Goal: Task Accomplishment & Management: Manage account settings

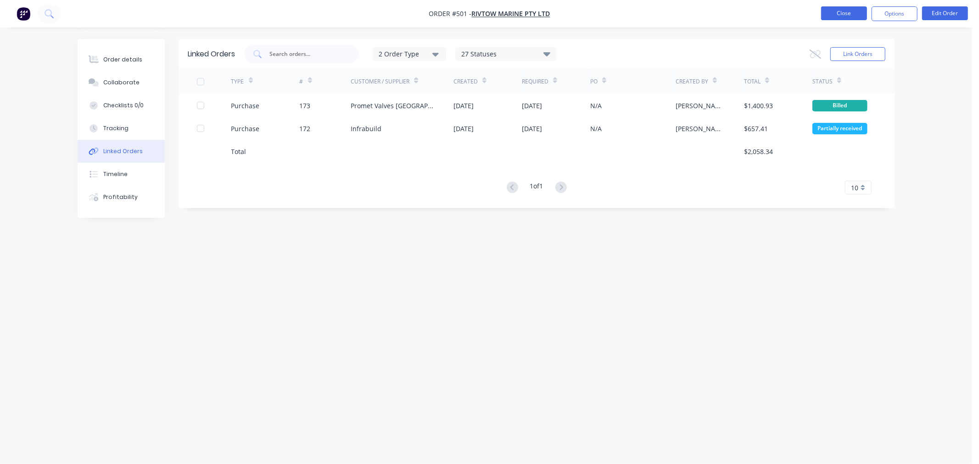
click at [830, 18] on button "Close" at bounding box center [844, 13] width 46 height 14
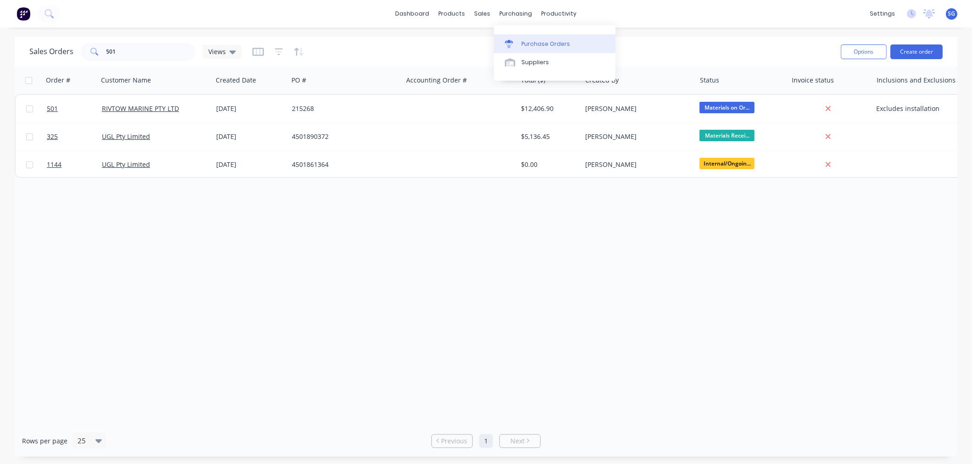
click at [519, 38] on link "Purchase Orders" at bounding box center [555, 43] width 122 height 18
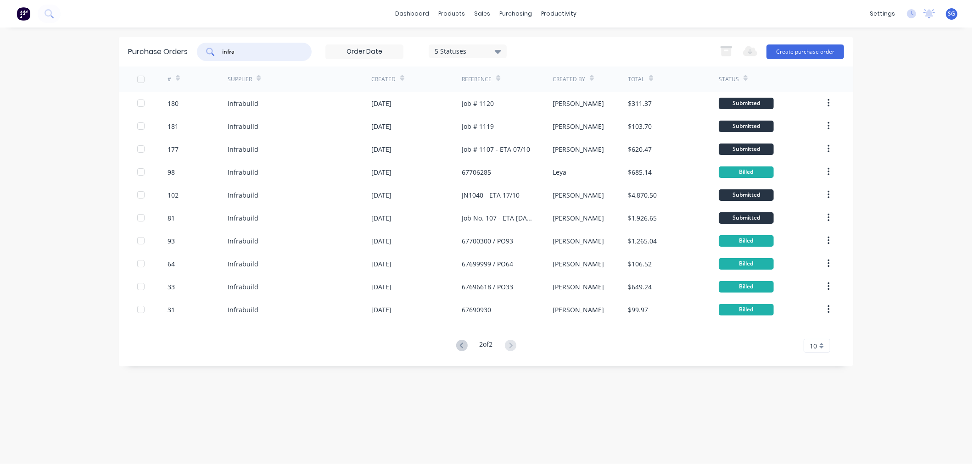
click at [235, 51] on input "infra" at bounding box center [259, 51] width 76 height 9
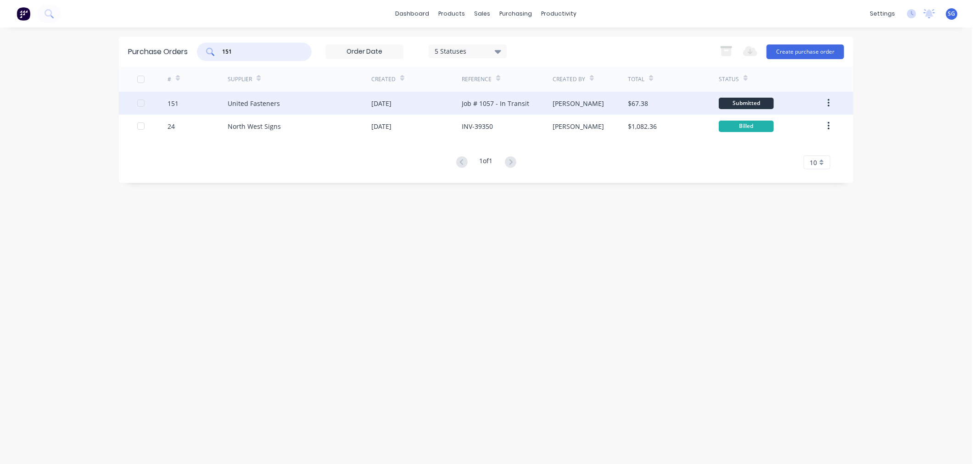
type input "151"
click at [202, 103] on div "151" at bounding box center [197, 103] width 61 height 23
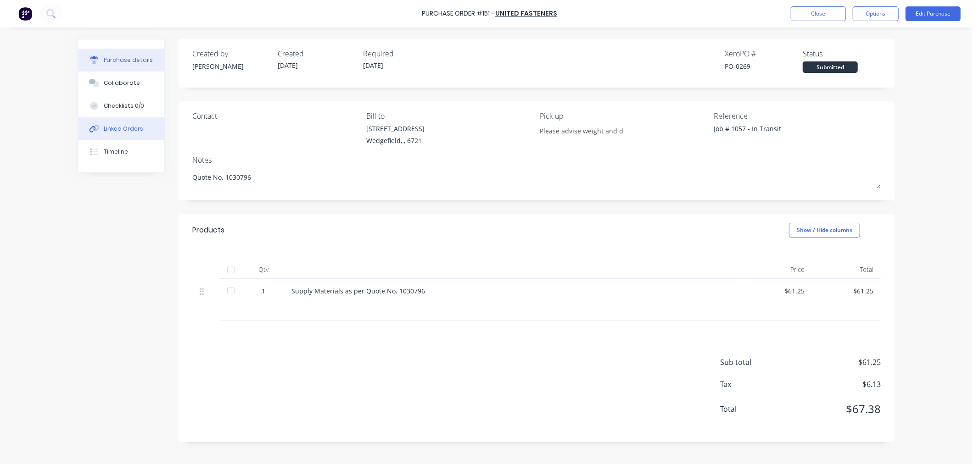
click at [132, 127] on div "Linked Orders" at bounding box center [123, 129] width 39 height 8
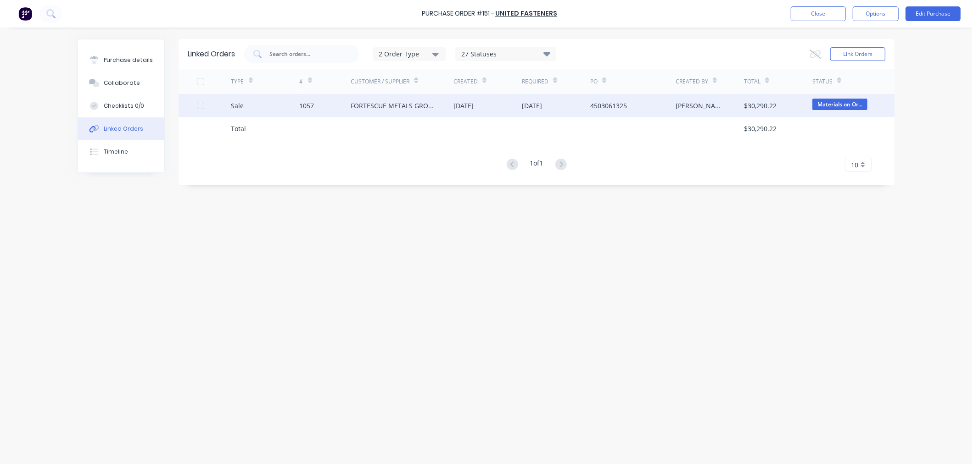
click at [304, 106] on div "1057" at bounding box center [307, 106] width 15 height 10
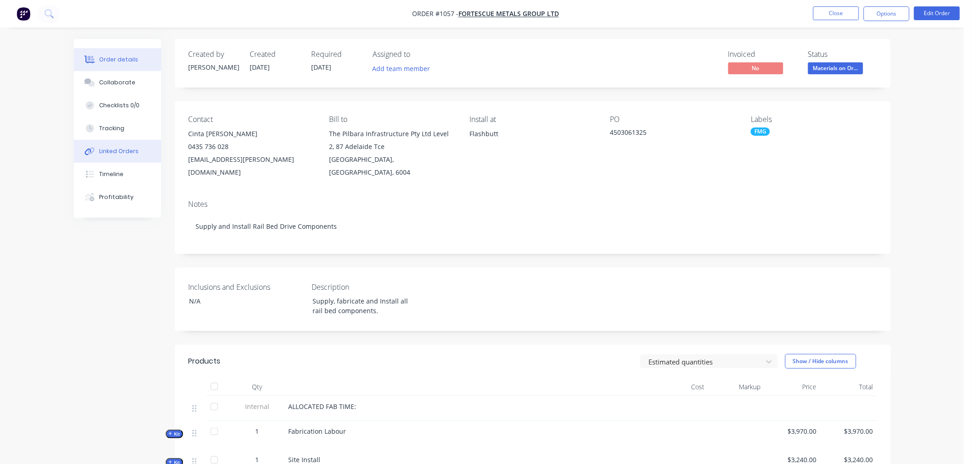
click at [96, 156] on button "Linked Orders" at bounding box center [117, 151] width 87 height 23
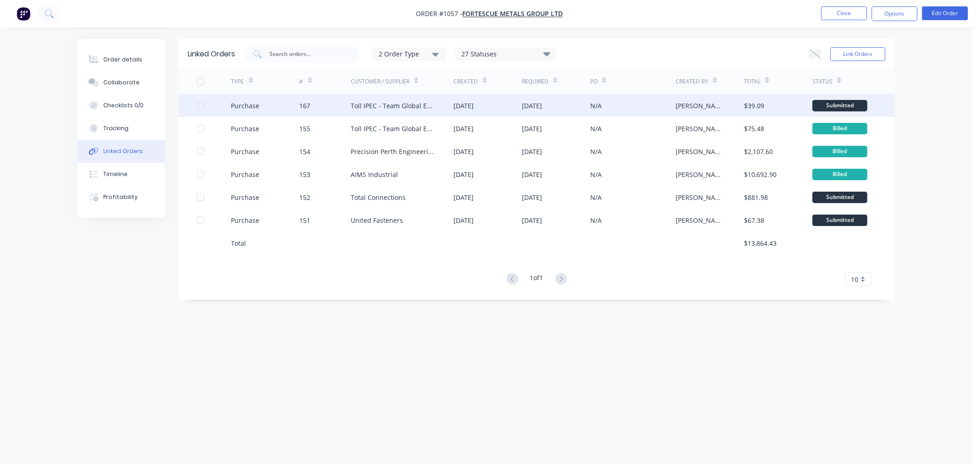
click at [364, 104] on div "Toll IPEC - Team Global Express" at bounding box center [393, 106] width 84 height 10
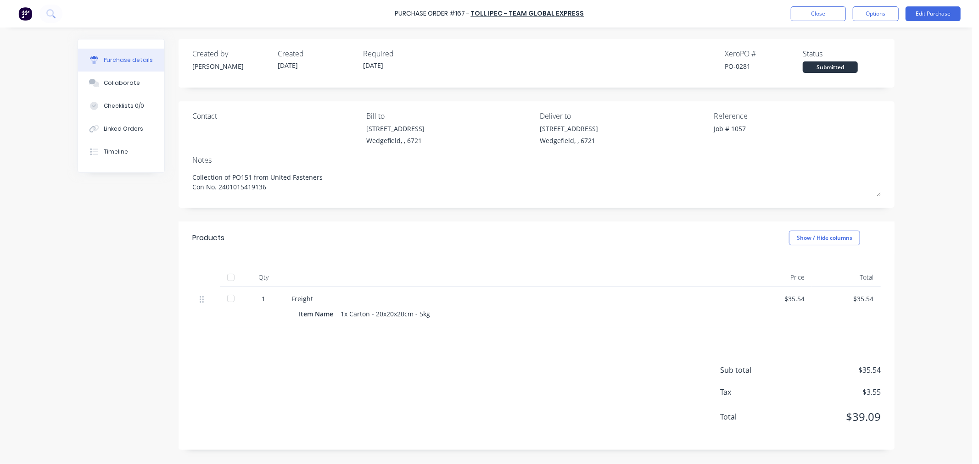
click at [230, 279] on div at bounding box center [231, 277] width 18 height 18
type textarea "x"
click at [818, 13] on button "Close" at bounding box center [818, 13] width 55 height 15
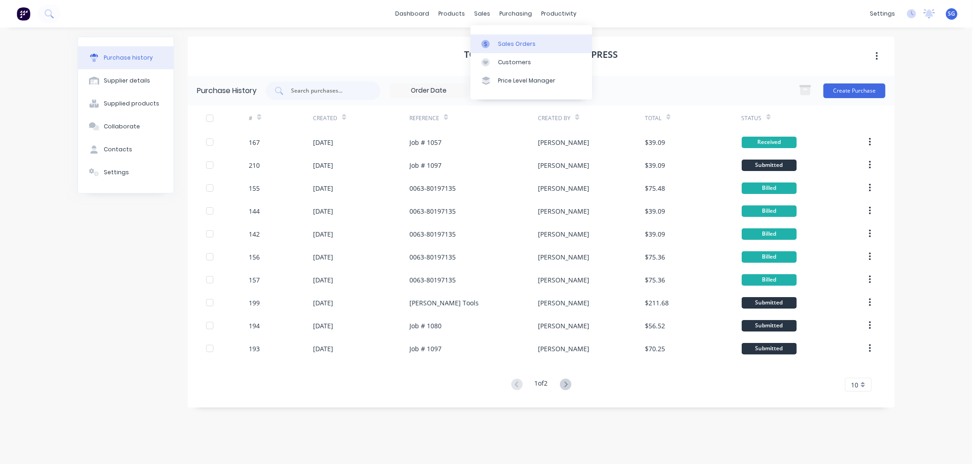
click at [499, 42] on div "Sales Orders" at bounding box center [517, 44] width 38 height 8
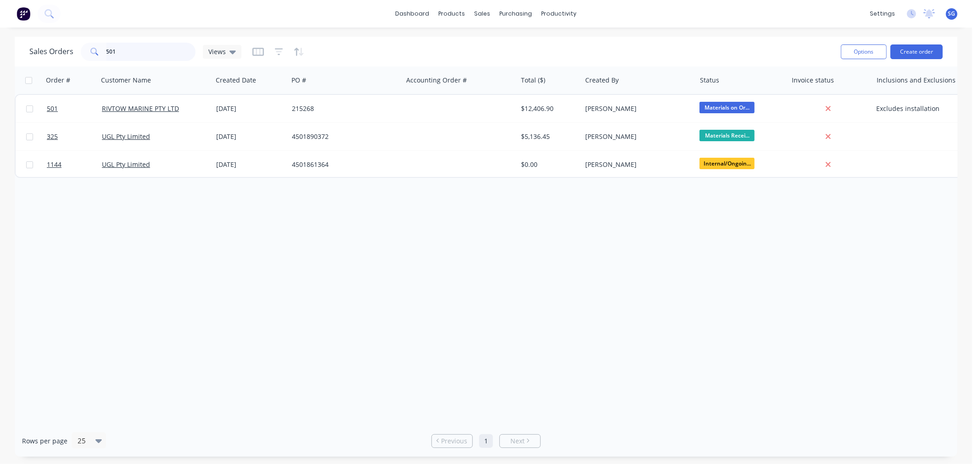
click at [123, 56] on input "501" at bounding box center [150, 52] width 89 height 18
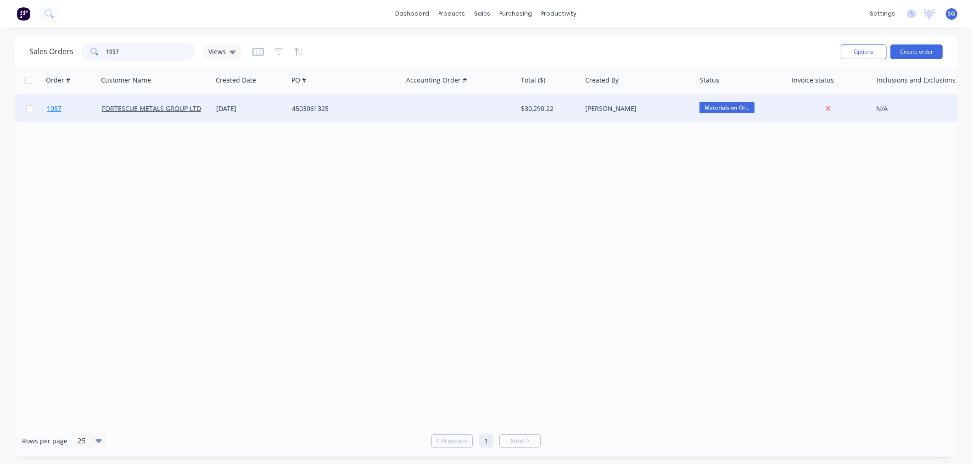
type input "1057"
click at [50, 107] on span "1057" at bounding box center [54, 108] width 15 height 9
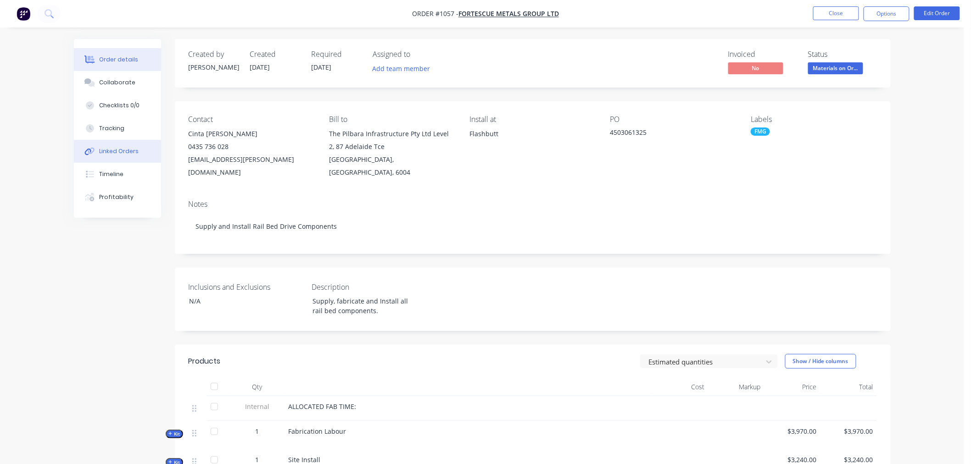
click at [125, 147] on div "Linked Orders" at bounding box center [118, 151] width 39 height 8
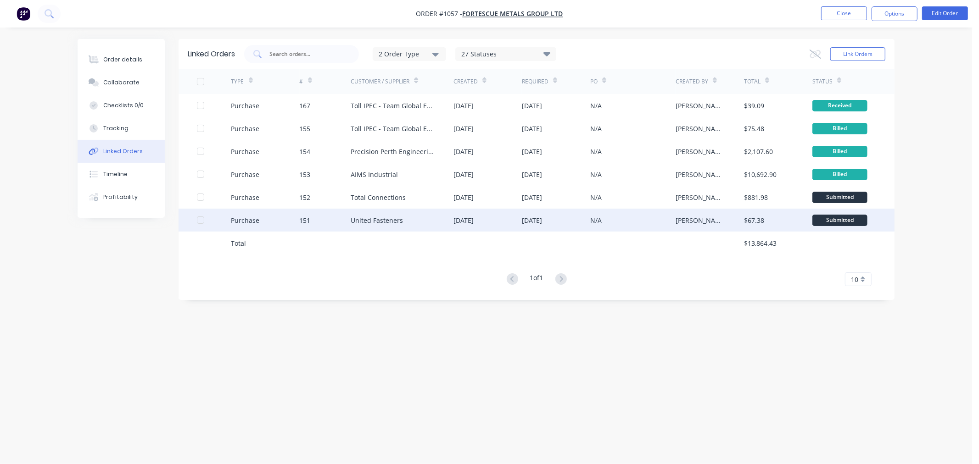
click at [389, 219] on div "United Fasteners" at bounding box center [377, 221] width 52 height 10
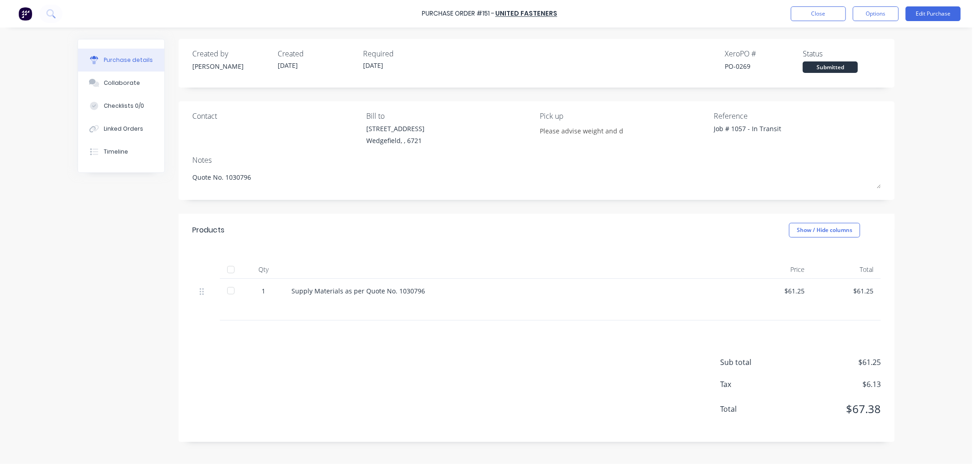
click at [230, 269] on div at bounding box center [231, 270] width 18 height 18
click at [923, 19] on button "Edit Purchase" at bounding box center [932, 13] width 55 height 15
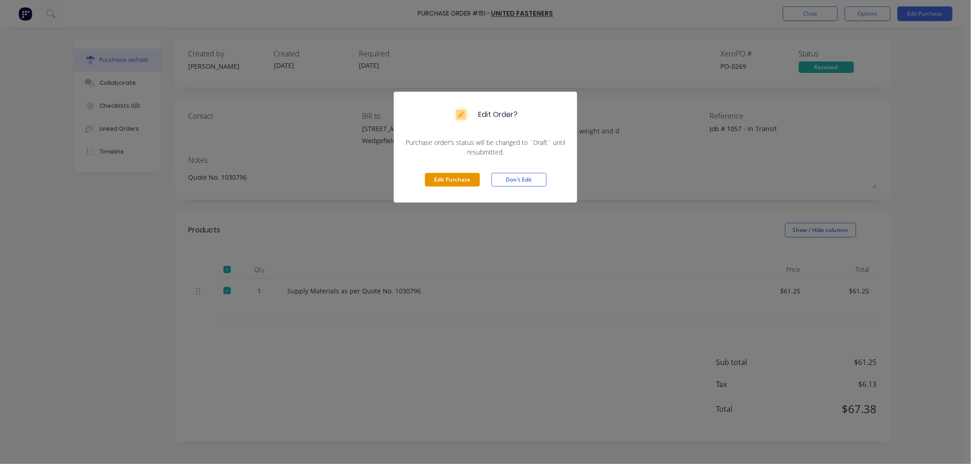
click at [455, 180] on button "Edit Purchase" at bounding box center [452, 180] width 55 height 14
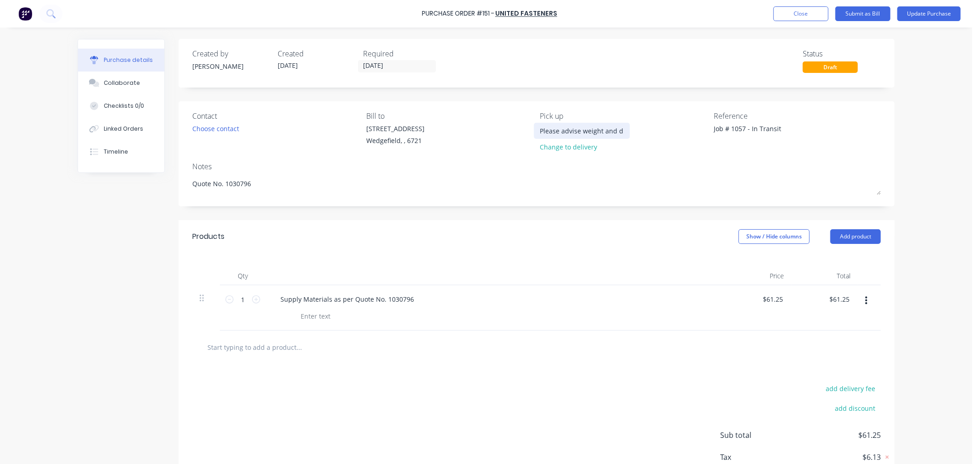
drag, startPoint x: 742, startPoint y: 127, endPoint x: 609, endPoint y: 130, distance: 132.7
click at [609, 130] on div "Contact Choose contact [PERSON_NAME] to [STREET_ADDRESS] Pick up Please advise …" at bounding box center [536, 134] width 688 height 46
type textarea "x"
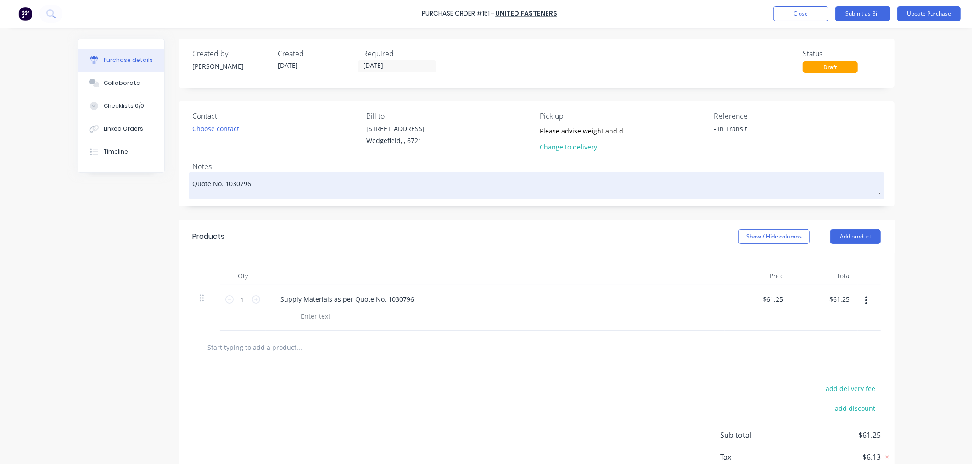
type textarea "- In Transit"
type textarea "x"
type textarea "- In Transit"
click at [192, 185] on div "Quote No. 1030796" at bounding box center [536, 185] width 688 height 23
click at [192, 185] on textarea "Quote No. 1030796" at bounding box center [536, 184] width 688 height 21
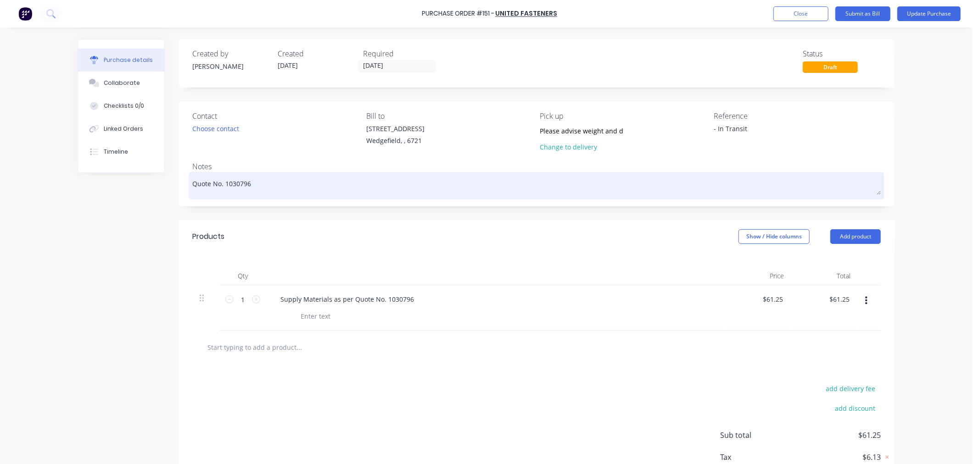
type textarea "x"
type textarea "Quote No. 1030796"
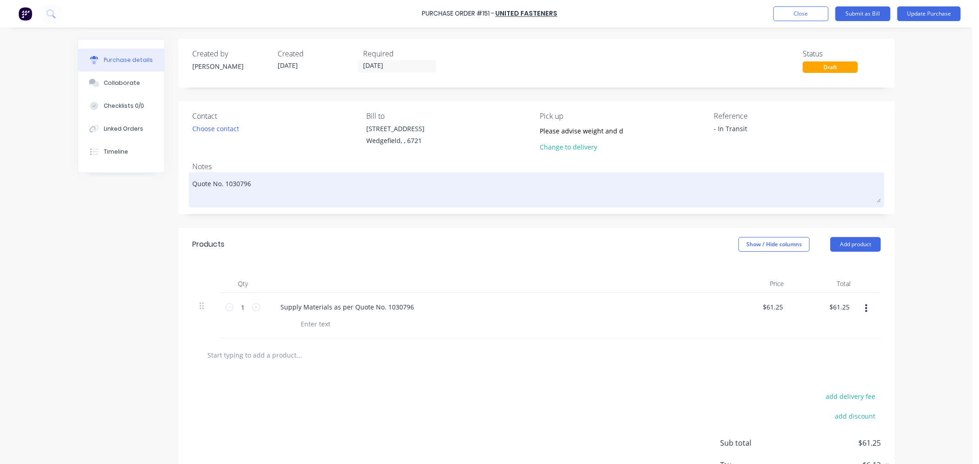
paste textarea "Job # 1057"
type textarea "x"
type textarea "Job # 1057 Quote No. 1030796"
type textarea "x"
type textarea "Job # 1057 Quote No. 1030796"
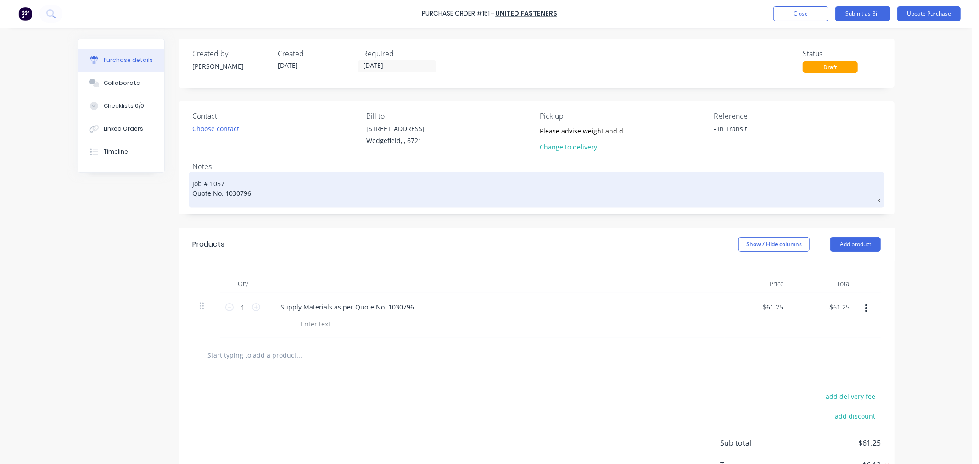
type textarea "x"
type textarea "Job # 1057 - Quote No. 1030796"
type textarea "x"
type textarea "Job # 1057 - Quote No. 1030796"
type textarea "x"
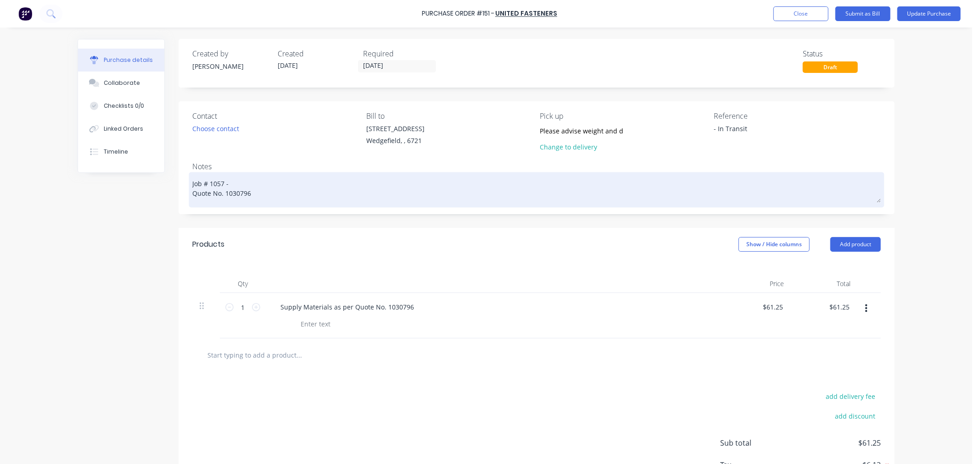
type textarea "Job # 1057 - D Quote No. 1030796"
type textarea "x"
type textarea "Job # 1057 - De Quote No. 1030796"
type textarea "x"
type textarea "Job # 1057 - Del Quote No. 1030796"
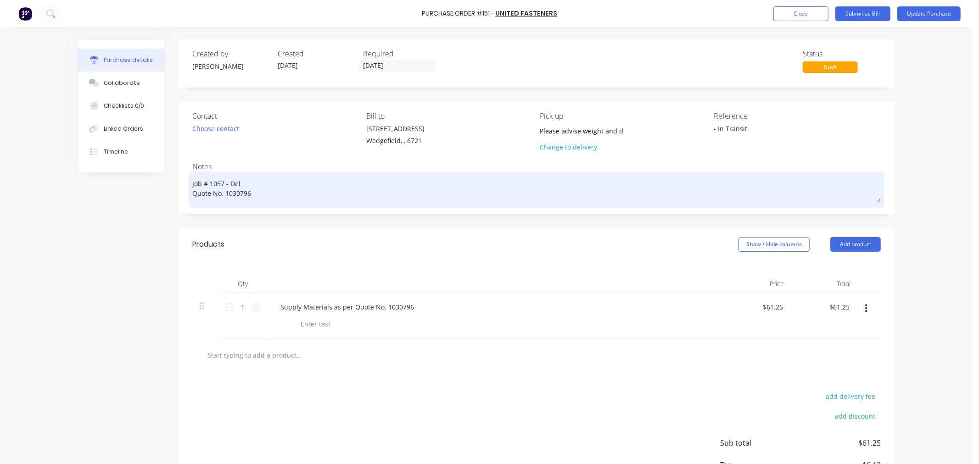
type textarea "x"
type textarea "Job # 1057 - Deli Quote No. 1030796"
type textarea "x"
type textarea "Job # 1057 - Deliv Quote No. 1030796"
type textarea "x"
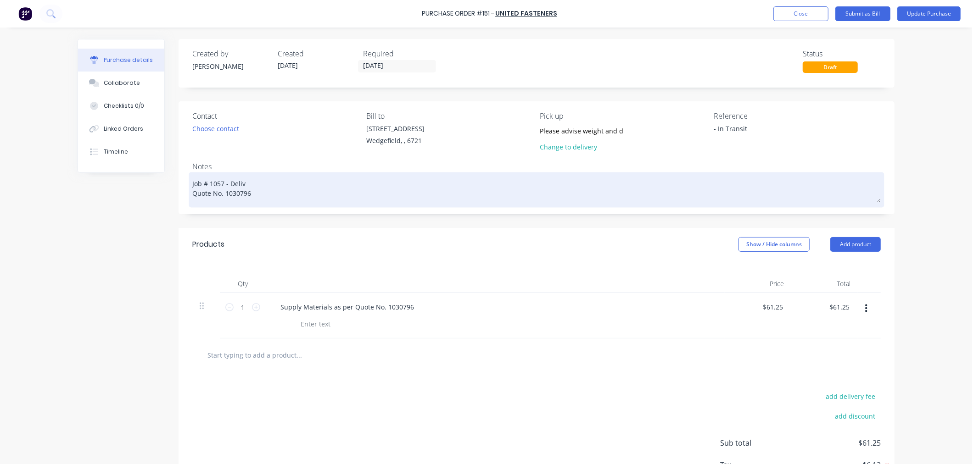
type textarea "Job # 1057 - Delive Quote No. 1030796"
type textarea "x"
type textarea "Job # 1057 - Deliver Quote No. 1030796"
type textarea "x"
type textarea "Job # 1057 - Delivere Quote No. 1030796"
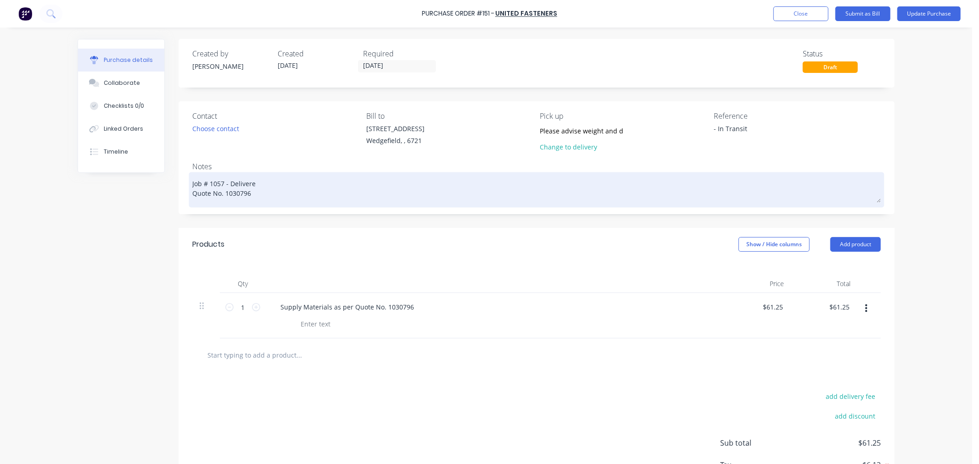
type textarea "x"
type textarea "Job # 1057 - Delivered Quote No. 1030796"
type textarea "x"
type textarea "Job # 1057 - Delivered Quote No. 1030796"
type textarea "x"
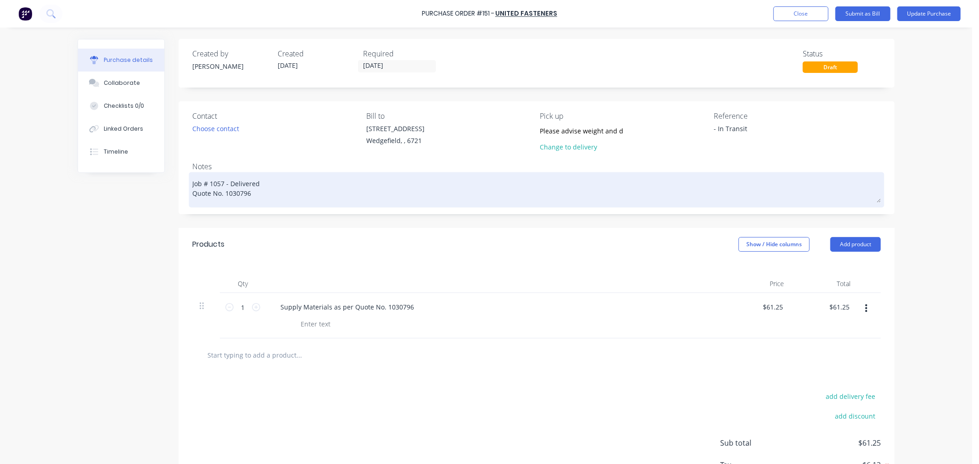
type textarea "Job # 1057 - Delivered 3 Quote No. 1030796"
type textarea "x"
type textarea "Job # 1057 - Delivered 30 Quote No. 1030796"
type textarea "x"
type textarea "Job # 1057 - Delivered 30/ Quote No. 1030796"
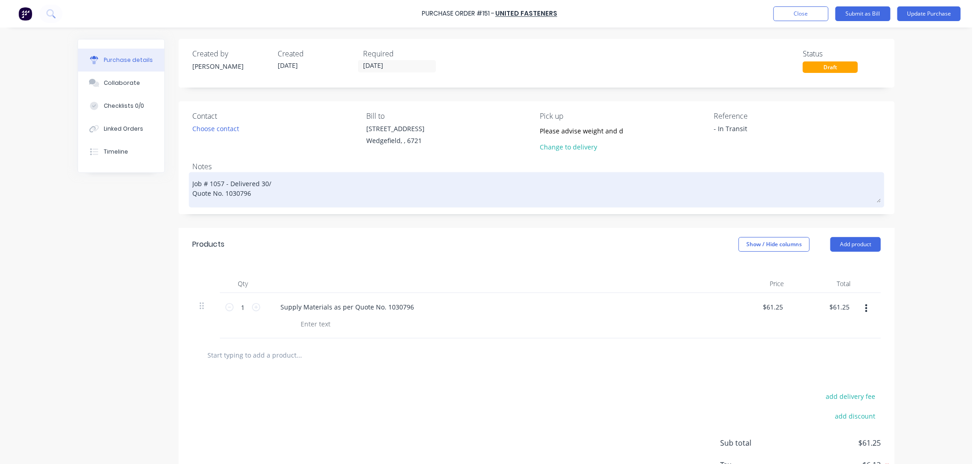
type textarea "x"
type textarea "Job # 1057 - Delivered 30/0 Quote No. 1030796"
type textarea "x"
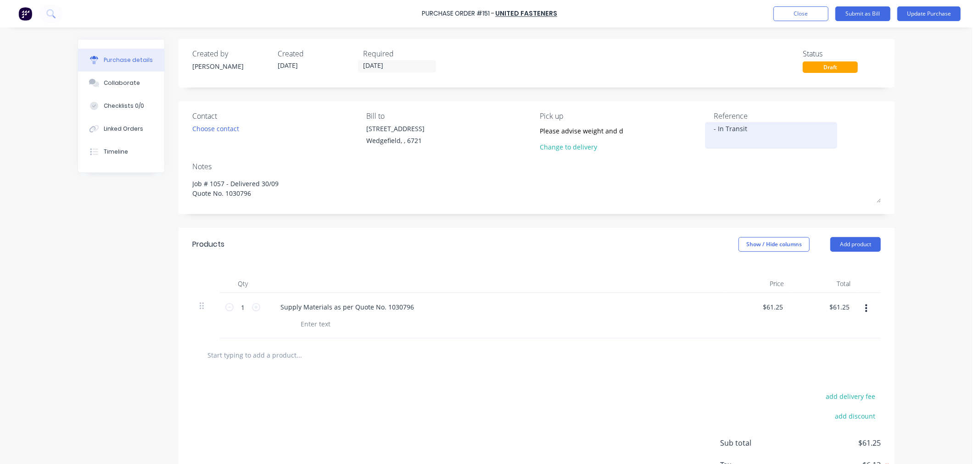
type textarea "Job # 1057 - Delivered 30/09 Quote No. 1030796"
type textarea "x"
type textarea "Job # 1057 - Delivered 30/09 Quote No. 1030796"
drag, startPoint x: 754, startPoint y: 125, endPoint x: 471, endPoint y: 130, distance: 283.6
click at [474, 131] on div "Contact Choose contact [PERSON_NAME] to [STREET_ADDRESS] Pick up Please advise …" at bounding box center [536, 134] width 688 height 46
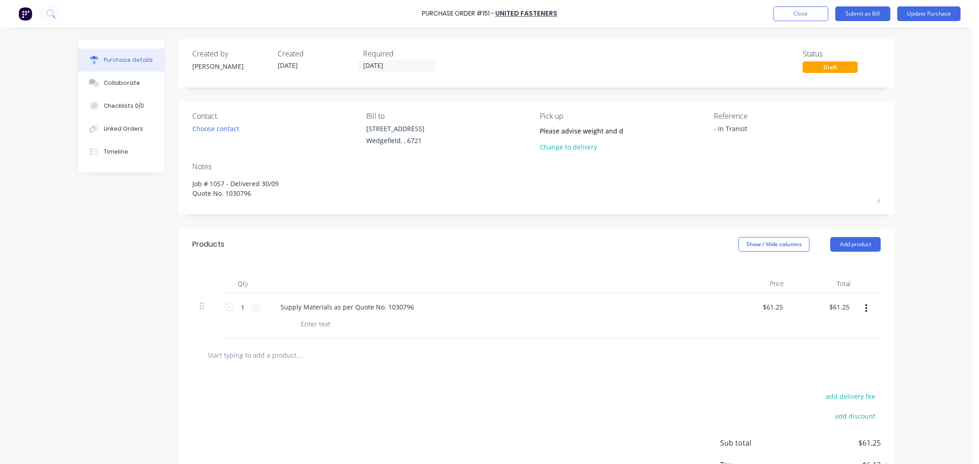
type textarea "x"
type textarea "D"
type textarea "x"
type textarea "DE"
type textarea "x"
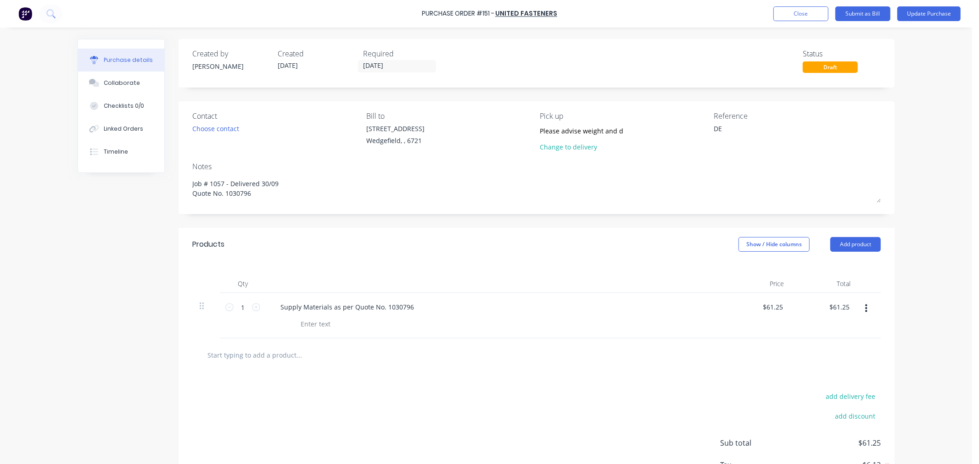
type textarea "DEL"
type textarea "x"
type textarea "DELI"
type textarea "x"
type textarea "DELIV"
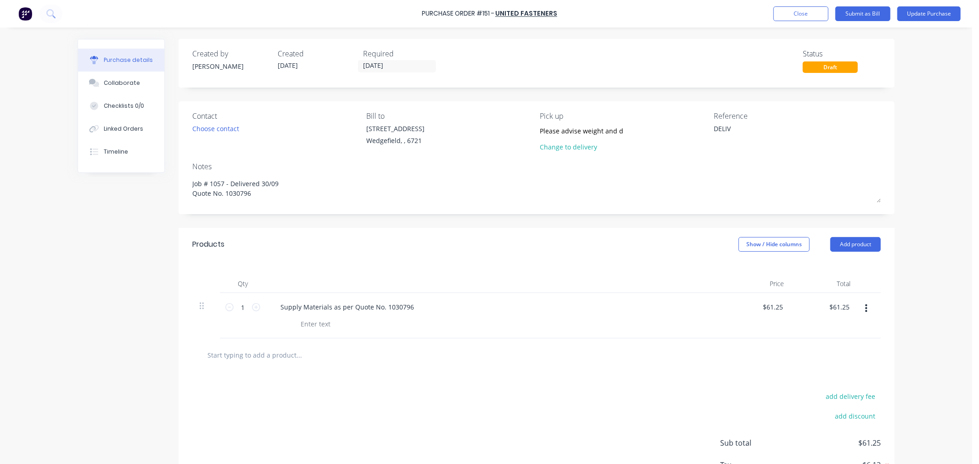
type textarea "x"
type textarea "DELIVE"
type textarea "x"
type textarea "DELIVER"
type textarea "x"
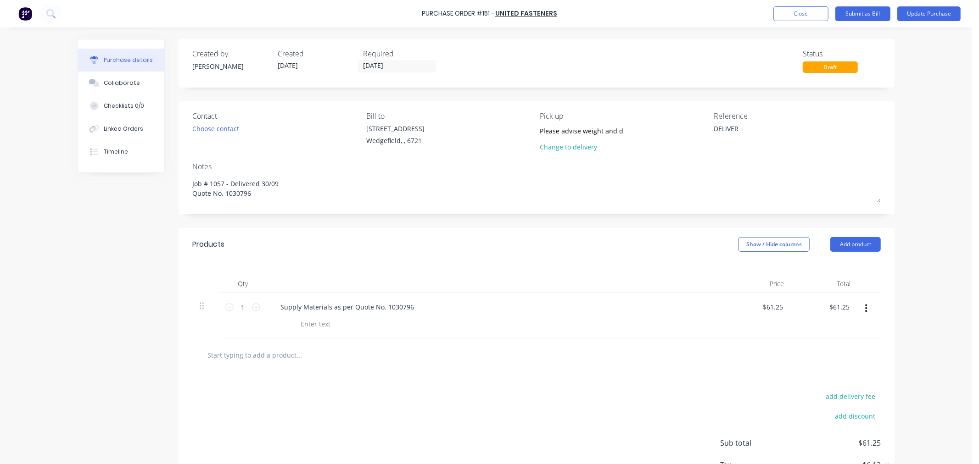
type textarea "DELIVERE"
type textarea "x"
type textarea "DELIVERED"
type textarea "x"
type textarea "DELIVERED"
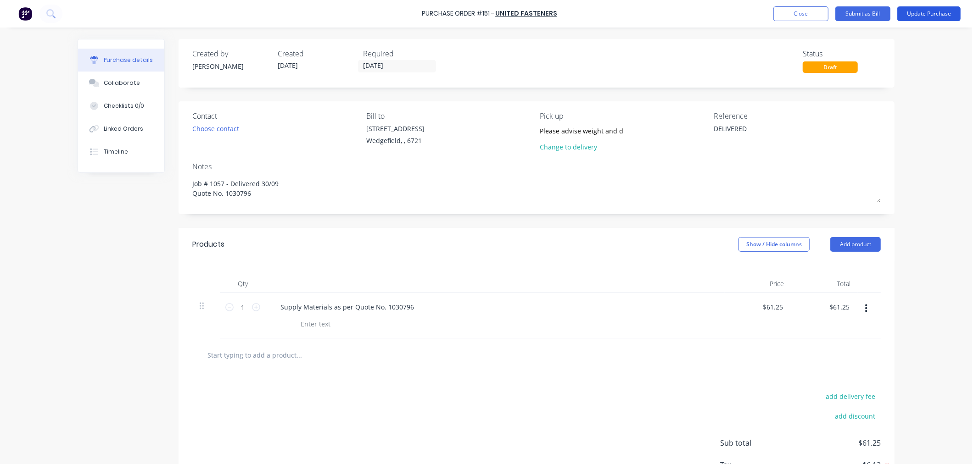
click at [921, 17] on button "Update Purchase" at bounding box center [928, 13] width 63 height 15
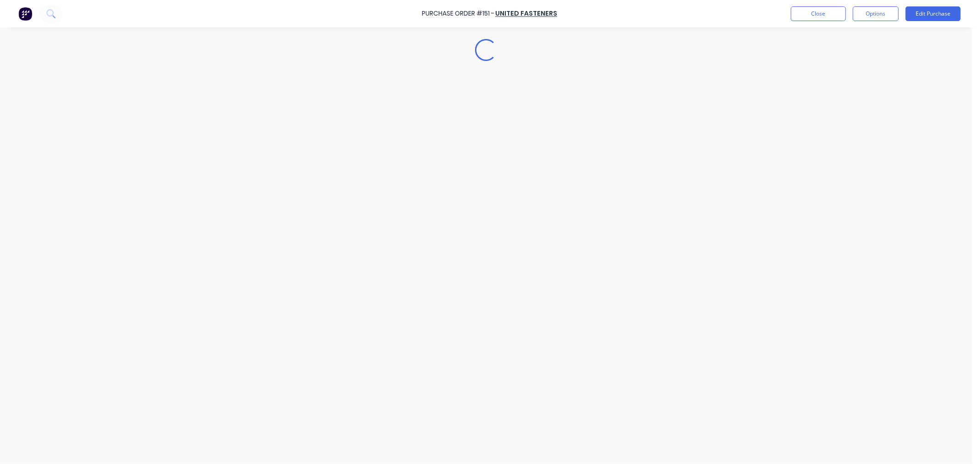
type textarea "x"
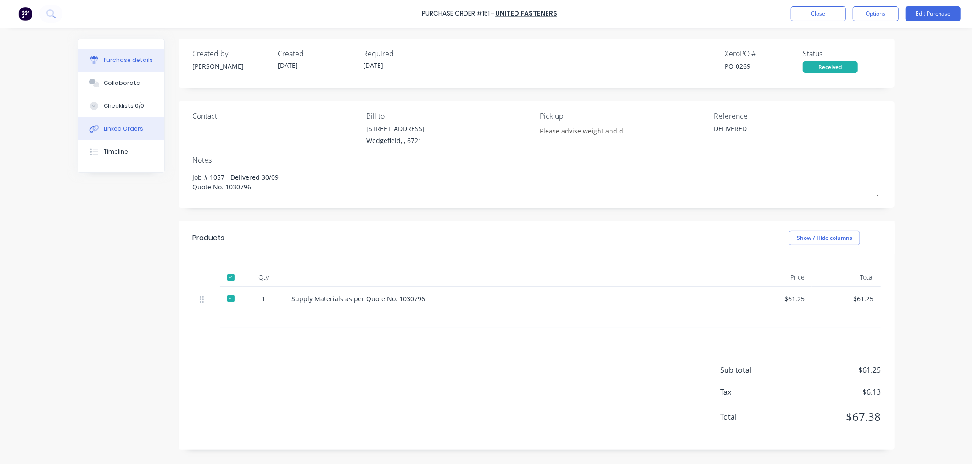
click at [122, 134] on button "Linked Orders" at bounding box center [121, 128] width 86 height 23
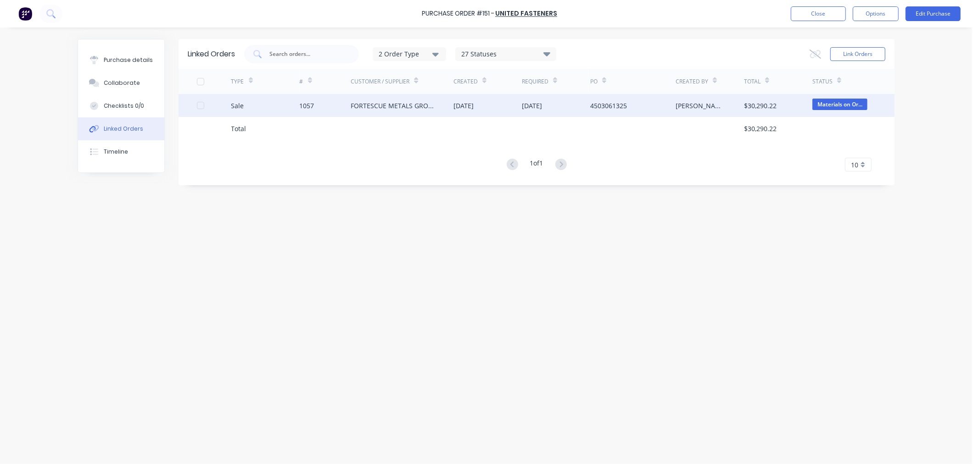
click at [305, 104] on div "1057" at bounding box center [307, 106] width 15 height 10
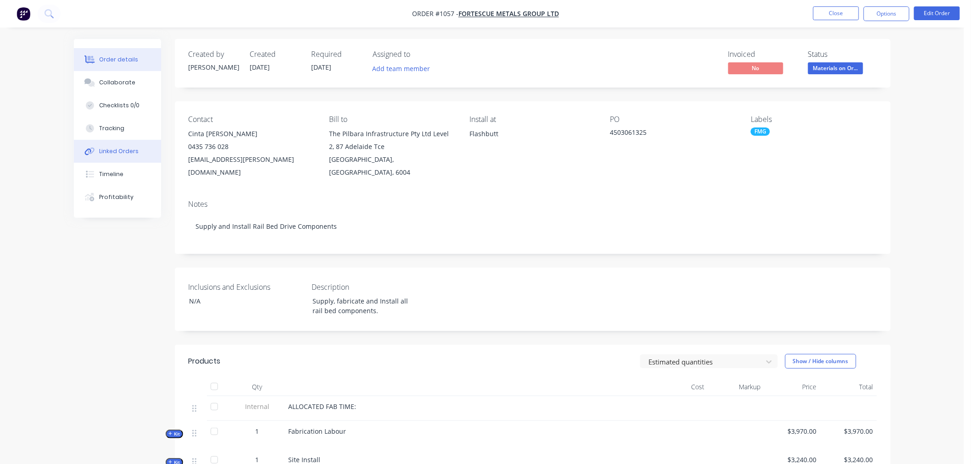
click at [112, 151] on div "Linked Orders" at bounding box center [118, 151] width 39 height 8
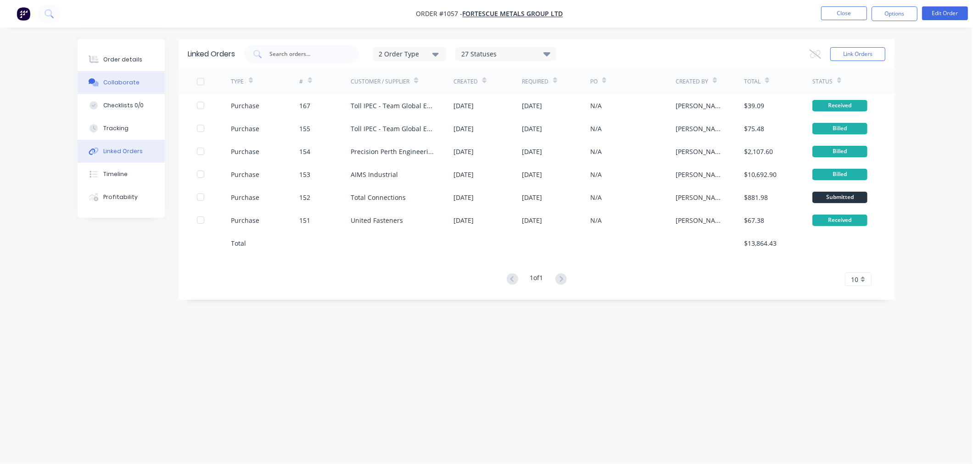
click at [122, 78] on div "Collaborate" at bounding box center [121, 82] width 36 height 8
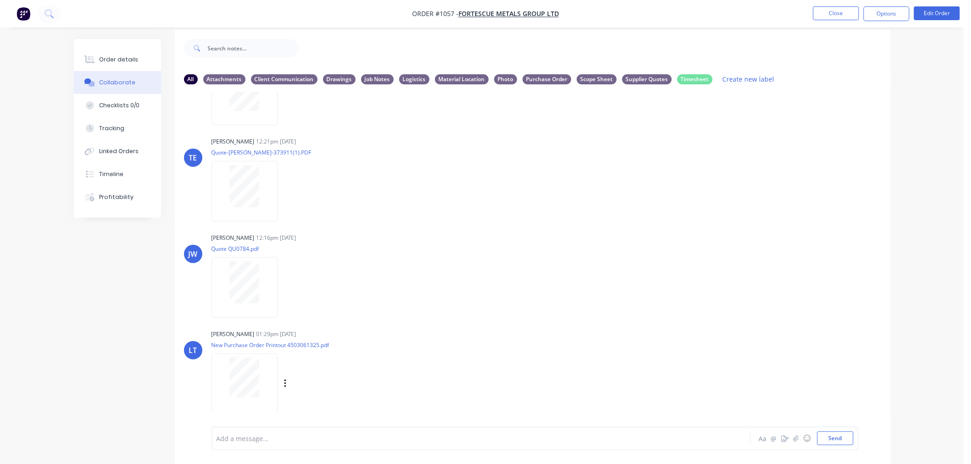
scroll to position [14, 0]
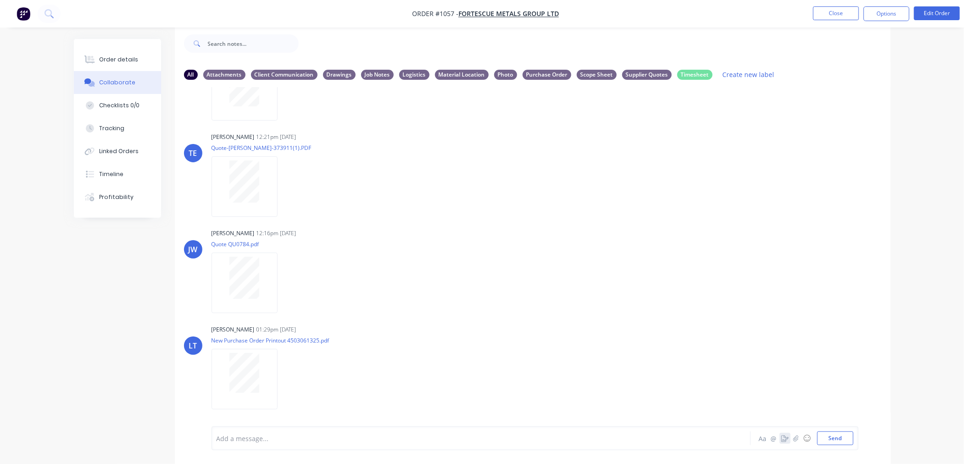
click at [780, 440] on button "button" at bounding box center [785, 438] width 11 height 11
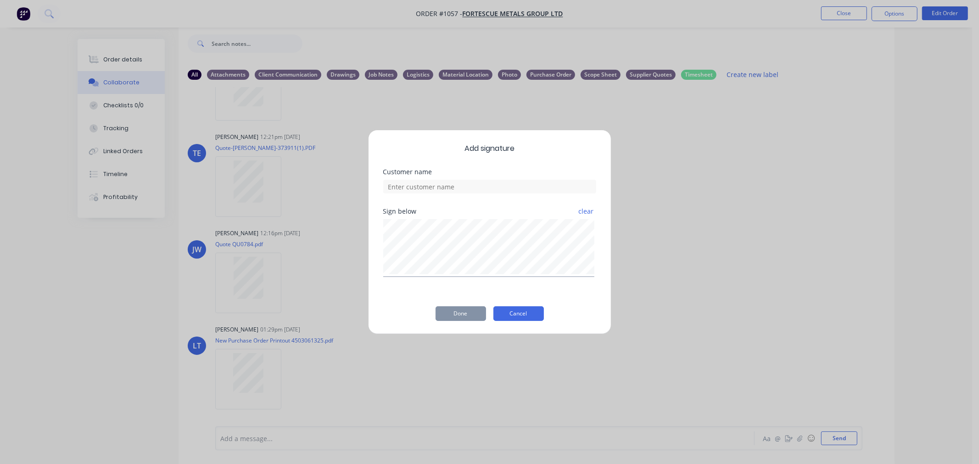
click at [526, 318] on button "Cancel" at bounding box center [518, 314] width 50 height 15
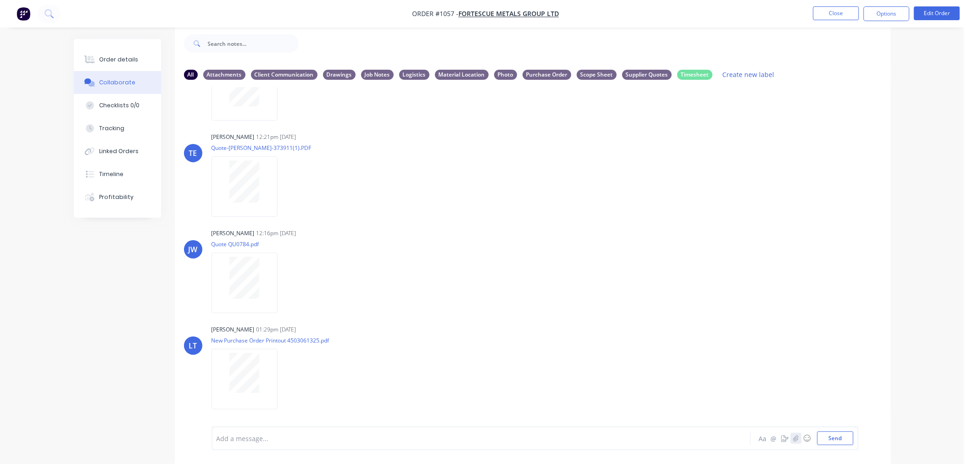
click at [796, 441] on icon "button" at bounding box center [796, 438] width 6 height 6
click at [837, 438] on button "Send" at bounding box center [835, 439] width 36 height 14
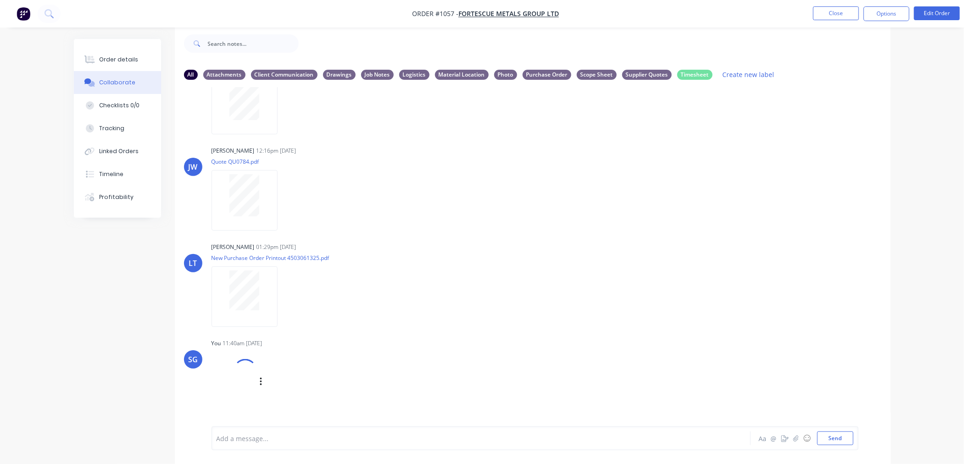
scroll to position [260, 0]
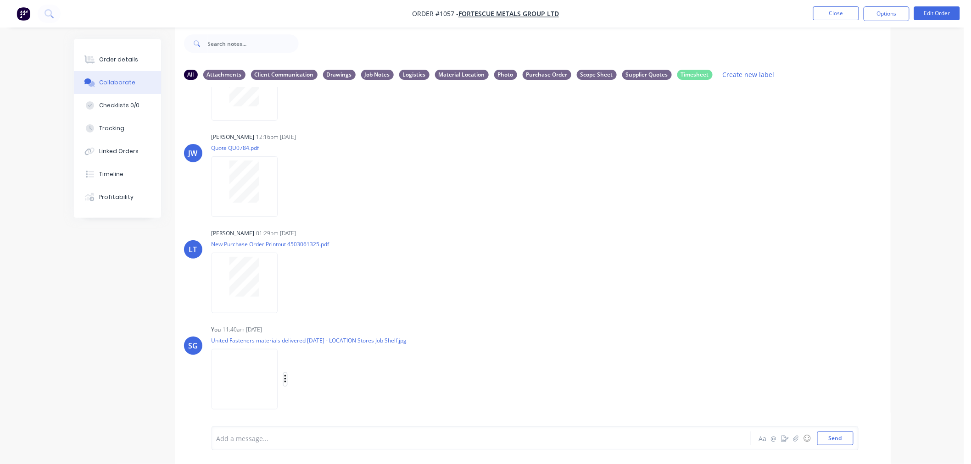
click at [285, 378] on icon "button" at bounding box center [285, 379] width 2 height 8
click at [310, 353] on button "Labels" at bounding box center [345, 360] width 103 height 21
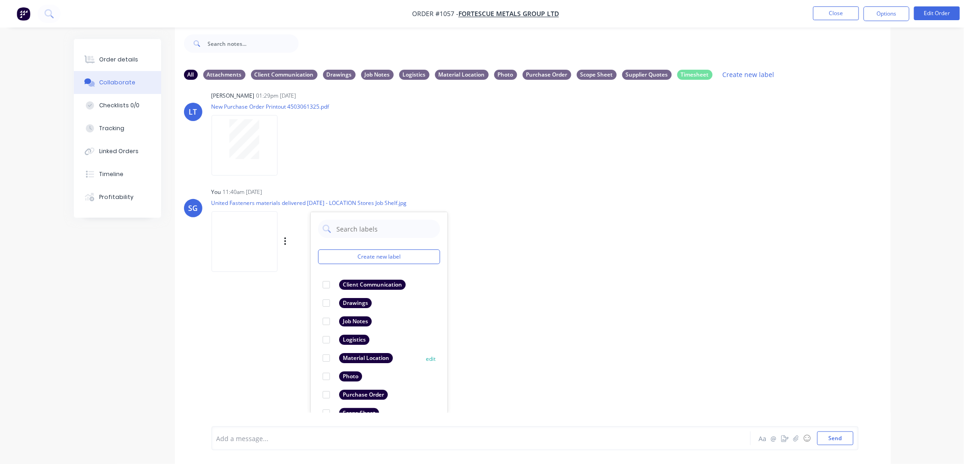
click at [324, 356] on div at bounding box center [326, 358] width 18 height 18
click at [271, 442] on div at bounding box center [455, 439] width 477 height 10
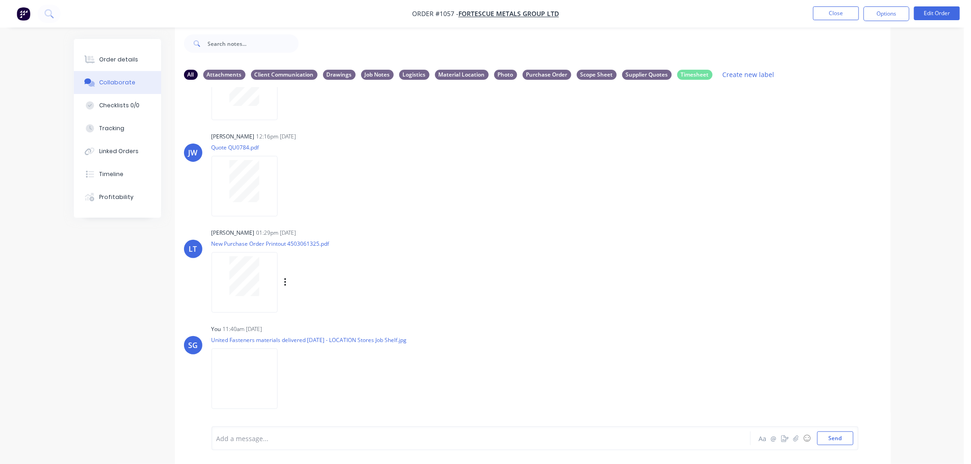
scroll to position [260, 0]
click at [837, 15] on button "Close" at bounding box center [836, 13] width 46 height 14
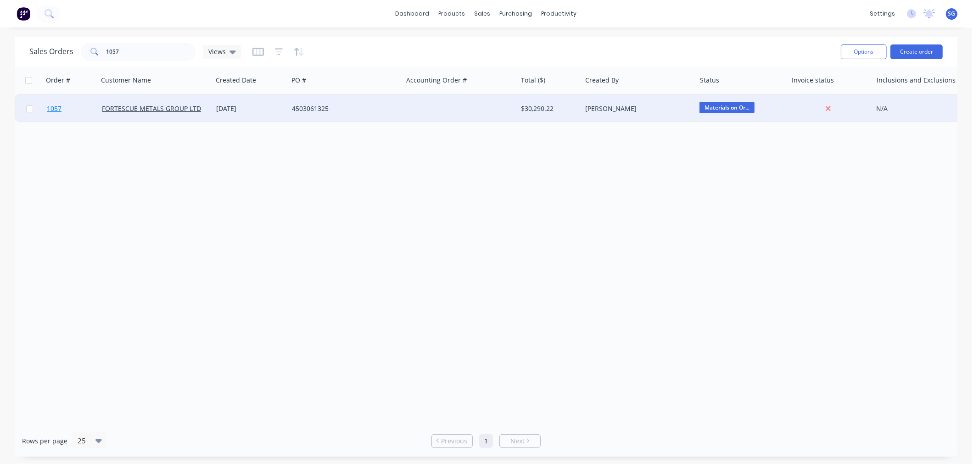
click at [60, 107] on span "1057" at bounding box center [54, 108] width 15 height 9
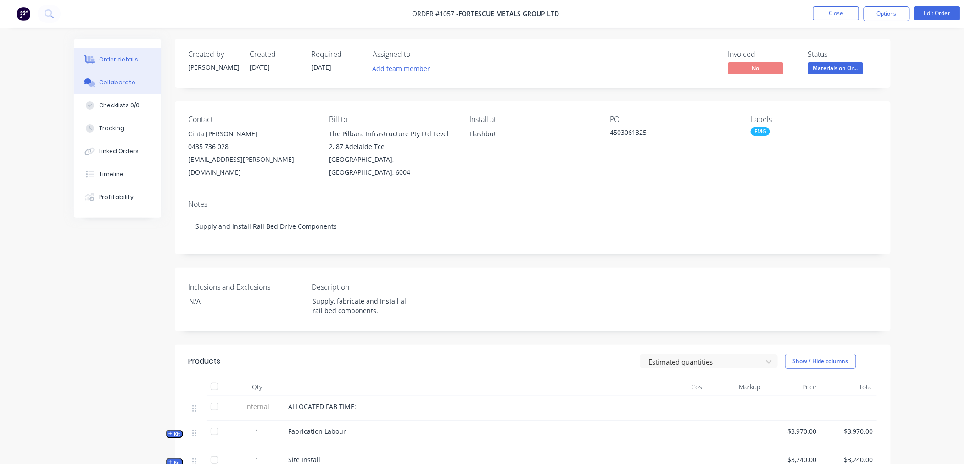
click at [127, 87] on button "Collaborate" at bounding box center [117, 82] width 87 height 23
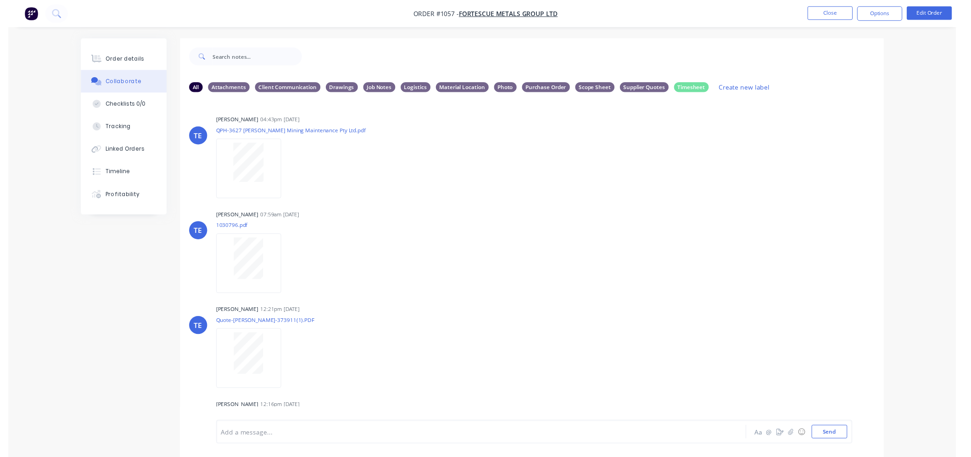
scroll to position [260, 0]
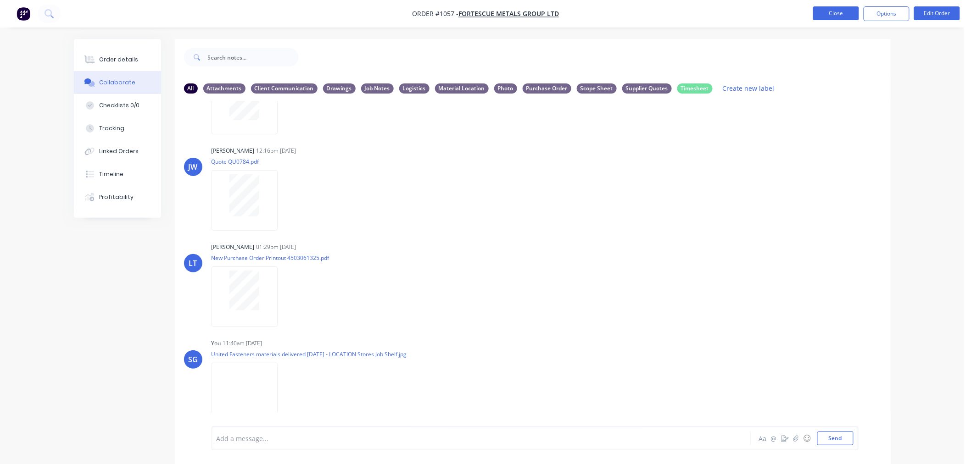
click at [834, 11] on button "Close" at bounding box center [836, 13] width 46 height 14
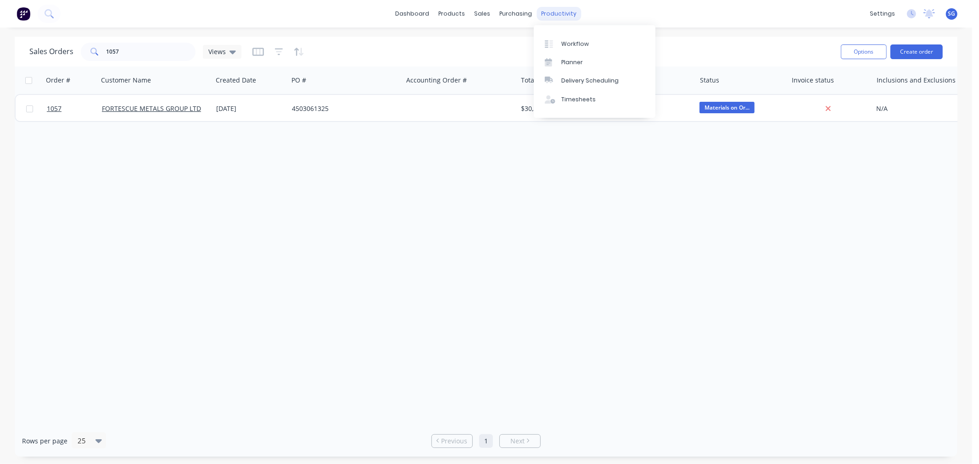
click at [560, 10] on div "productivity" at bounding box center [559, 14] width 45 height 14
click at [568, 43] on div "Workflow" at bounding box center [575, 44] width 28 height 8
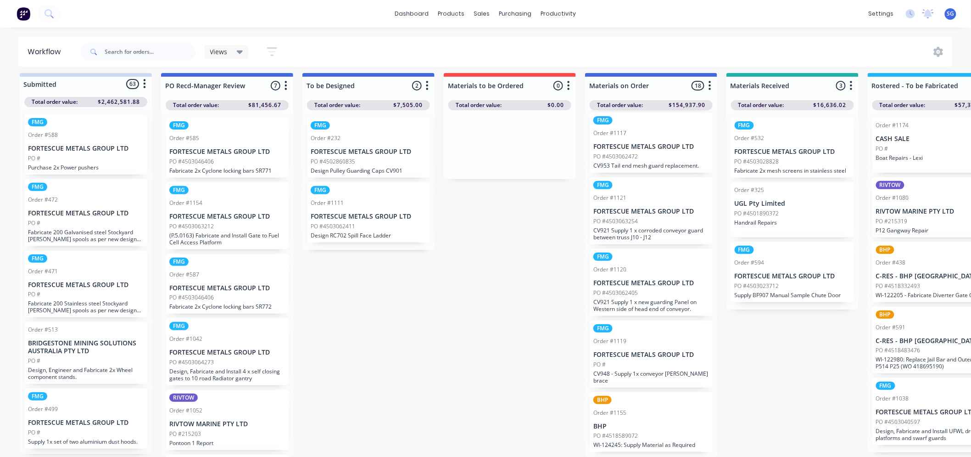
scroll to position [12, 0]
click at [531, 48] on div "Purchase Orders" at bounding box center [545, 52] width 49 height 8
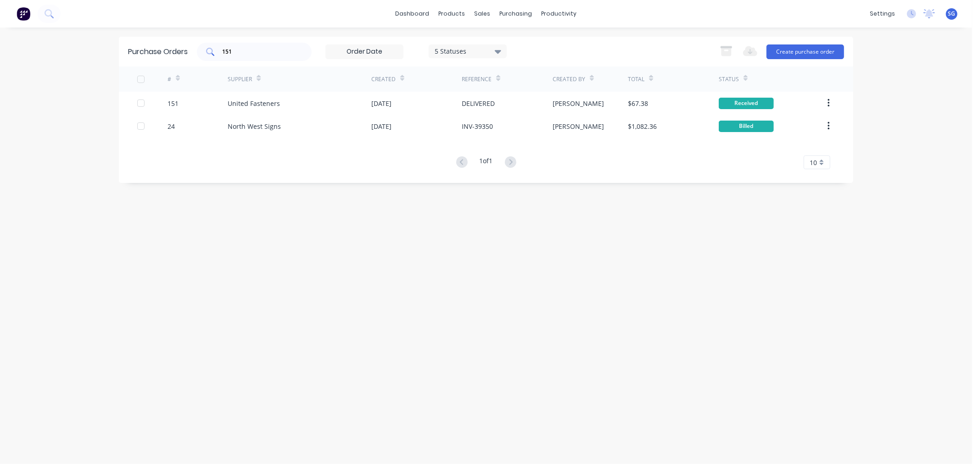
click at [245, 56] on div "151" at bounding box center [254, 52] width 115 height 18
type input "1"
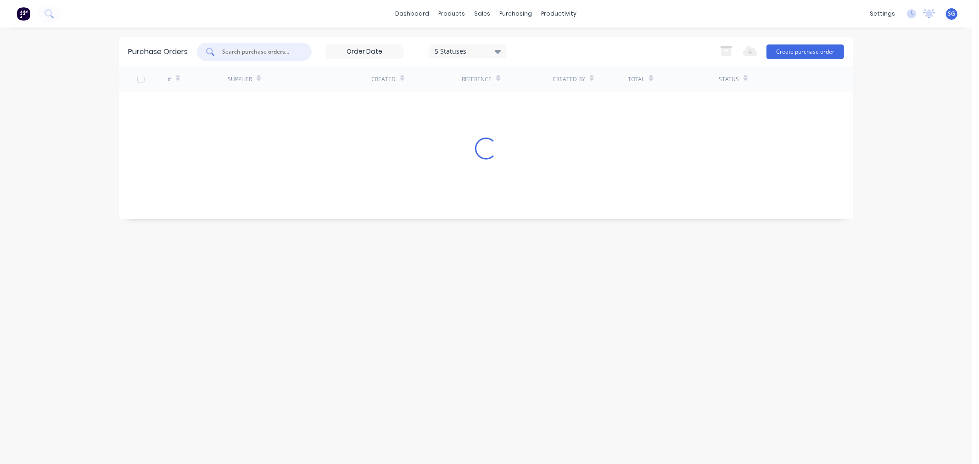
click at [452, 48] on div "5 Statuses" at bounding box center [468, 51] width 66 height 10
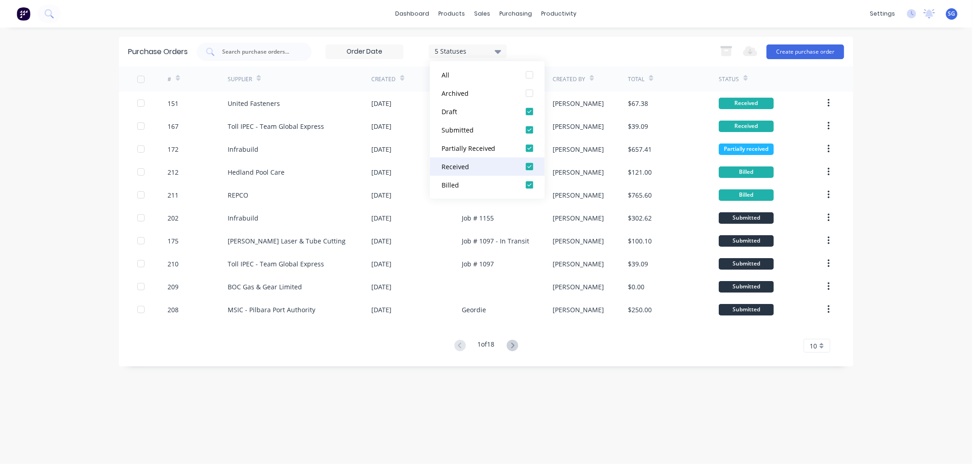
click at [530, 164] on div at bounding box center [529, 166] width 18 height 18
click at [528, 184] on div at bounding box center [529, 185] width 18 height 18
click at [494, 47] on div "3 Statuses" at bounding box center [468, 51] width 66 height 10
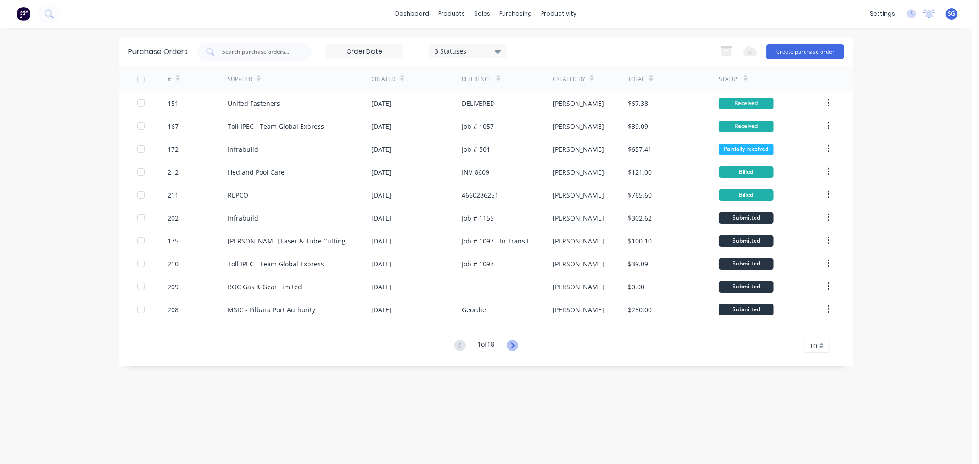
click at [513, 349] on icon at bounding box center [512, 345] width 11 height 11
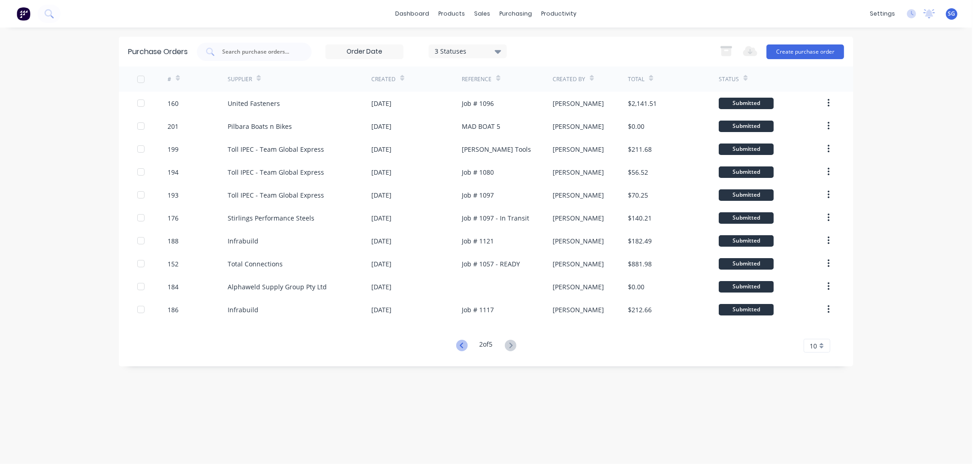
click at [459, 350] on icon at bounding box center [461, 345] width 11 height 11
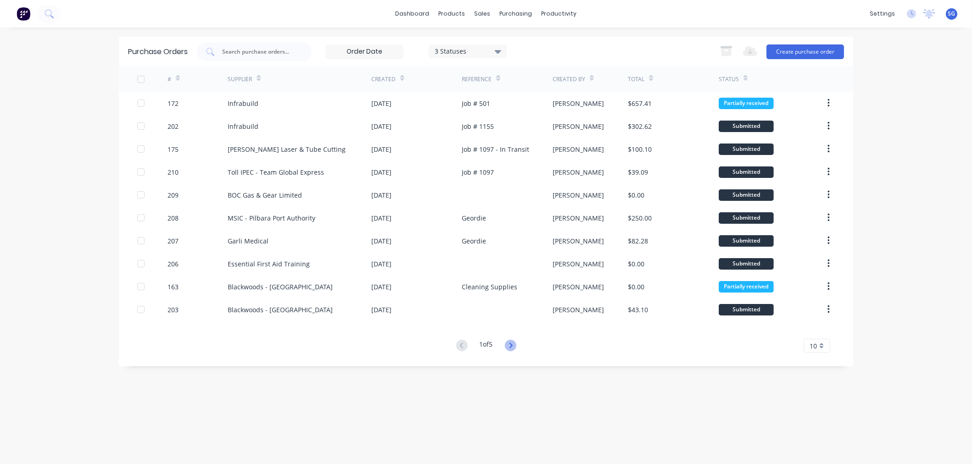
click at [513, 347] on icon at bounding box center [510, 345] width 11 height 11
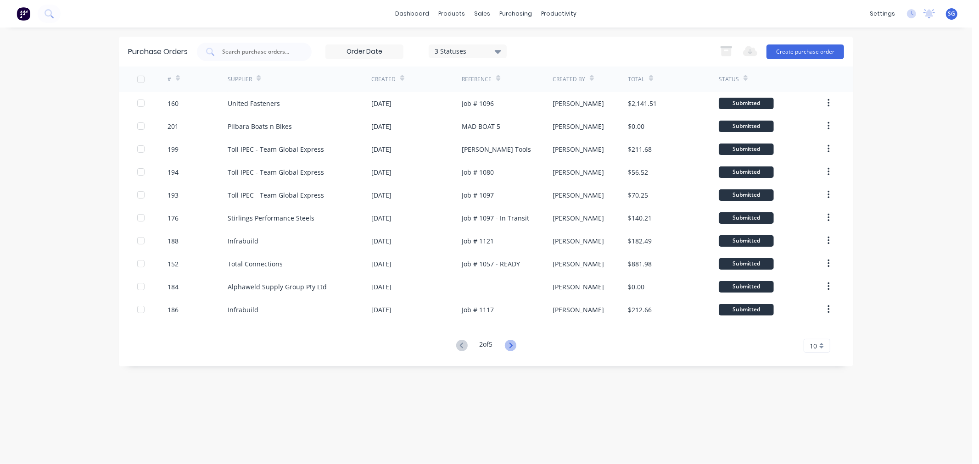
click at [514, 349] on icon at bounding box center [510, 345] width 11 height 11
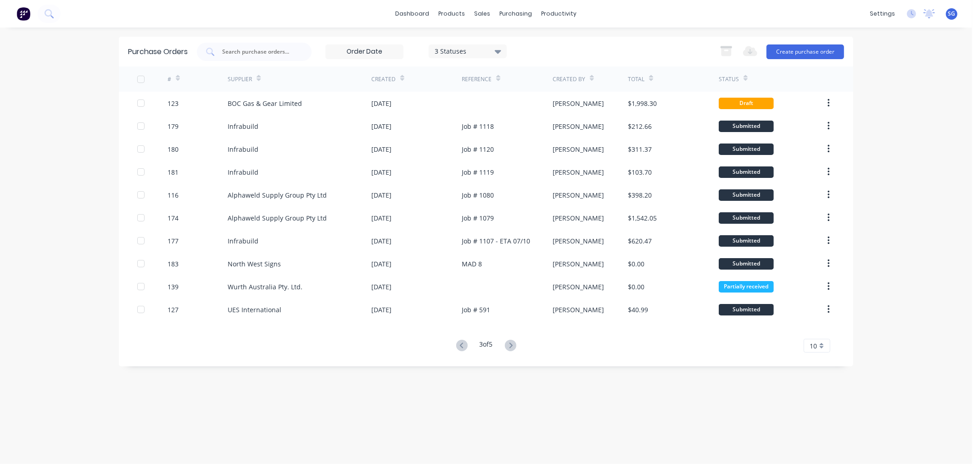
click at [514, 349] on icon at bounding box center [510, 345] width 11 height 11
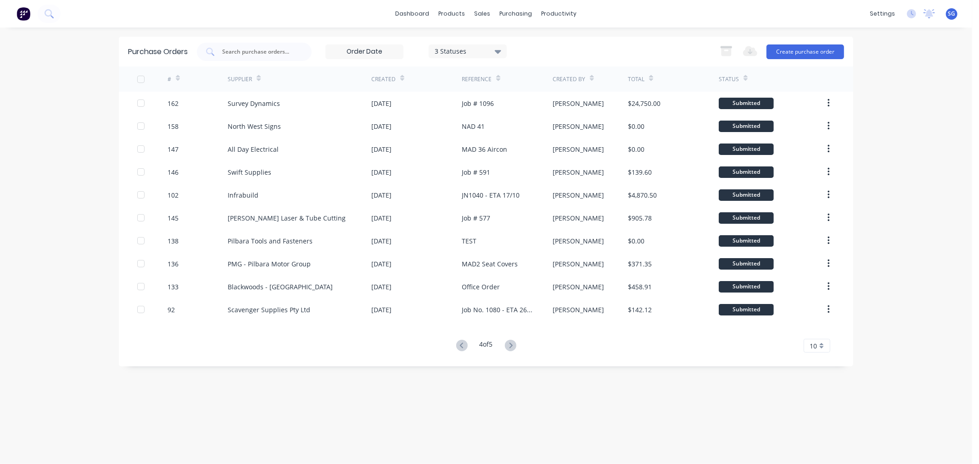
click at [514, 349] on icon at bounding box center [510, 345] width 11 height 11
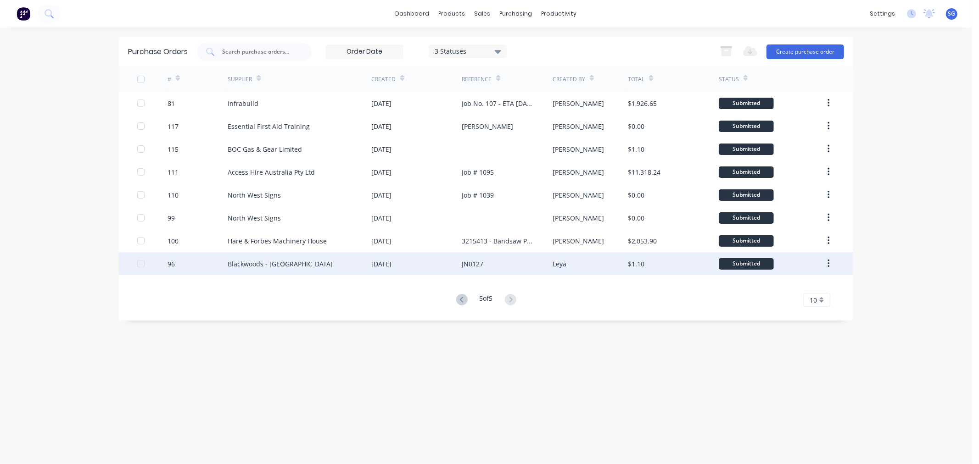
click at [236, 264] on div "Blackwoods - [GEOGRAPHIC_DATA]" at bounding box center [280, 264] width 105 height 10
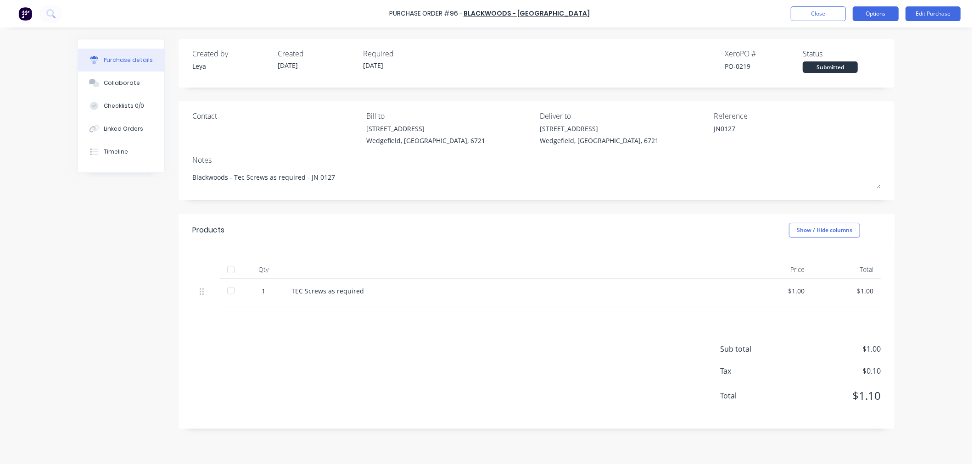
click at [874, 17] on button "Options" at bounding box center [876, 13] width 46 height 15
click at [932, 10] on button "Edit Purchase" at bounding box center [932, 13] width 55 height 15
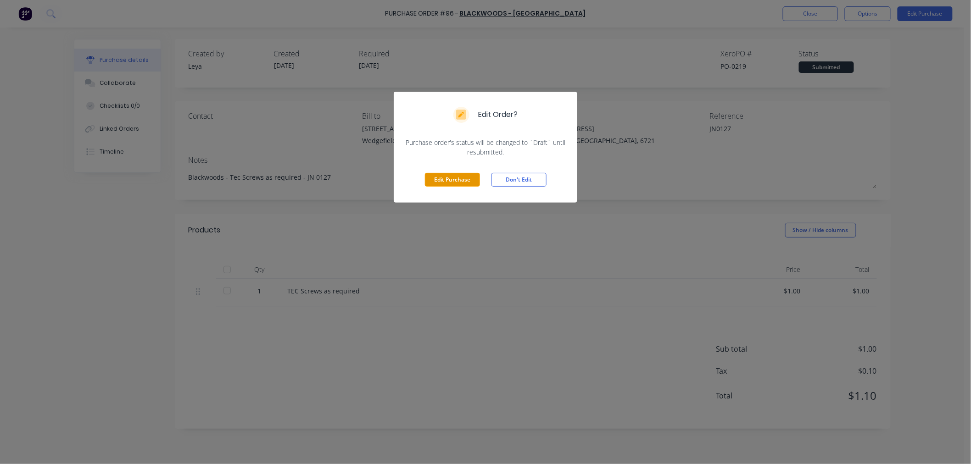
click at [455, 177] on button "Edit Purchase" at bounding box center [452, 180] width 55 height 14
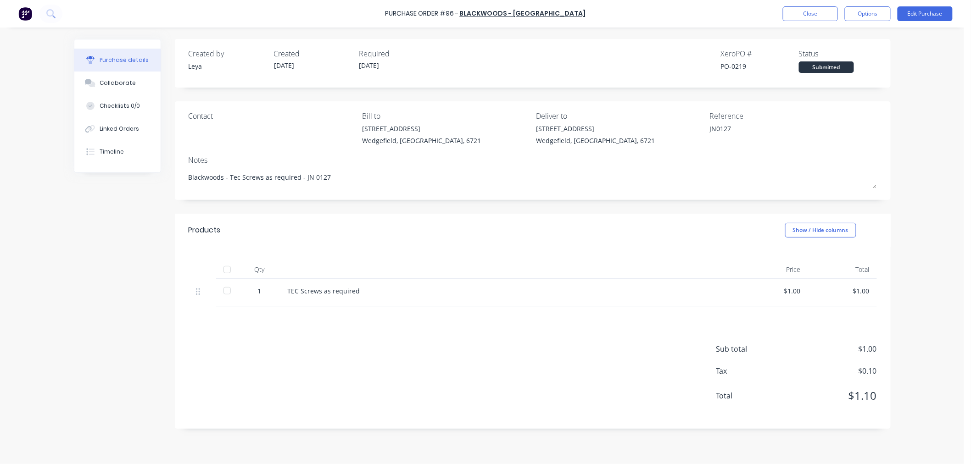
type textarea "x"
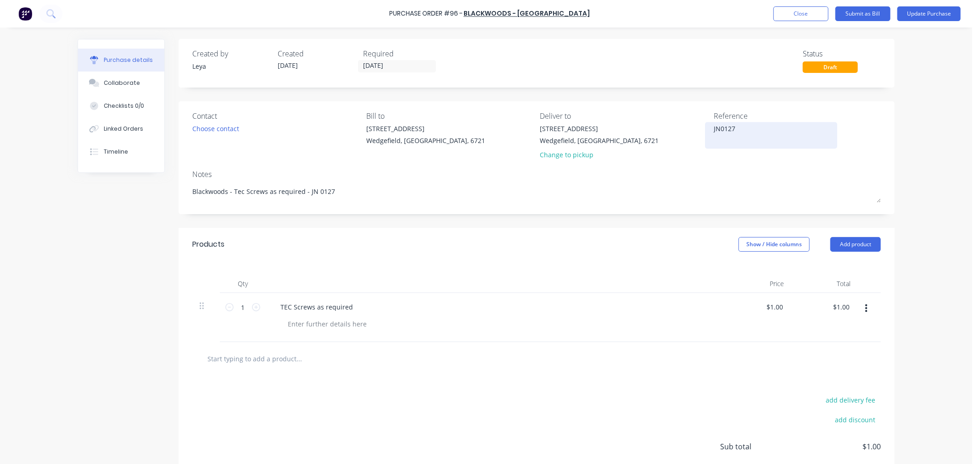
click at [714, 129] on textarea "JN0127" at bounding box center [771, 134] width 115 height 21
type textarea "PO NJN0127"
type textarea "x"
type textarea "PO NEJN0127"
type textarea "x"
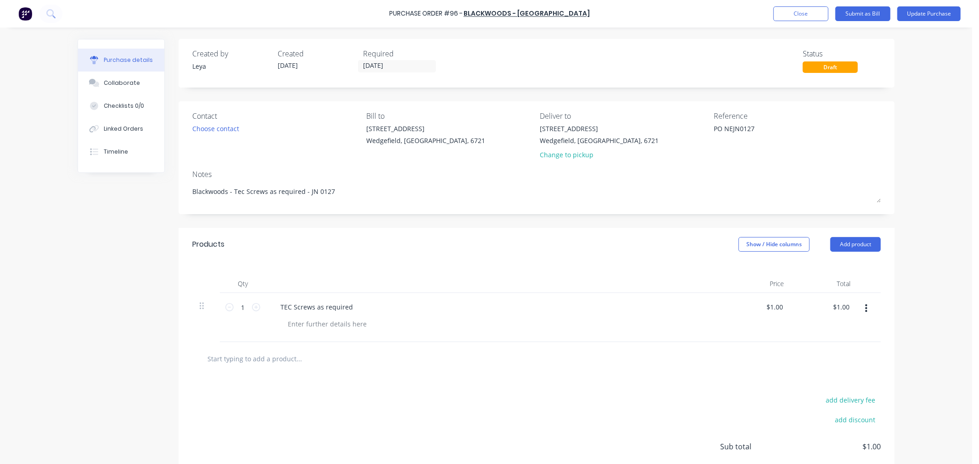
type textarea "PO NEVJN0127"
type textarea "x"
type textarea "PO NEVEJN0127"
type textarea "x"
type textarea "PO NEVERJN0127"
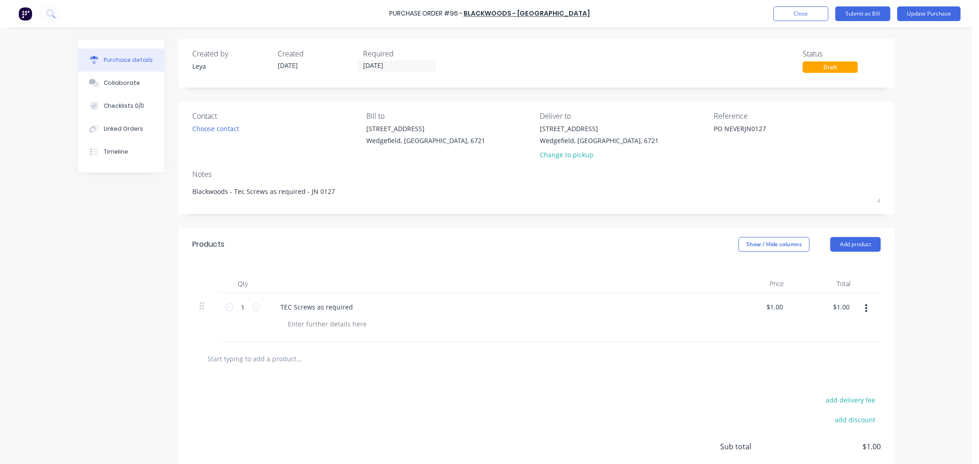
type textarea "x"
type textarea "PO NEVER JN0127"
type textarea "x"
type textarea "PO NEVER UJN0127"
type textarea "x"
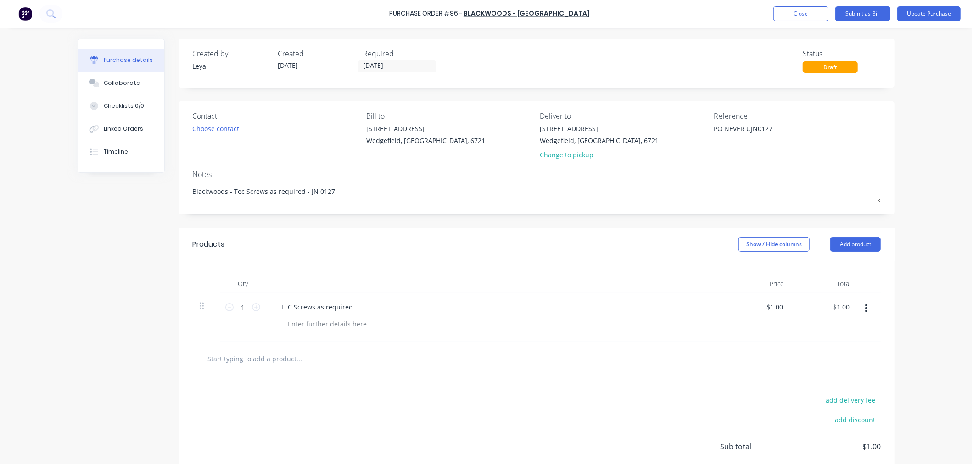
type textarea "PO NEVER USJN0127"
type textarea "x"
type textarea "PO NEVER USEJN0127"
type textarea "x"
type textarea "PO NEVER USEDJN0127"
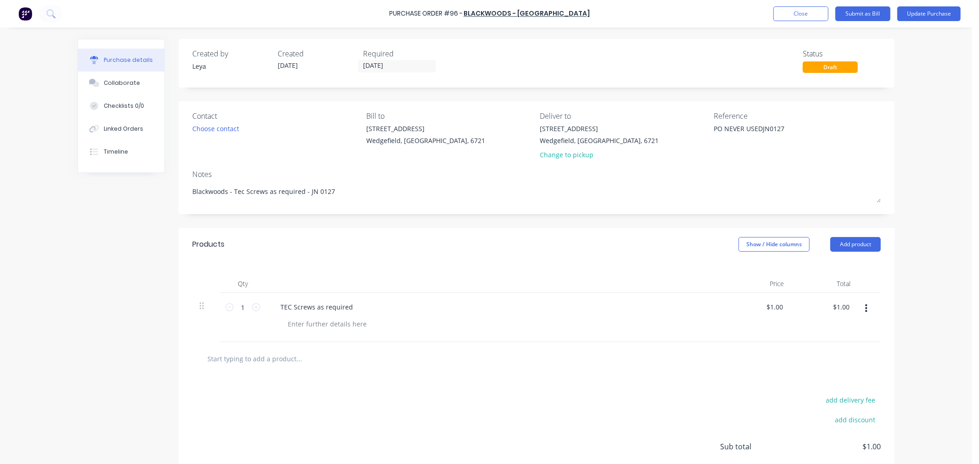
type textarea "x"
type textarea "PO NEVER USED JN0127"
type textarea "x"
type textarea "PO NEVER USED -JN0127"
type textarea "x"
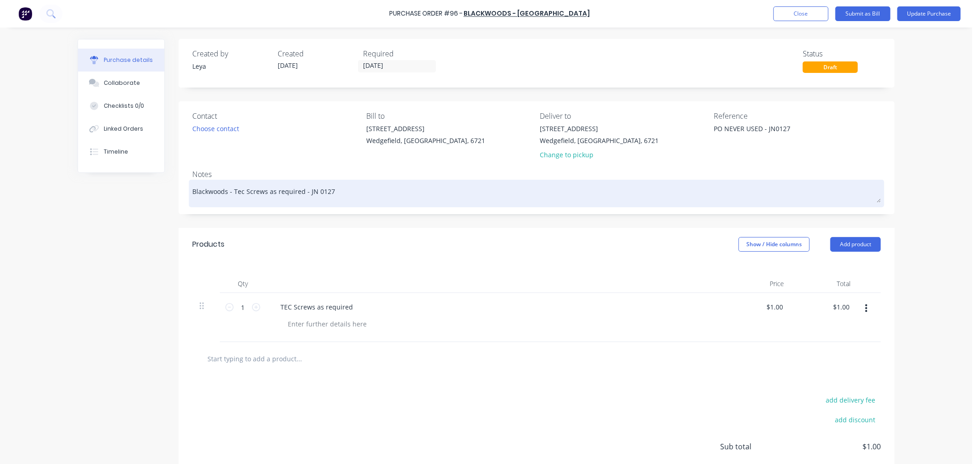
type textarea "PO NEVER USED - JN0127"
type textarea "x"
type textarea "PO NEVER USED - JN0127"
click at [417, 196] on textarea "Blackwoods - Tec Screws as required - JN 0127" at bounding box center [536, 192] width 688 height 21
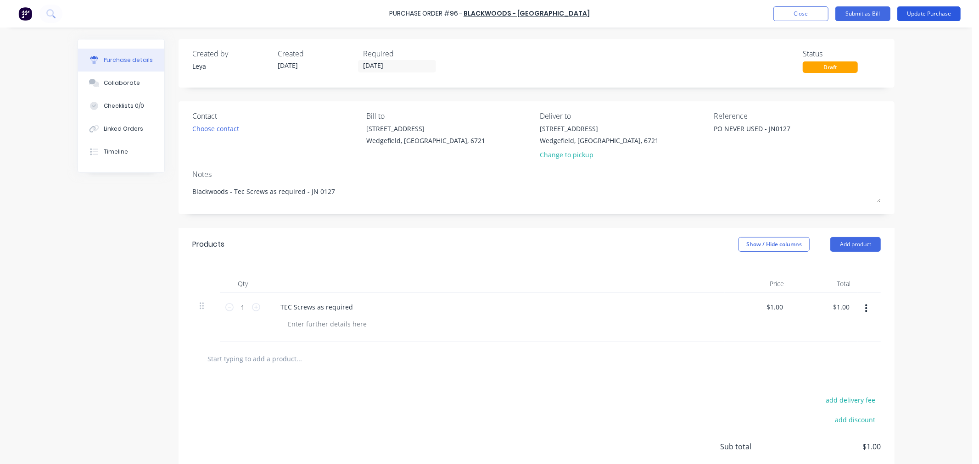
click at [934, 15] on button "Update Purchase" at bounding box center [928, 13] width 63 height 15
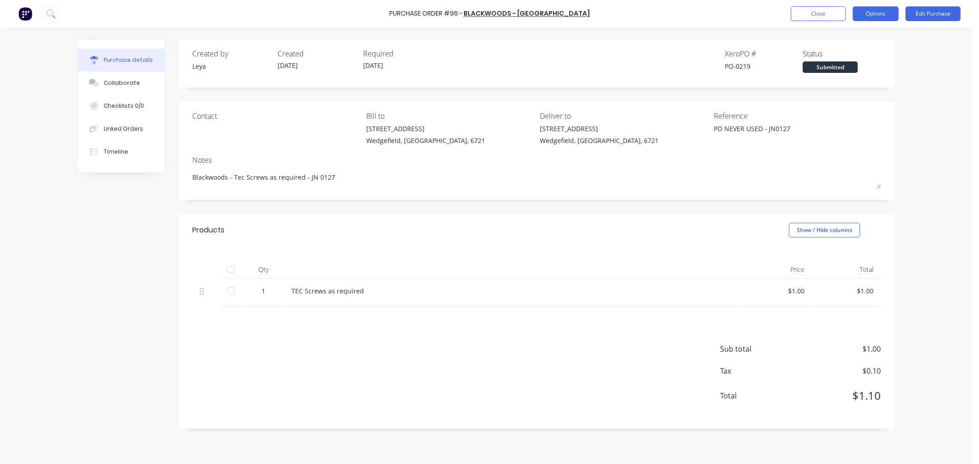
click at [870, 17] on button "Options" at bounding box center [876, 13] width 46 height 15
click at [829, 132] on div "Archive" at bounding box center [855, 129] width 71 height 13
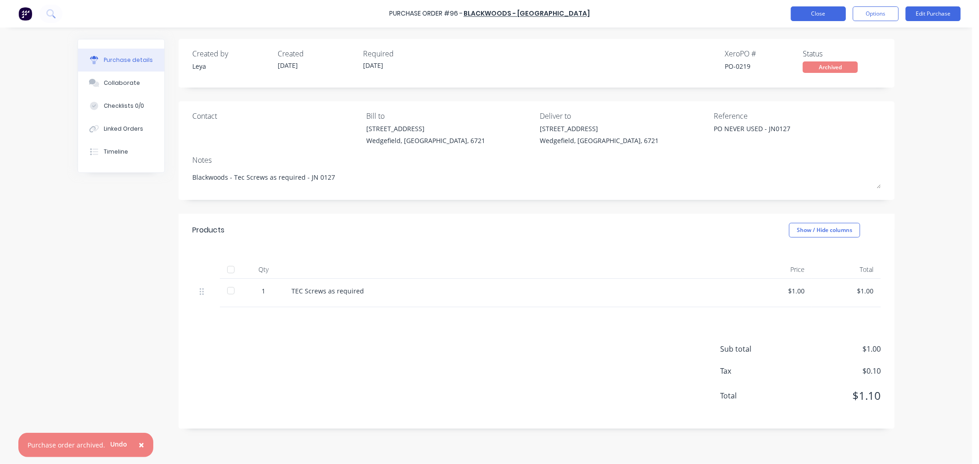
click at [811, 19] on button "Close" at bounding box center [818, 13] width 55 height 15
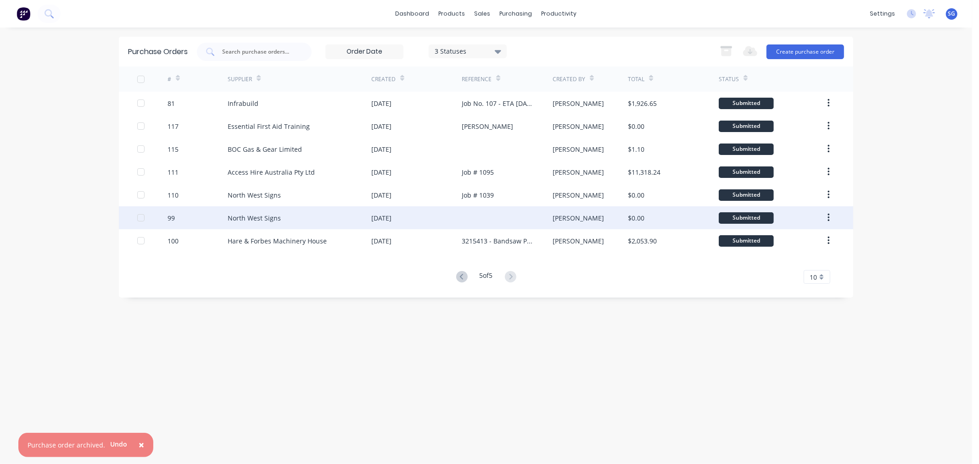
click at [261, 212] on div "North West Signs" at bounding box center [300, 217] width 144 height 23
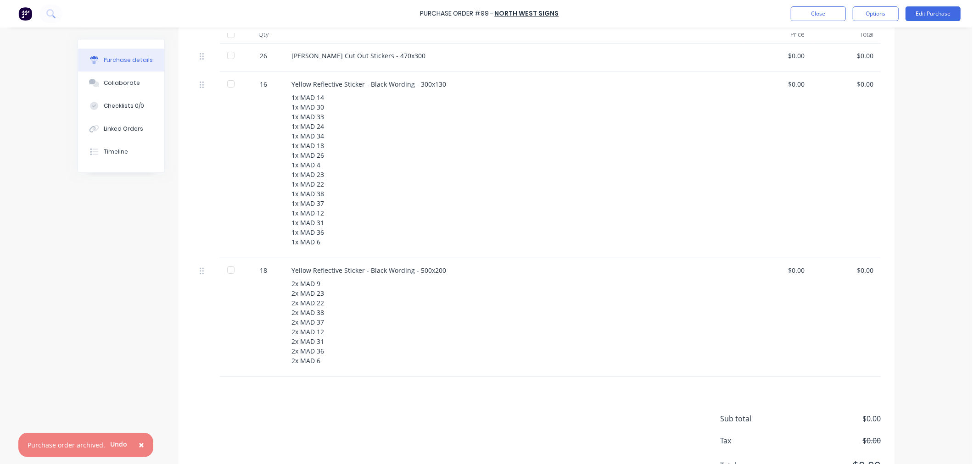
scroll to position [177, 0]
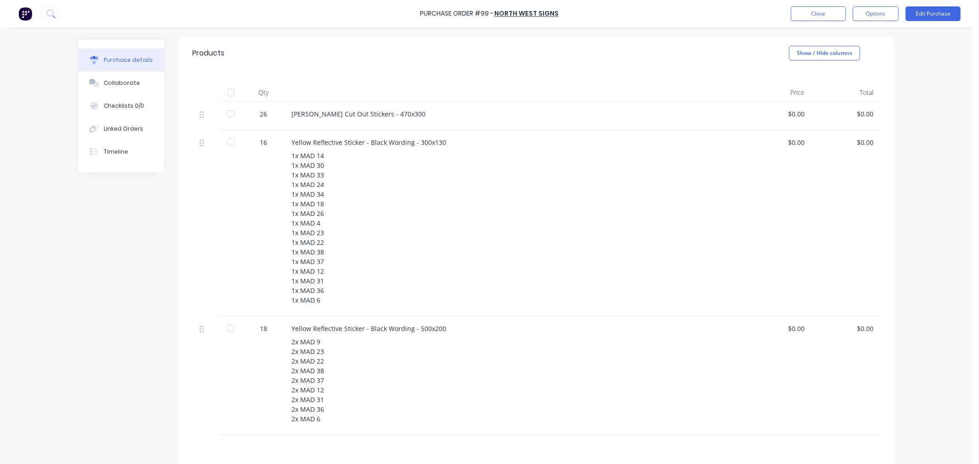
click at [228, 94] on div at bounding box center [231, 93] width 18 height 18
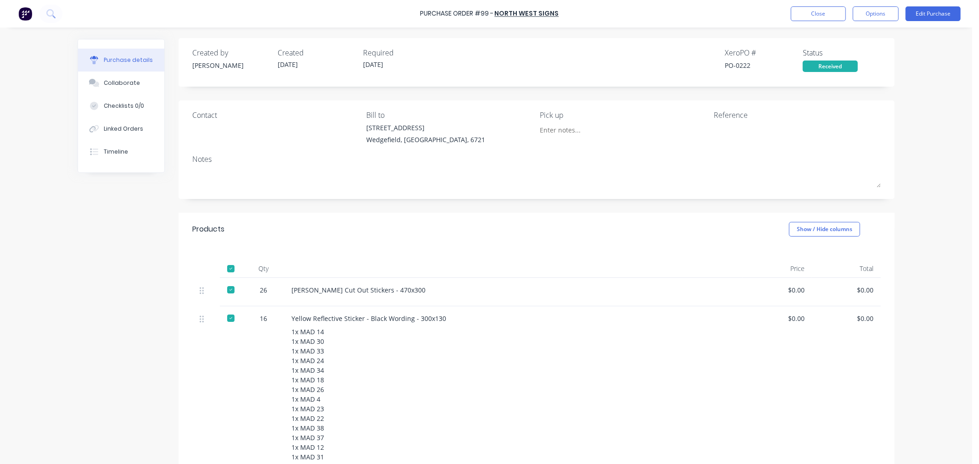
scroll to position [0, 0]
click at [826, 12] on button "Close" at bounding box center [818, 13] width 55 height 15
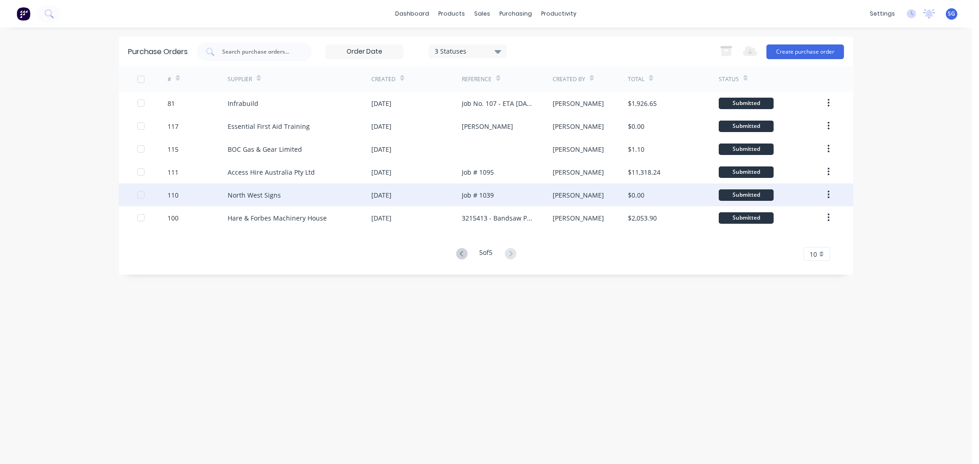
click at [315, 196] on div "North West Signs" at bounding box center [300, 195] width 144 height 23
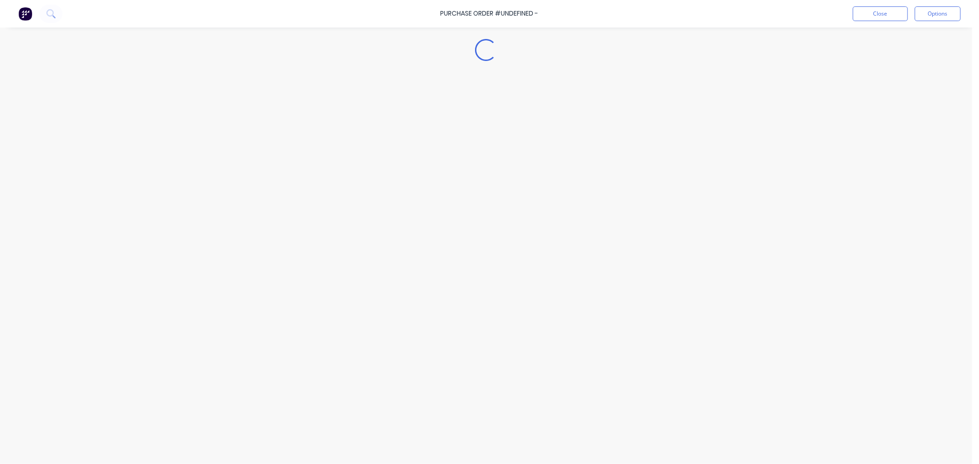
type textarea "x"
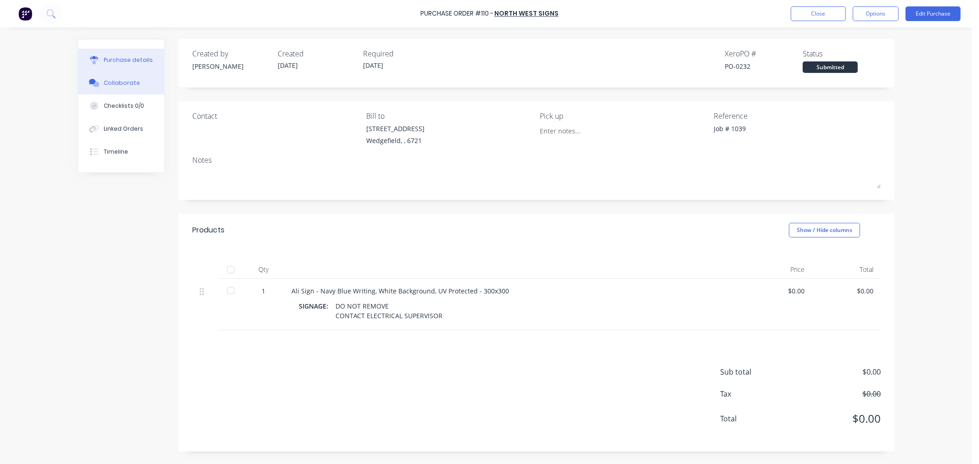
click at [117, 88] on button "Collaborate" at bounding box center [121, 83] width 86 height 23
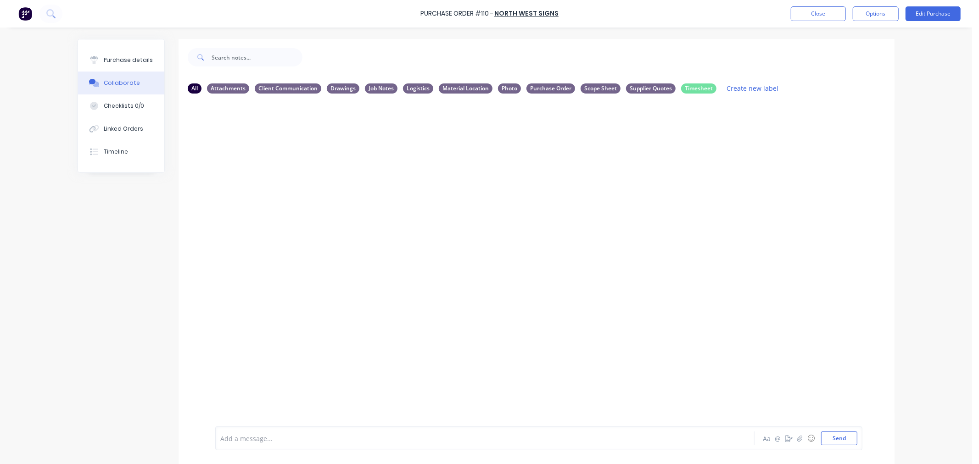
click at [291, 436] on div at bounding box center [459, 439] width 477 height 10
click at [819, 15] on button "Close" at bounding box center [818, 13] width 55 height 15
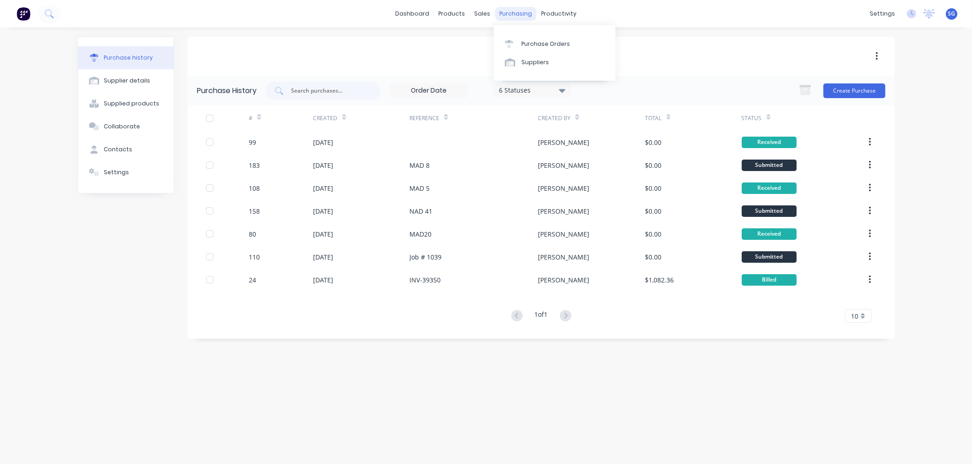
click at [519, 15] on div "purchasing" at bounding box center [516, 14] width 42 height 14
click at [525, 45] on div "Purchase Orders" at bounding box center [545, 44] width 49 height 8
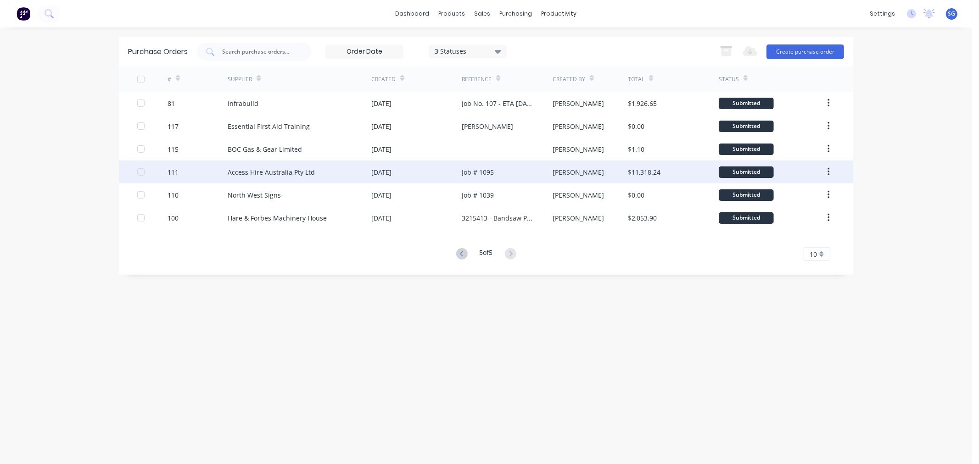
click at [384, 173] on div "[DATE]" at bounding box center [381, 172] width 20 height 10
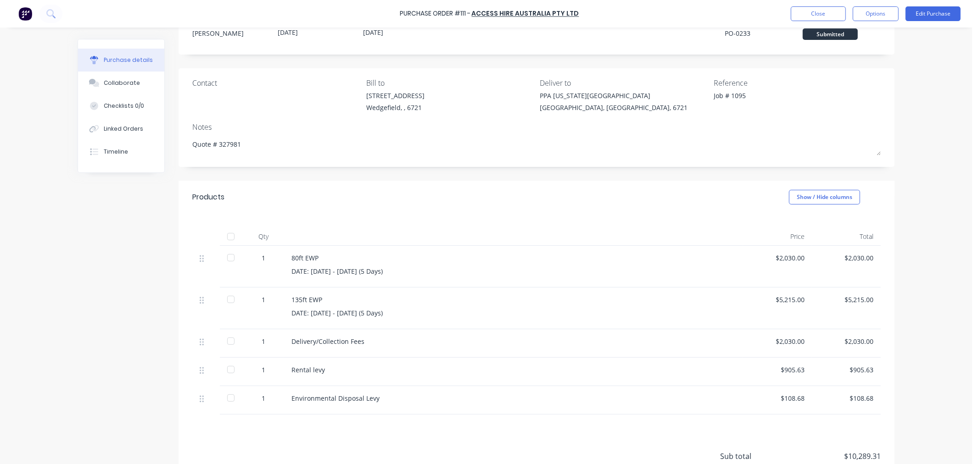
scroll to position [51, 0]
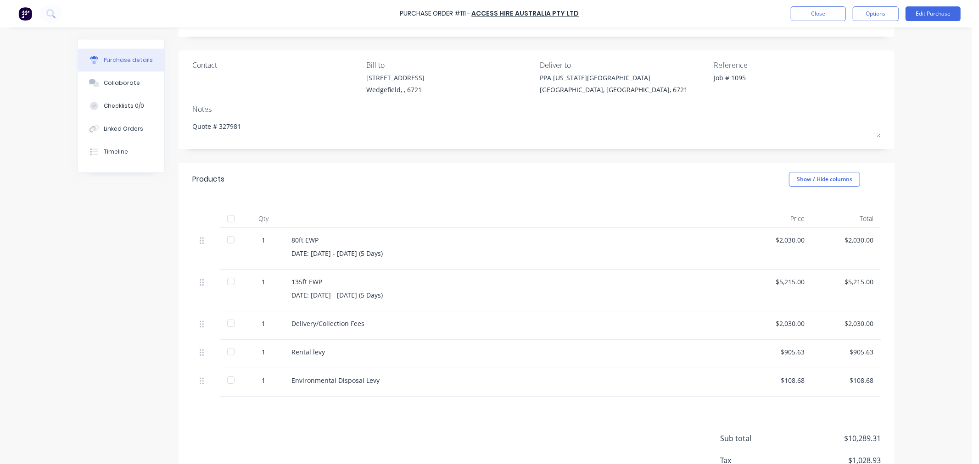
click at [714, 78] on div "Job # 1095" at bounding box center [771, 84] width 115 height 23
click at [933, 12] on button "Edit Purchase" at bounding box center [932, 13] width 55 height 15
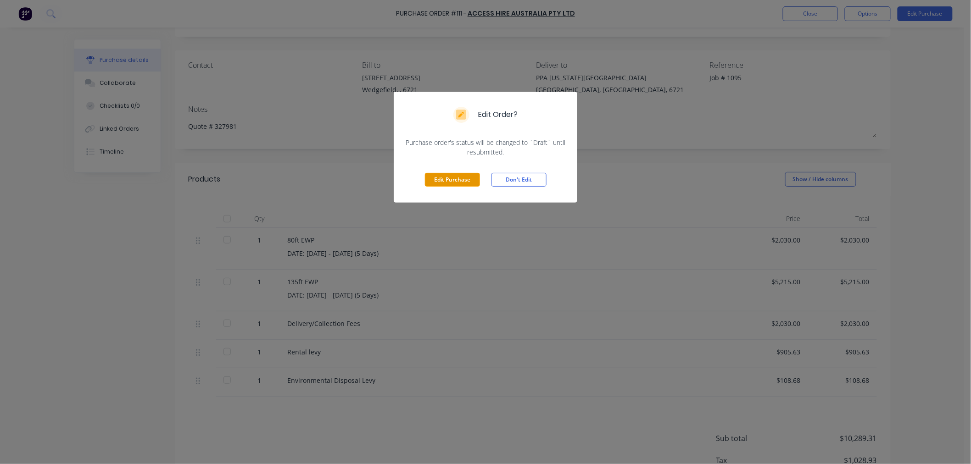
click at [448, 176] on button "Edit Purchase" at bounding box center [452, 180] width 55 height 14
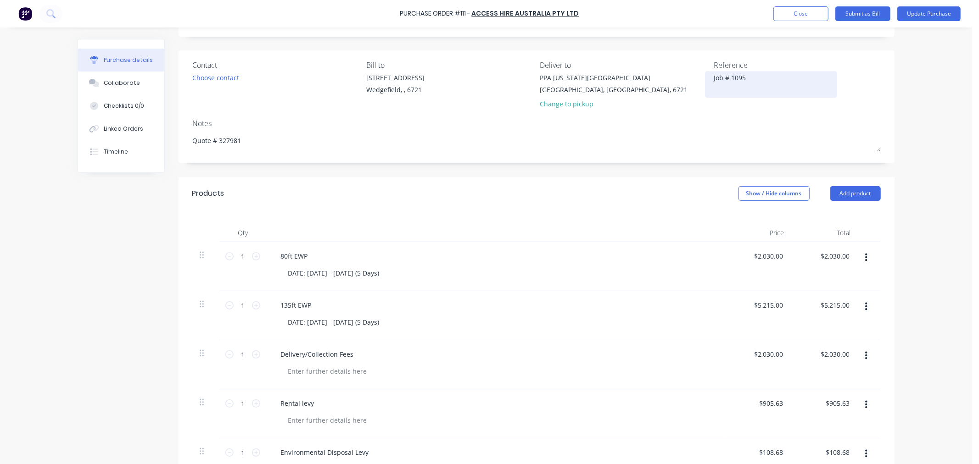
type textarea "x"
click at [714, 77] on div "Job # 1095" at bounding box center [771, 84] width 115 height 23
click at [714, 78] on textarea "Job # 1095" at bounding box center [771, 83] width 115 height 21
type textarea "06/10 - Job # 1095"
type textarea "x"
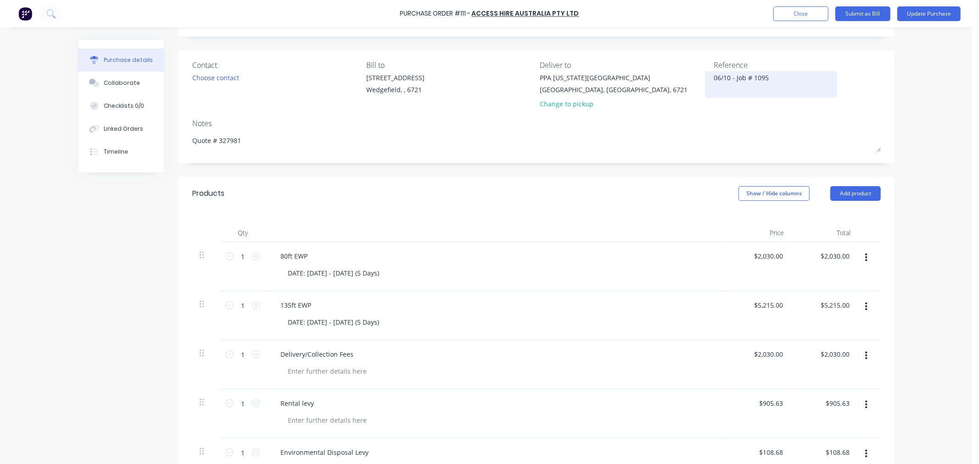
click at [725, 76] on textarea "06/10 - Job # 1095" at bounding box center [771, 83] width 115 height 21
type textarea "[DATE] - Job # 1095"
type textarea "x"
type textarea "[DATE] - Job # 1095"
click at [921, 10] on button "Update Purchase" at bounding box center [928, 13] width 63 height 15
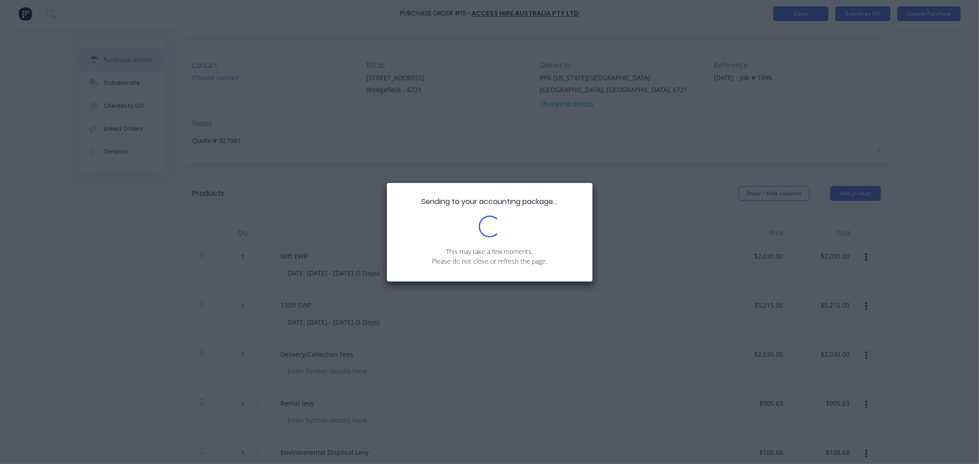
scroll to position [0, 0]
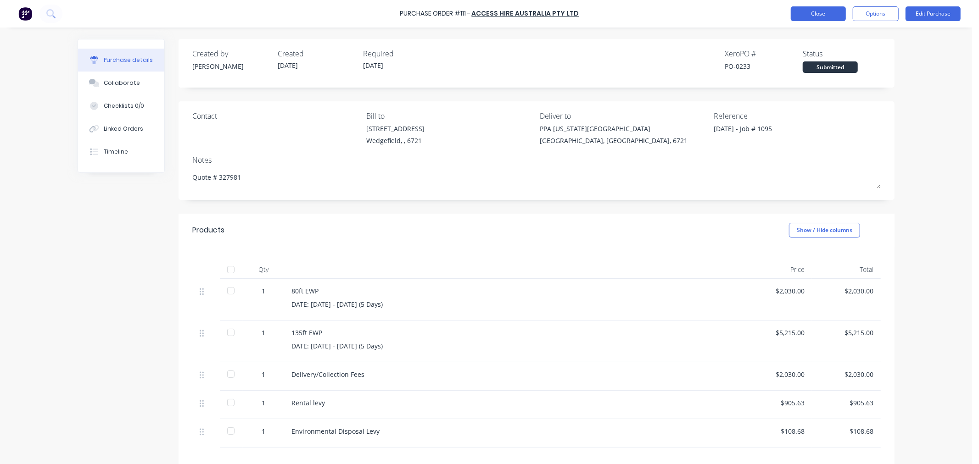
click at [808, 17] on button "Close" at bounding box center [818, 13] width 55 height 15
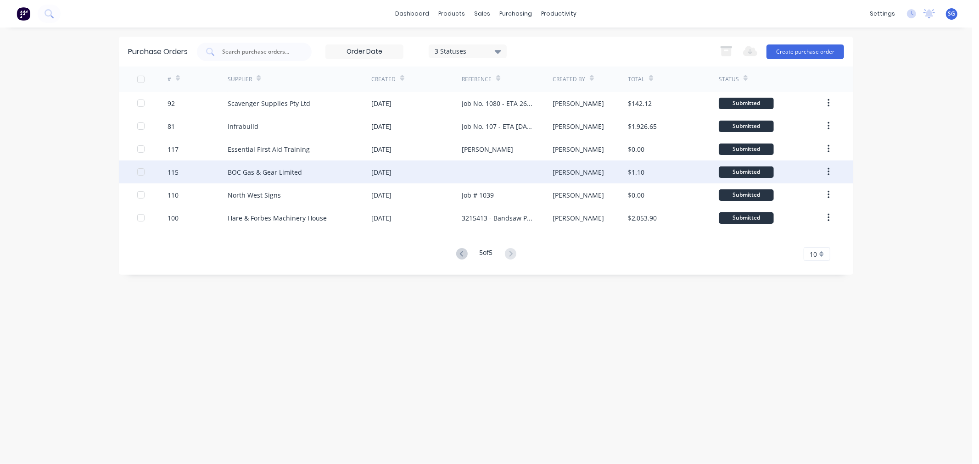
click at [379, 173] on div "[DATE]" at bounding box center [381, 172] width 20 height 10
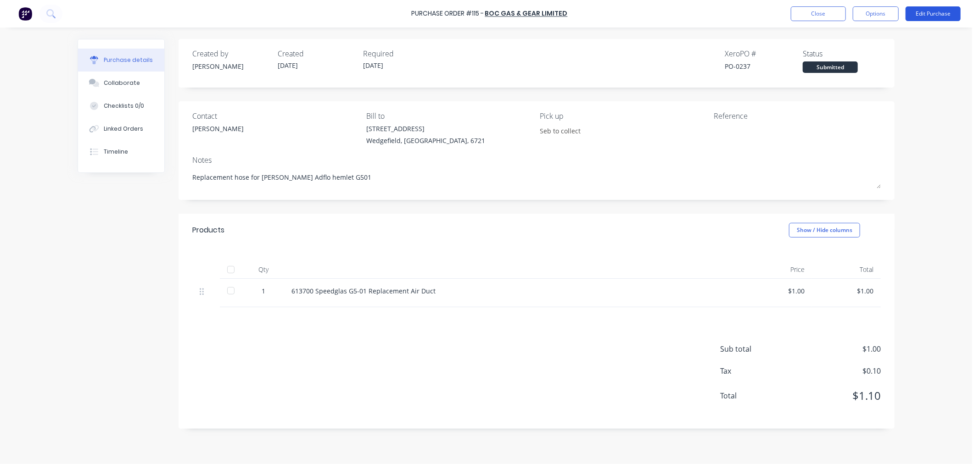
click at [921, 12] on button "Edit Purchase" at bounding box center [932, 13] width 55 height 15
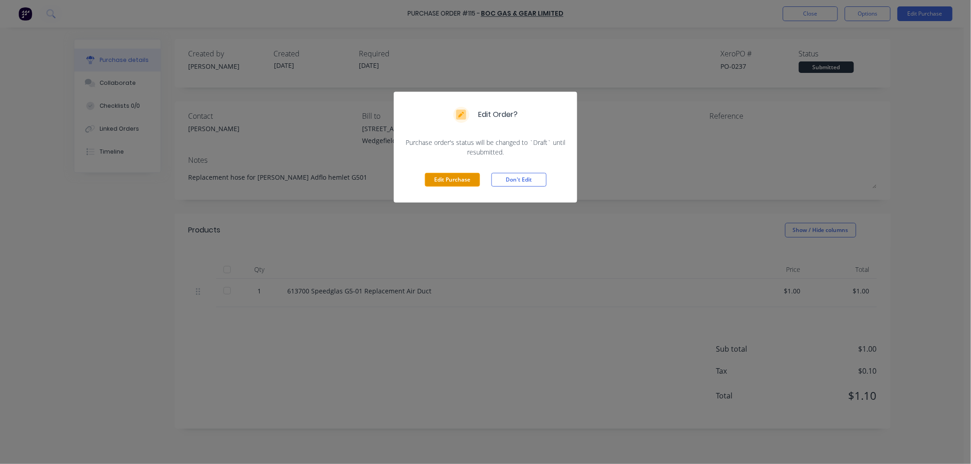
click at [455, 180] on button "Edit Purchase" at bounding box center [452, 180] width 55 height 14
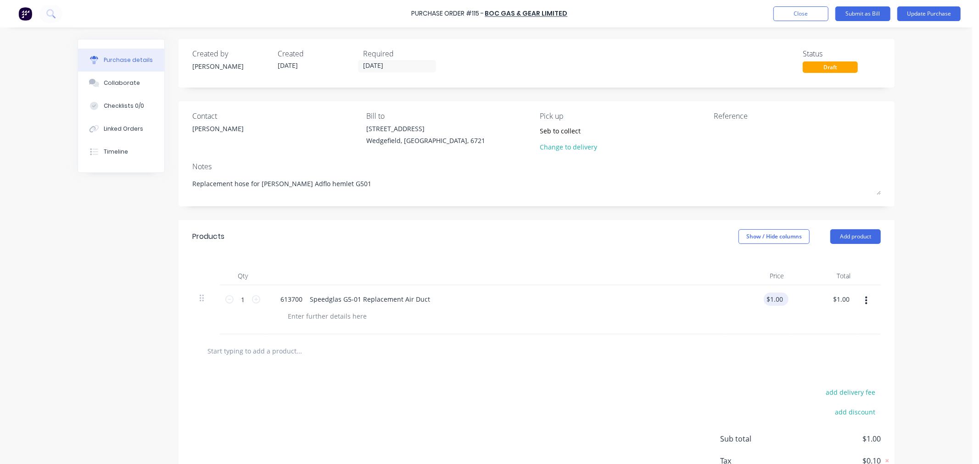
type textarea "x"
type input "1.00"
click at [771, 302] on input "1.00" at bounding box center [774, 299] width 21 height 13
type textarea "x"
click at [771, 302] on input "1.00" at bounding box center [775, 299] width 17 height 13
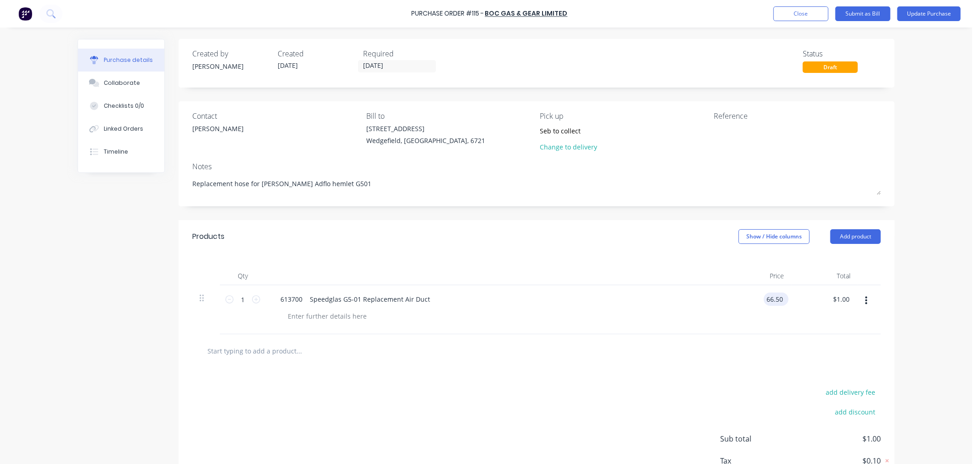
type input "66.50"
type textarea "x"
type input "$66.50"
type input "66.50"
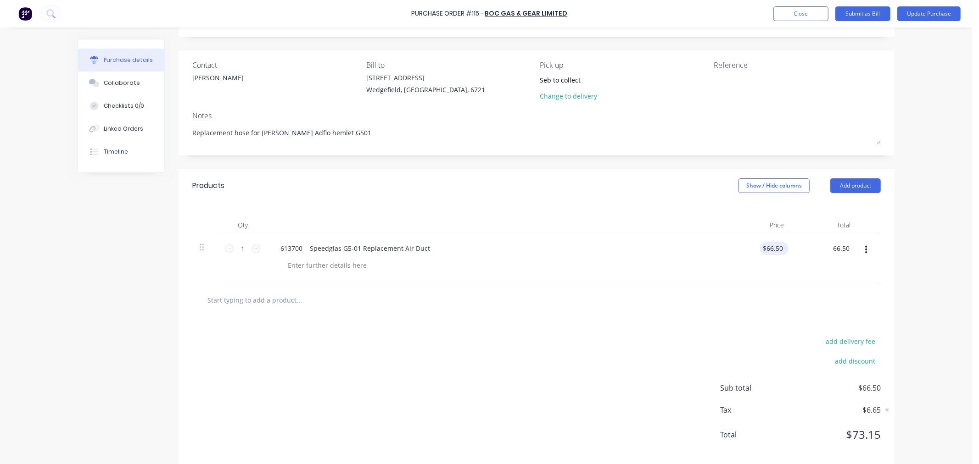
scroll to position [65, 0]
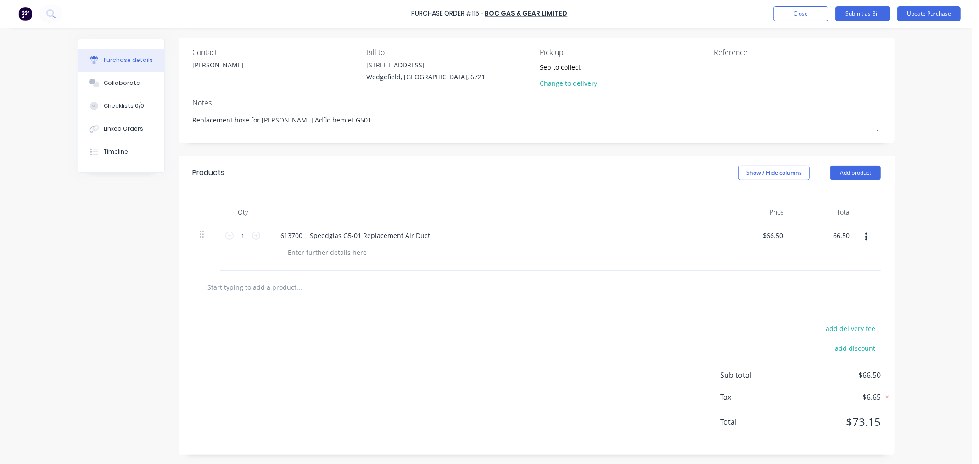
type textarea "x"
type input "$66.50"
type textarea "x"
type input "$66.50"
click at [321, 258] on div at bounding box center [327, 252] width 94 height 13
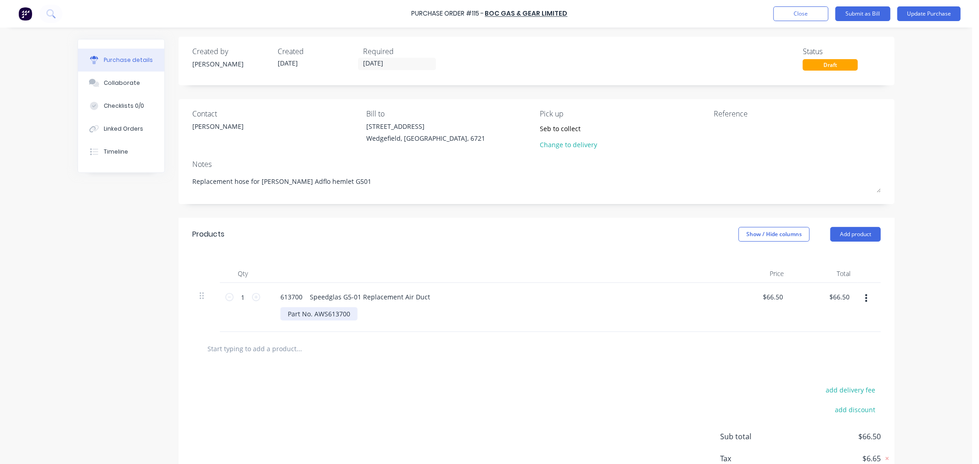
scroll to position [0, 0]
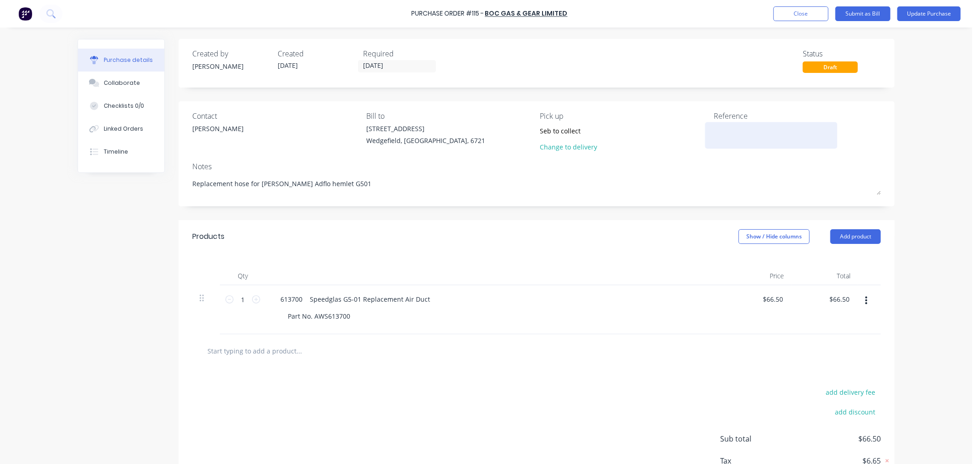
click at [714, 143] on div at bounding box center [771, 135] width 115 height 23
click at [735, 134] on textarea at bounding box center [771, 134] width 115 height 21
type textarea "x"
type textarea "H"
type textarea "x"
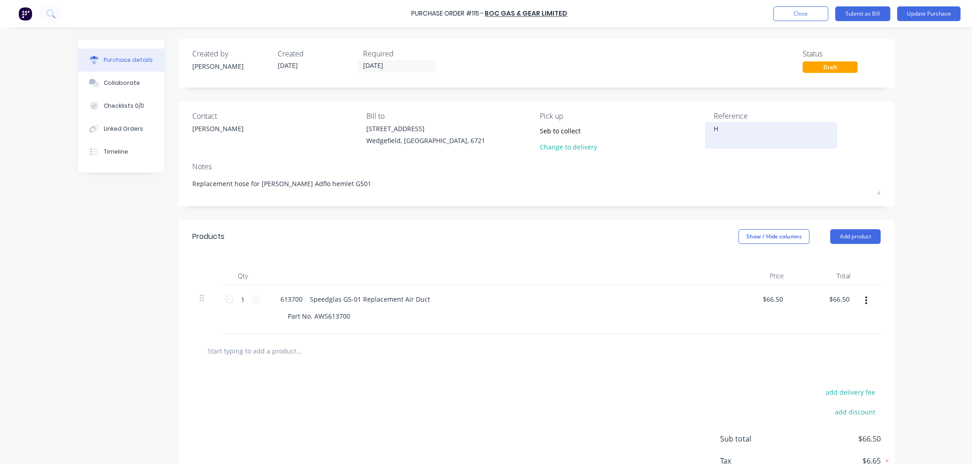
type textarea "Ho"
type textarea "x"
type textarea "Hos"
type textarea "x"
type textarea "Hose"
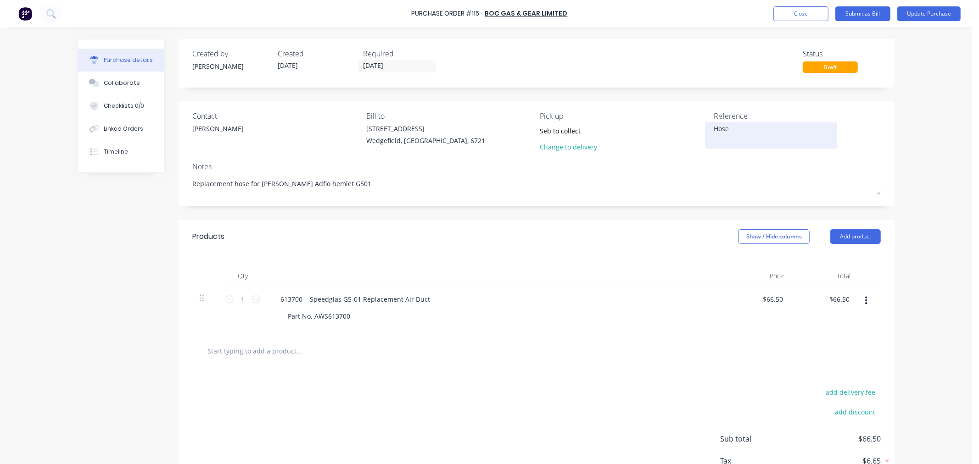
type textarea "x"
type textarea "Hose"
type textarea "x"
type textarea "Hose f"
type textarea "x"
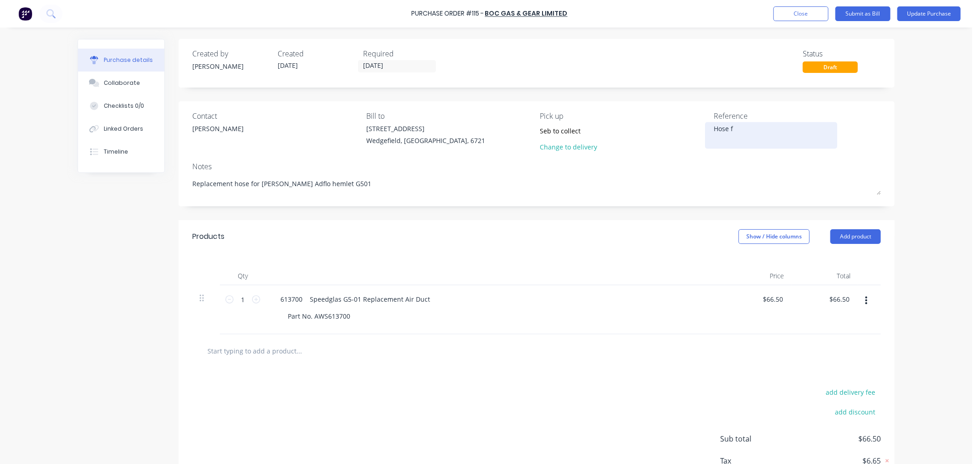
type textarea "Hose fo"
type textarea "x"
type textarea "Hose for"
type textarea "x"
type textarea "Hose for"
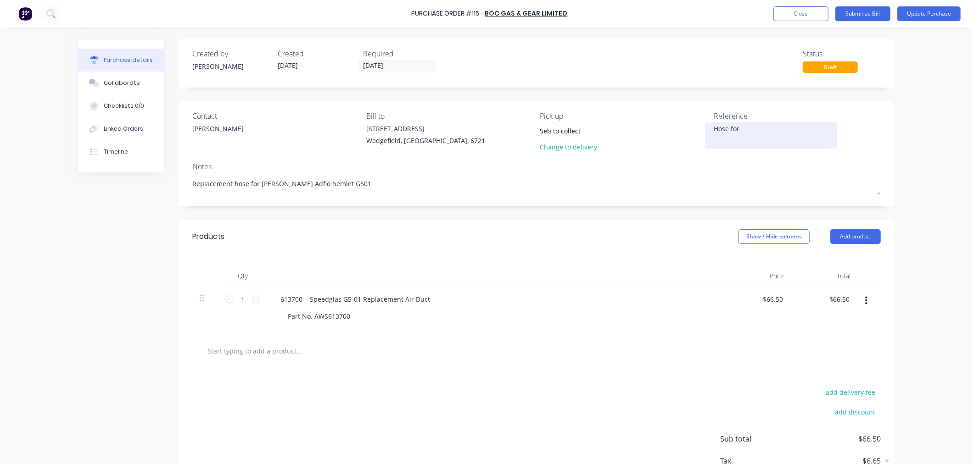
type textarea "x"
type textarea "Hose for H"
type textarea "x"
type textarea "Hose for Ha"
type textarea "x"
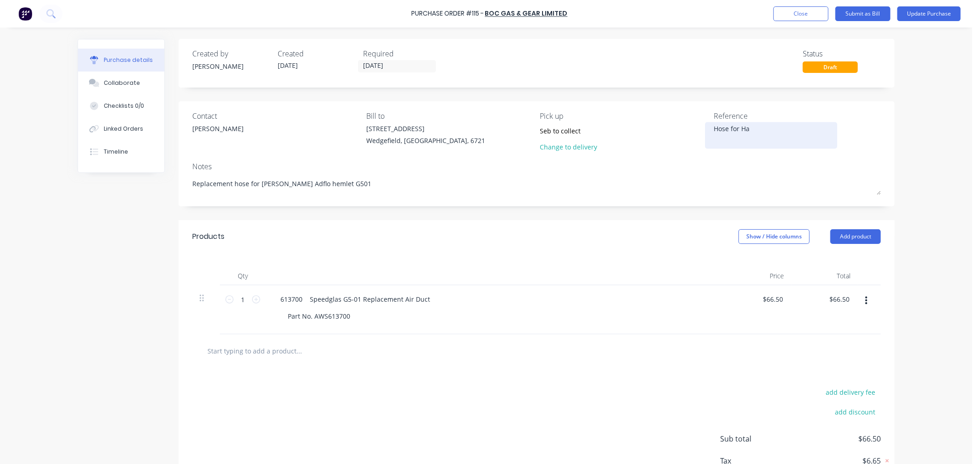
type textarea "Hose for Hay"
type textarea "x"
type textarea "Hose for Hayd"
type textarea "x"
type textarea "Hose for [PERSON_NAME]"
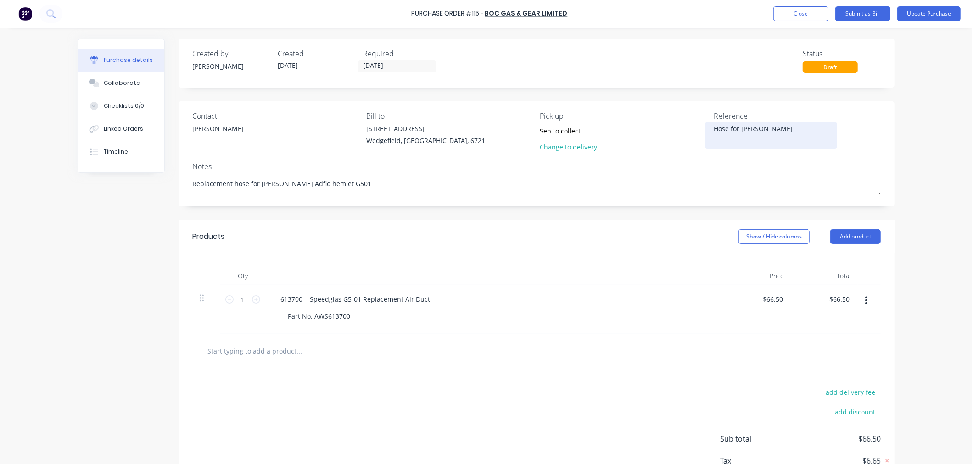
type textarea "x"
type textarea "Hose for [PERSON_NAME]"
type textarea "x"
type textarea "Hose for [PERSON_NAME]"
click at [933, 11] on button "Update Purchase" at bounding box center [928, 13] width 63 height 15
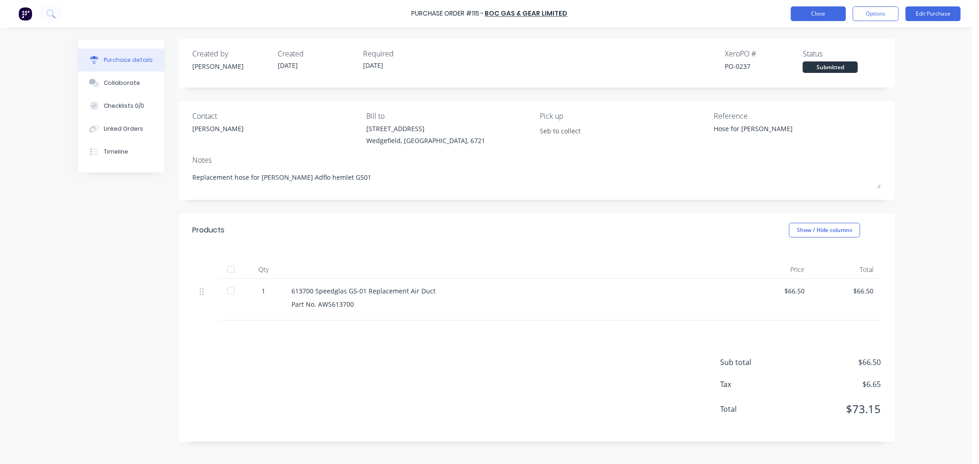
click at [808, 13] on button "Close" at bounding box center [818, 13] width 55 height 15
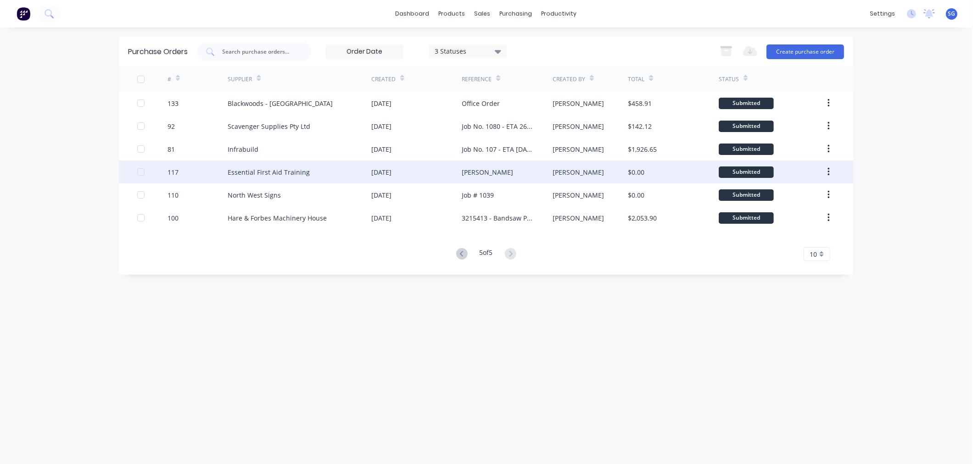
click at [470, 176] on div "[PERSON_NAME]" at bounding box center [487, 172] width 51 height 10
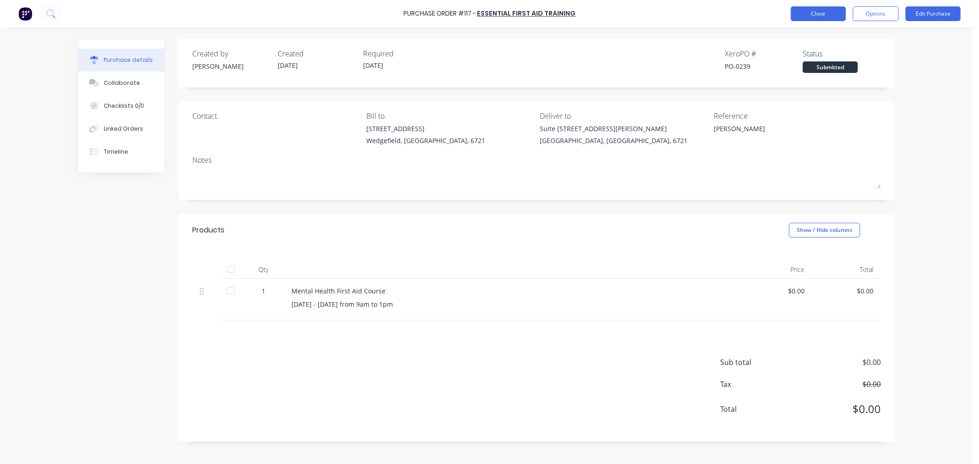
click at [813, 17] on button "Close" at bounding box center [818, 13] width 55 height 15
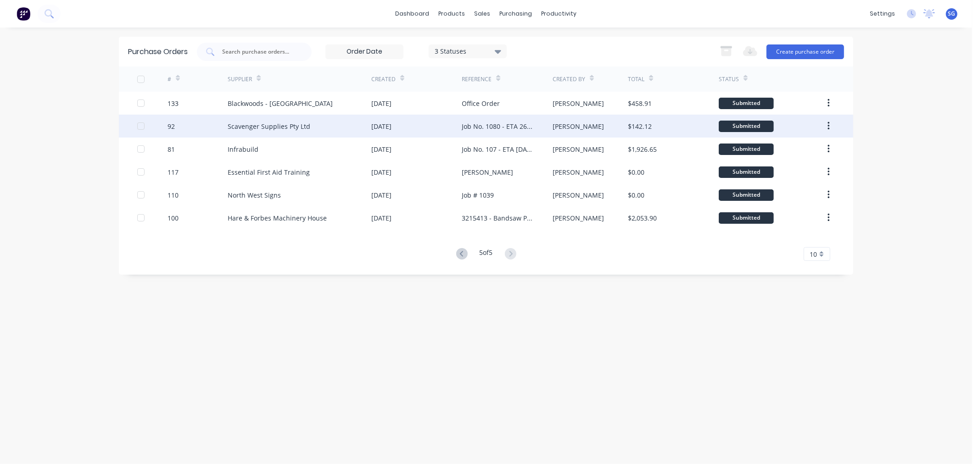
click at [479, 122] on div "Job No. 1080 - ETA 26/09 for collection" at bounding box center [498, 127] width 72 height 10
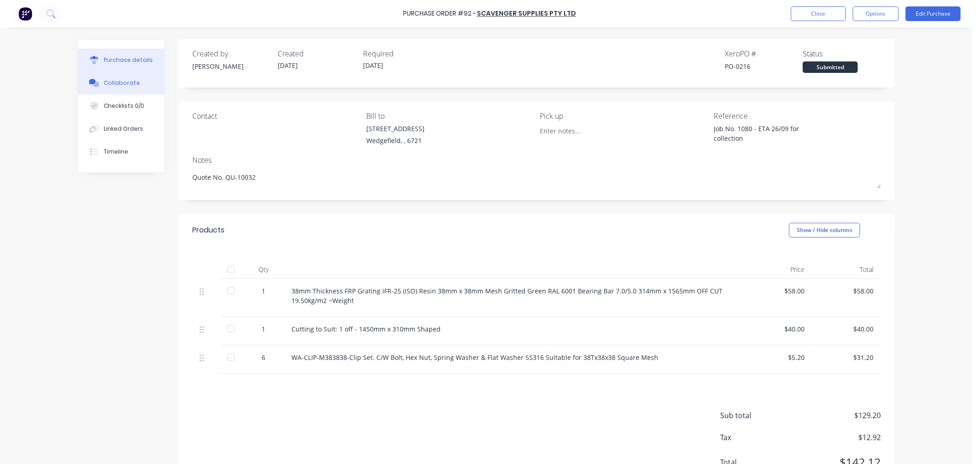
click at [97, 81] on div at bounding box center [94, 83] width 14 height 8
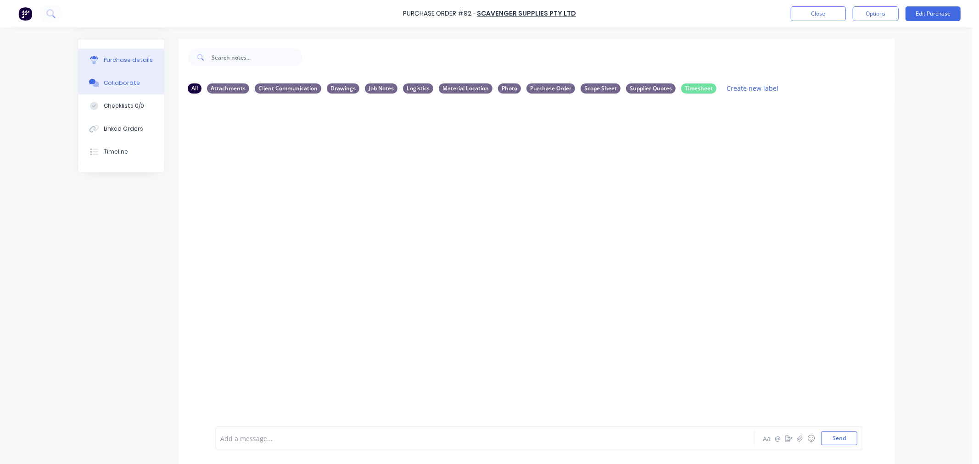
click at [100, 65] on button "Purchase details" at bounding box center [121, 60] width 86 height 23
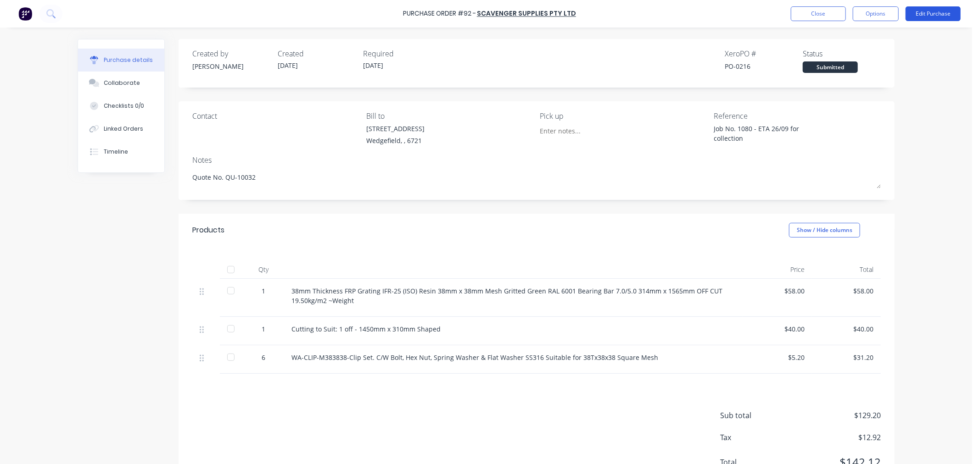
click at [921, 17] on button "Edit Purchase" at bounding box center [932, 13] width 55 height 15
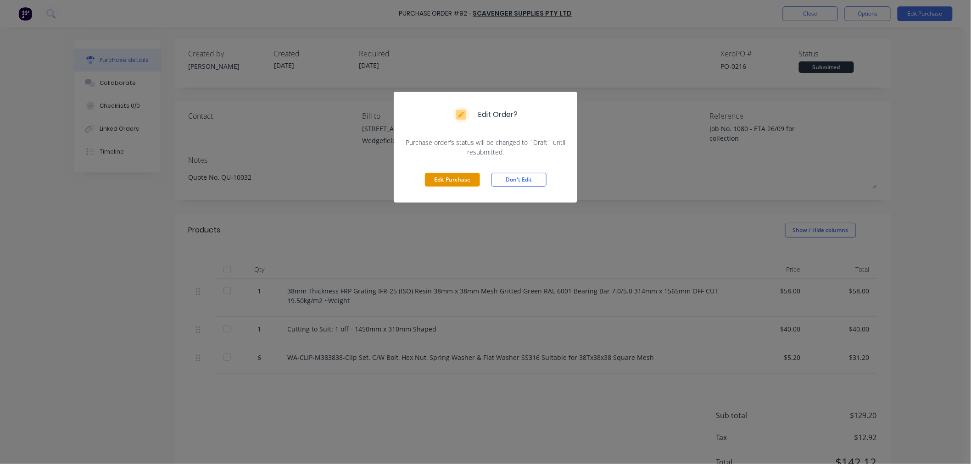
click at [442, 179] on button "Edit Purchase" at bounding box center [452, 180] width 55 height 14
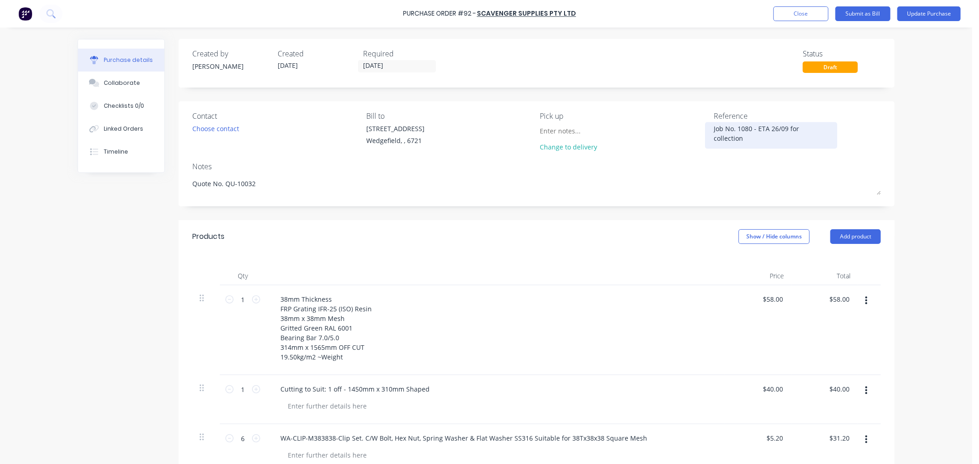
click at [814, 130] on textarea "Job No. 1080 - ETA 26/09 for collection" at bounding box center [771, 134] width 115 height 21
click at [761, 133] on textarea "Job No. 1080 - ETA 26/09 for collection" at bounding box center [771, 134] width 115 height 21
type textarea "x"
drag, startPoint x: 825, startPoint y: 130, endPoint x: 764, endPoint y: 134, distance: 61.1
click at [764, 134] on div "Job No. 1080 - ETA 26/09 for collection" at bounding box center [771, 135] width 115 height 23
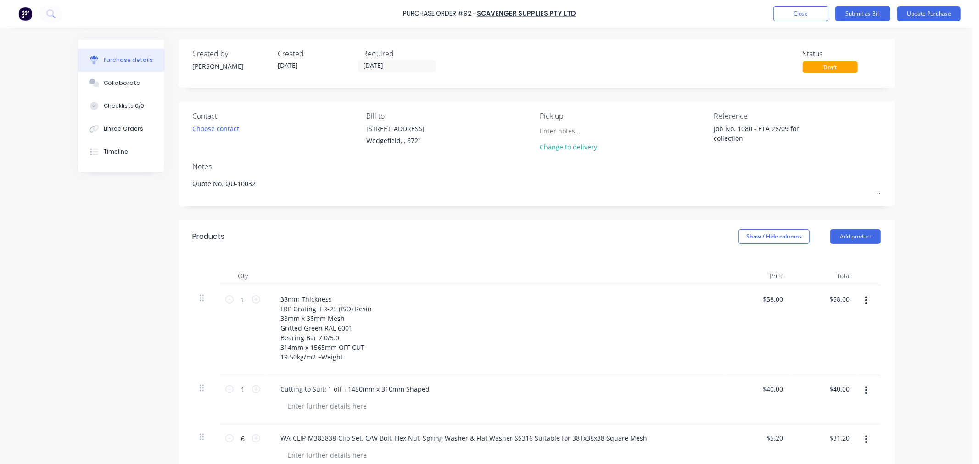
drag, startPoint x: 766, startPoint y: 130, endPoint x: 852, endPoint y: 130, distance: 85.4
click at [852, 130] on div "Job No. 1080 - ETA 26/09 for collection" at bounding box center [797, 135] width 167 height 23
type textarea "Job No. 1080 - ETA 03/10"
type textarea "x"
type textarea "Job No. 1080 - ETA 03/10"
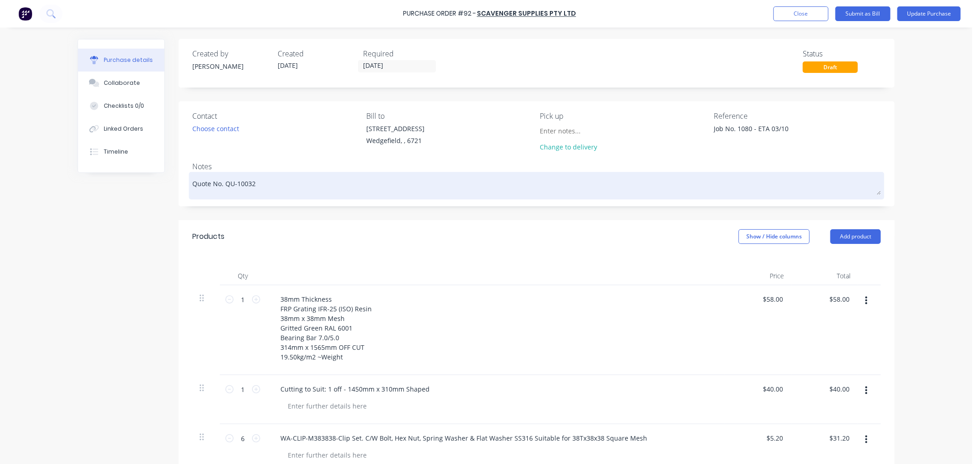
click at [272, 182] on textarea "Quote No. QU-10032" at bounding box center [536, 184] width 688 height 21
type textarea "x"
type textarea "Quote No. QU-10032"
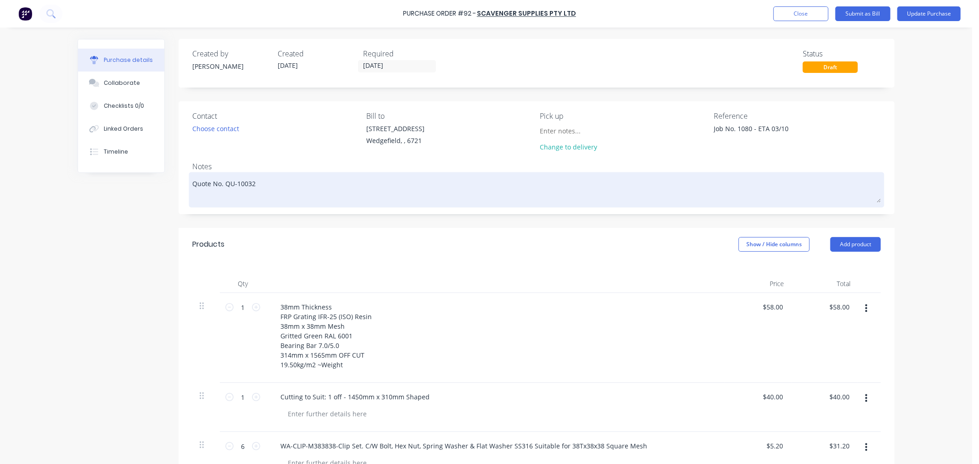
type textarea "x"
type textarea "I Quote No. QU-10032"
type textarea "x"
type textarea "In Quote No. QU-10032"
type textarea "x"
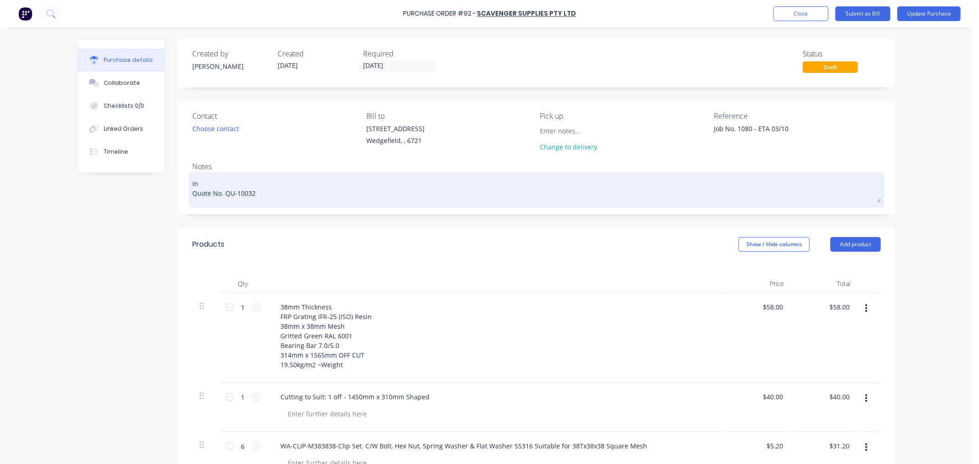
type textarea "In Quote No. QU-10032"
type textarea "x"
type textarea "In t Quote No. QU-10032"
type textarea "x"
type textarea "In tr Quote No. QU-10032"
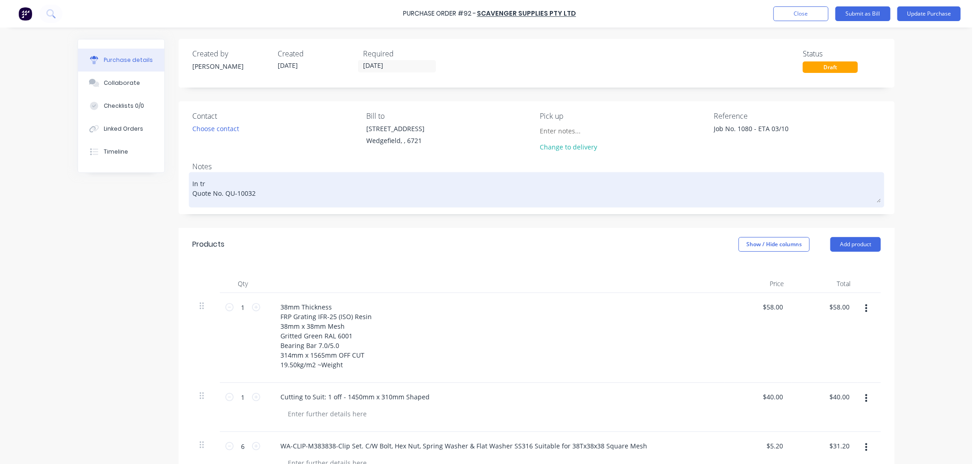
type textarea "x"
type textarea "In tra Quote No. QU-10032"
type textarea "x"
type textarea "In [PERSON_NAME] Quote No. QU-10032"
type textarea "x"
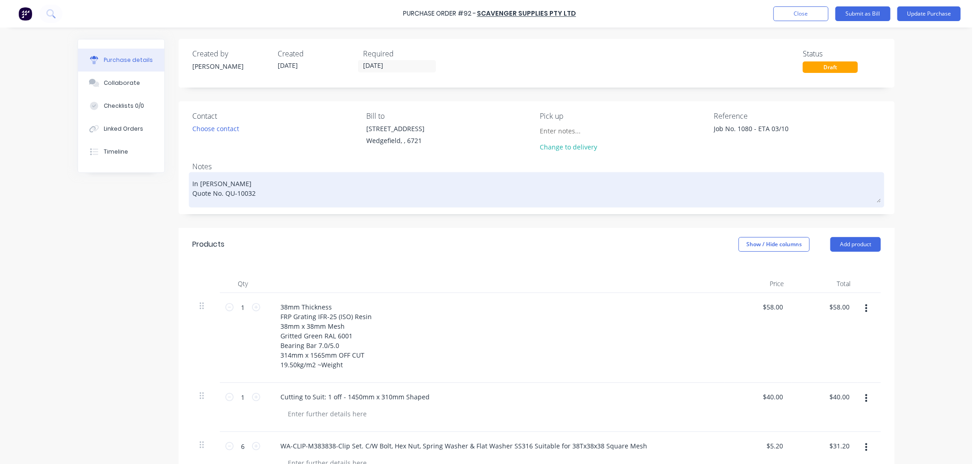
type textarea "In trans Quote No. QU-10032"
type textarea "x"
type textarea "In transi Quote No. QU-10032"
type textarea "x"
type textarea "In transit Quote No. QU-10032"
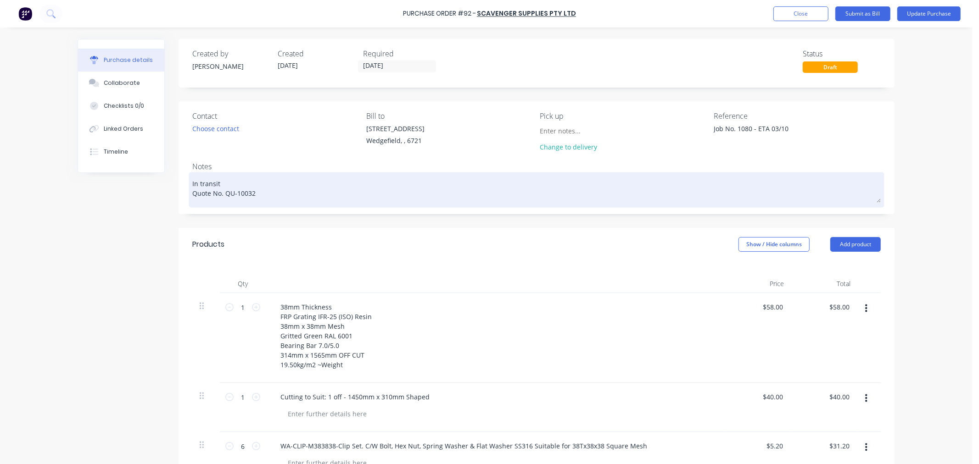
type textarea "x"
type textarea "In transit Quote No. QU-10032"
type textarea "x"
type textarea "In transit v Quote No. QU-10032"
type textarea "x"
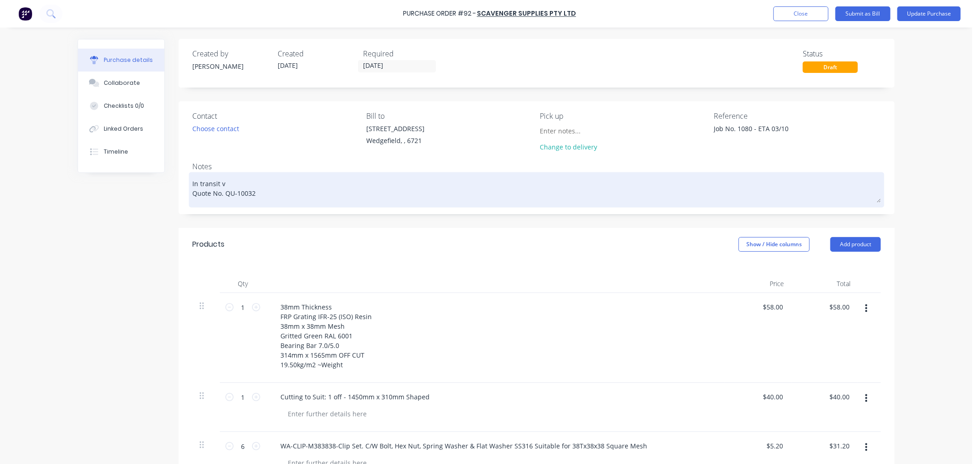
type textarea "In transit vi Quote No. QU-10032"
type textarea "x"
type textarea "In transit via Quote No. QU-10032"
type textarea "x"
type textarea "In transit via Quote No. QU-10032"
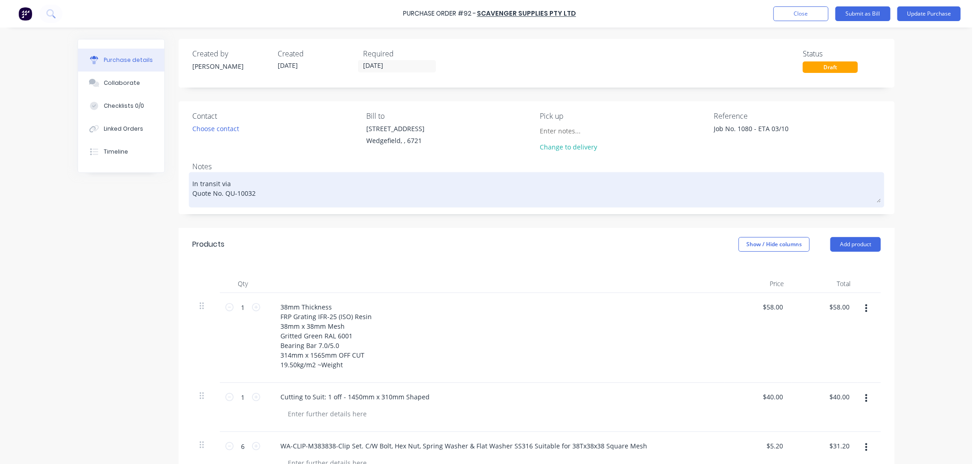
type textarea "x"
type textarea "In transit via T Quote No. QU-10032"
type textarea "x"
type textarea "In transit via To Quote No. QU-10032"
type textarea "x"
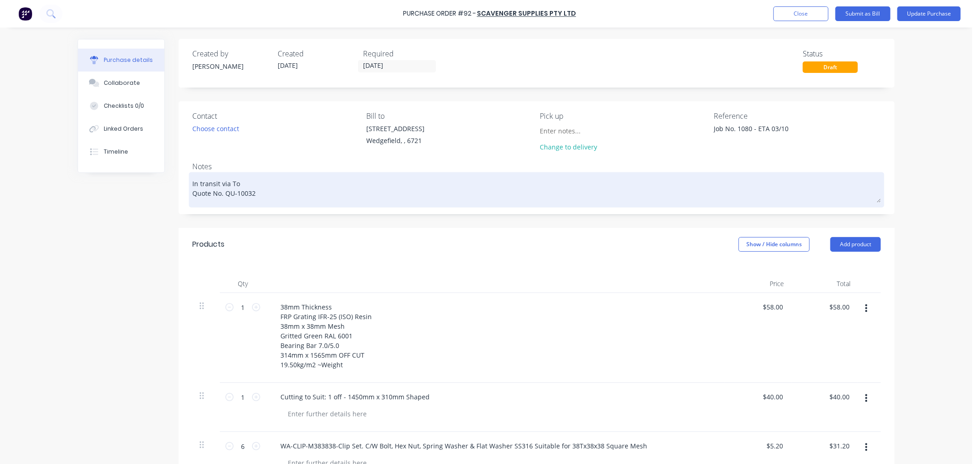
type textarea "In transit via Tol Quote No. QU-10032"
type textarea "x"
type textarea "In transit via Toll Quote No. QU-10032"
type textarea "x"
type textarea "In transit via Toll Quote No. QU-10032"
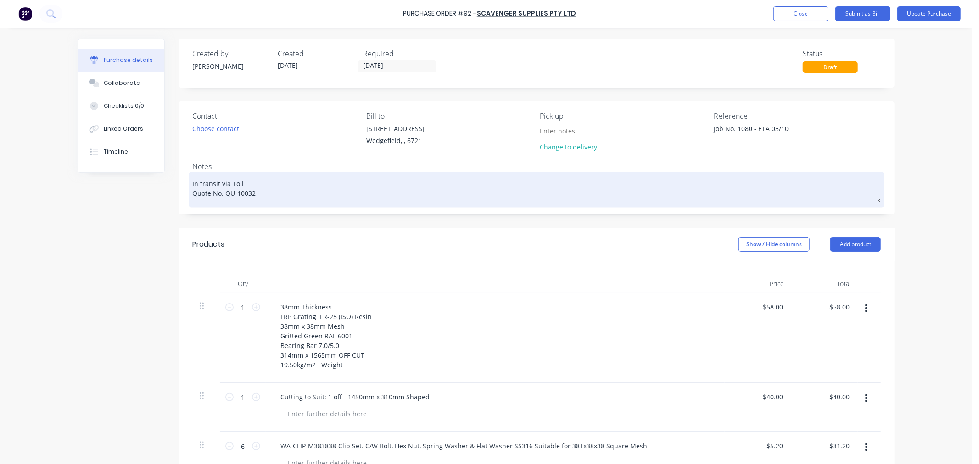
type textarea "x"
type textarea "In transit via Toll - Quote No. QU-10032"
click at [286, 184] on textarea "In transit via Toll - Con No. Quote No. QU-10032" at bounding box center [536, 188] width 688 height 28
paste textarea "2401015439624"
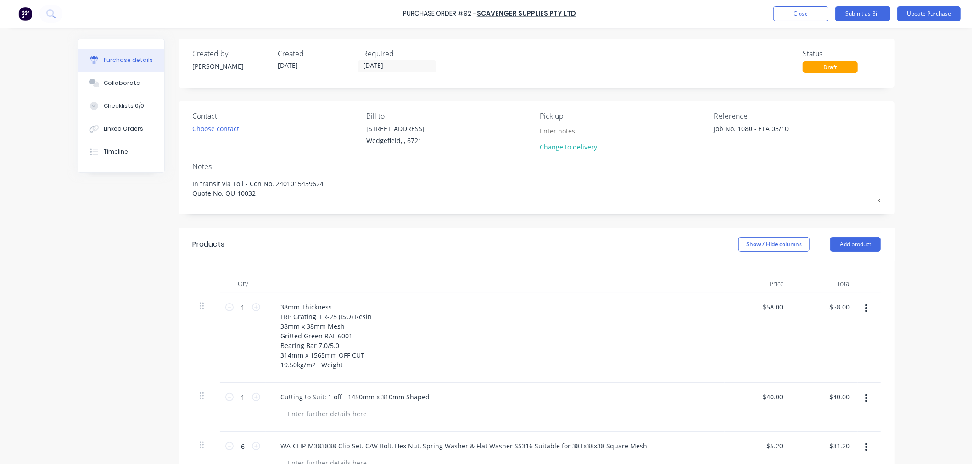
drag, startPoint x: 321, startPoint y: 184, endPoint x: 176, endPoint y: 187, distance: 145.0
click at [179, 187] on div "Contact Choose contact [PERSON_NAME] to [STREET_ADDRESS] Pick up Change to deli…" at bounding box center [537, 157] width 716 height 113
click at [912, 6] on button "Update Purchase" at bounding box center [928, 13] width 63 height 15
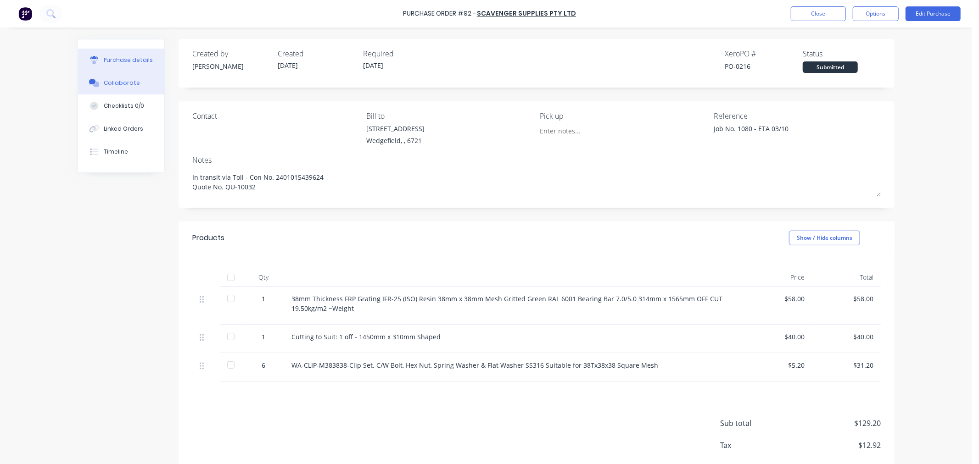
click at [98, 81] on button "Collaborate" at bounding box center [121, 83] width 86 height 23
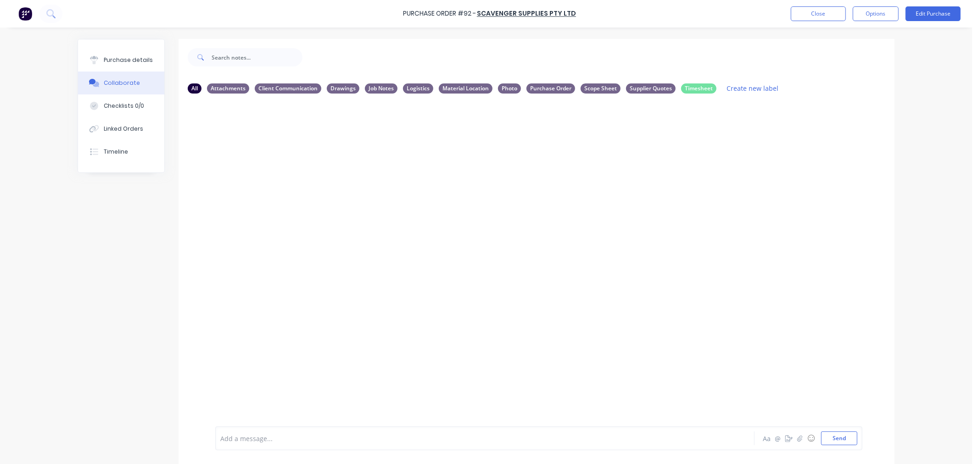
click at [243, 440] on div at bounding box center [459, 439] width 477 height 10
paste div
click at [800, 17] on button "Close" at bounding box center [818, 13] width 55 height 15
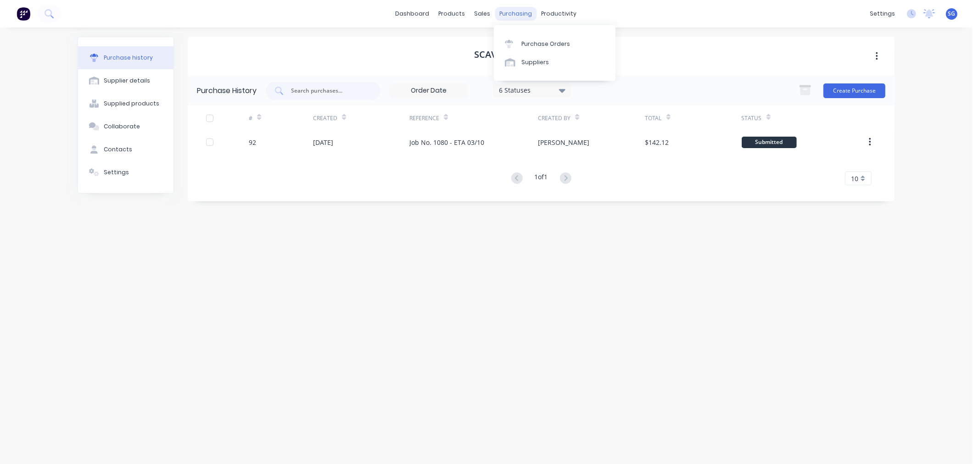
click at [512, 12] on div "purchasing" at bounding box center [516, 14] width 42 height 14
click at [525, 45] on div "Purchase Orders" at bounding box center [545, 44] width 49 height 8
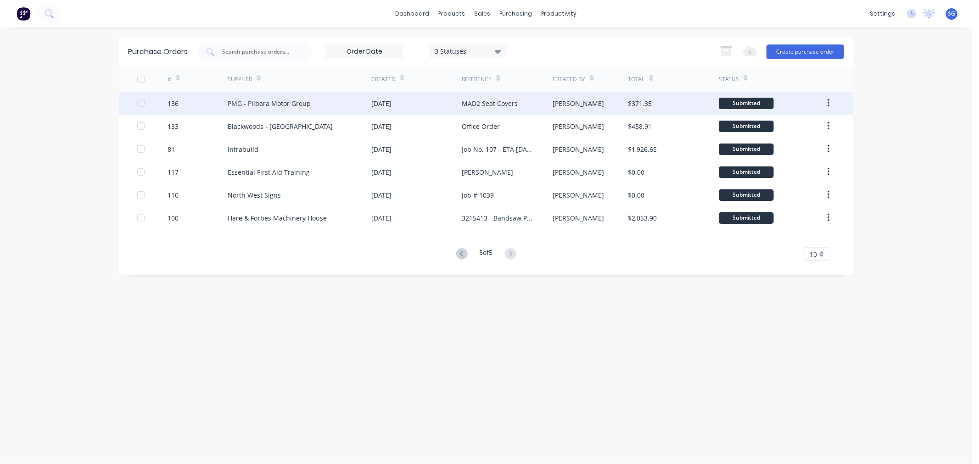
click at [273, 105] on div "PMG - Pilbara Motor Group" at bounding box center [269, 104] width 83 height 10
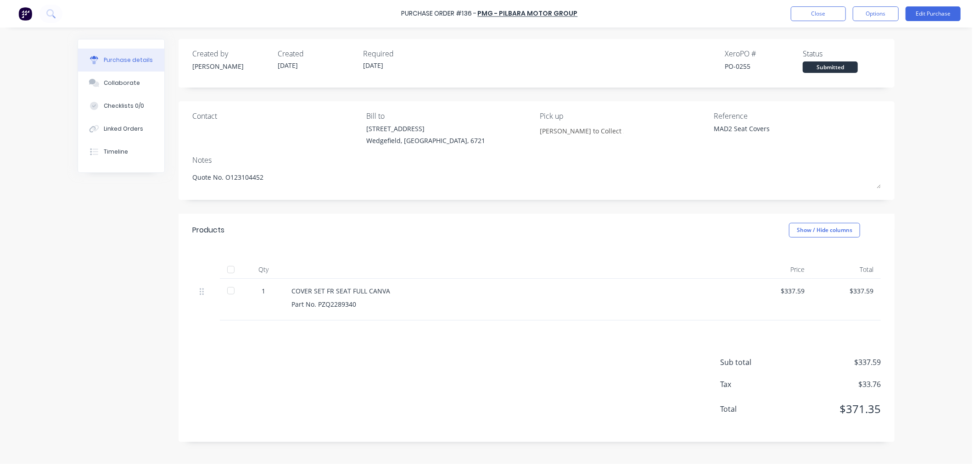
click at [232, 269] on div at bounding box center [231, 270] width 18 height 18
click at [936, 9] on button "Edit Purchase" at bounding box center [932, 13] width 55 height 15
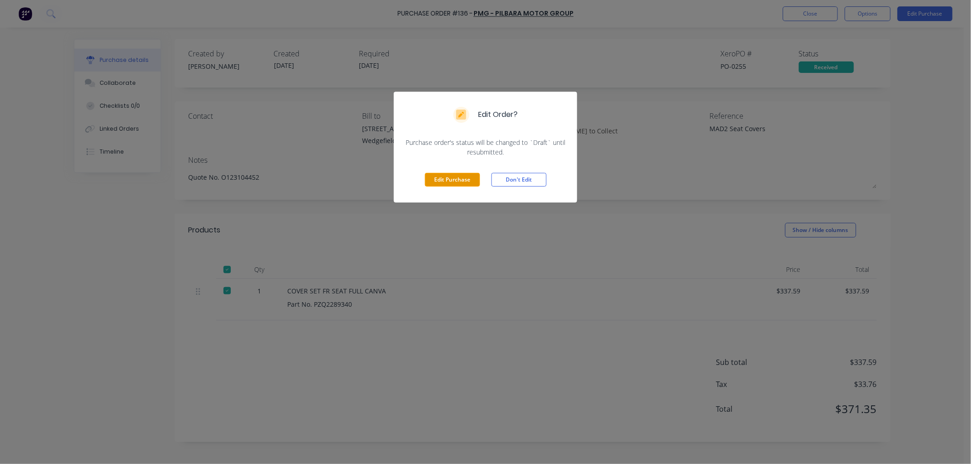
click at [459, 182] on button "Edit Purchase" at bounding box center [452, 180] width 55 height 14
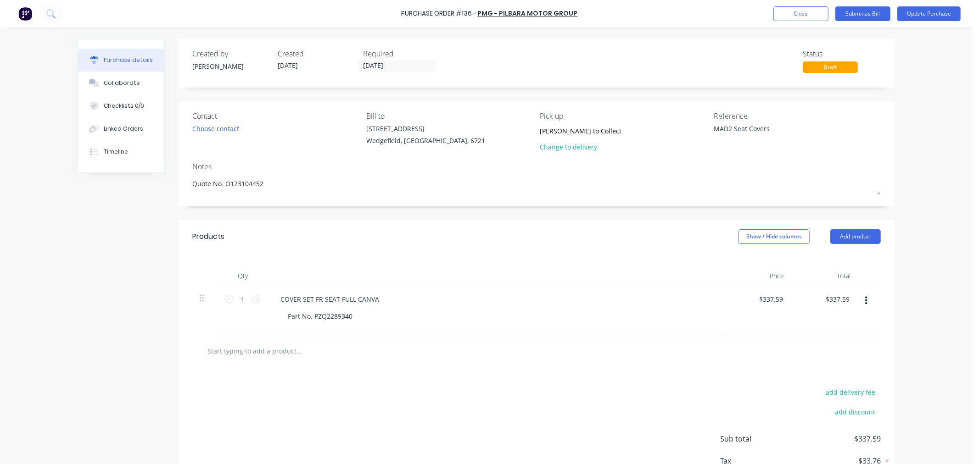
drag, startPoint x: 768, startPoint y: 130, endPoint x: 665, endPoint y: 127, distance: 102.8
click at [665, 127] on div "Contact Choose contact [PERSON_NAME] to [STREET_ADDRESS] Pick up [PERSON_NAME] …" at bounding box center [536, 134] width 688 height 46
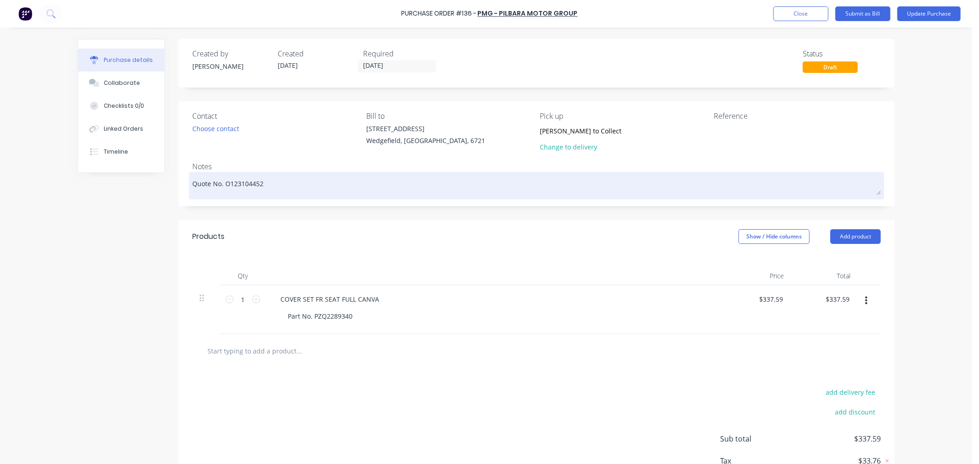
click at [192, 185] on textarea "Quote No. O123104452" at bounding box center [536, 184] width 688 height 21
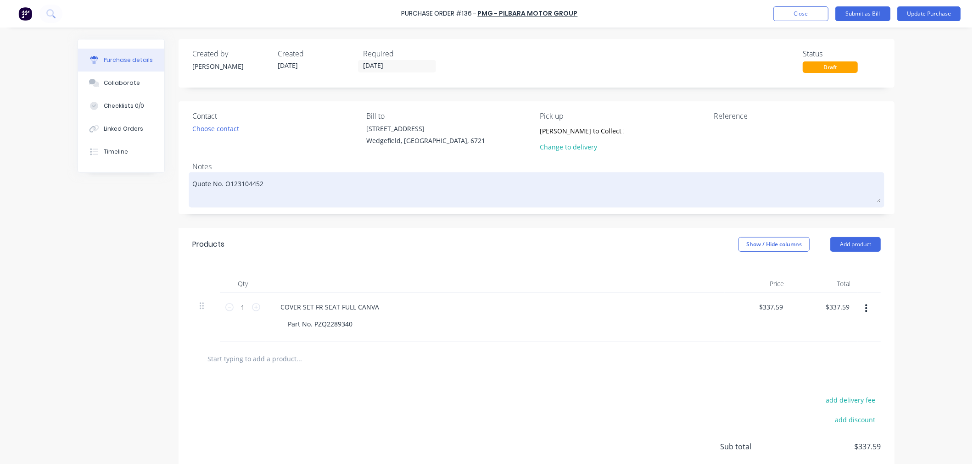
paste textarea "MAD2 Seat Covers"
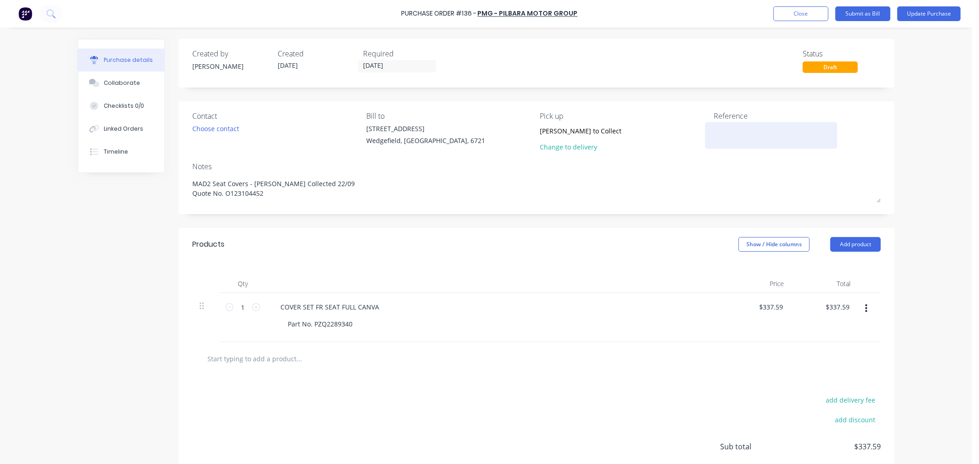
click at [740, 145] on div at bounding box center [771, 135] width 115 height 23
click at [735, 136] on textarea at bounding box center [771, 134] width 115 height 21
click at [405, 69] on input "[DATE]" at bounding box center [396, 66] width 77 height 11
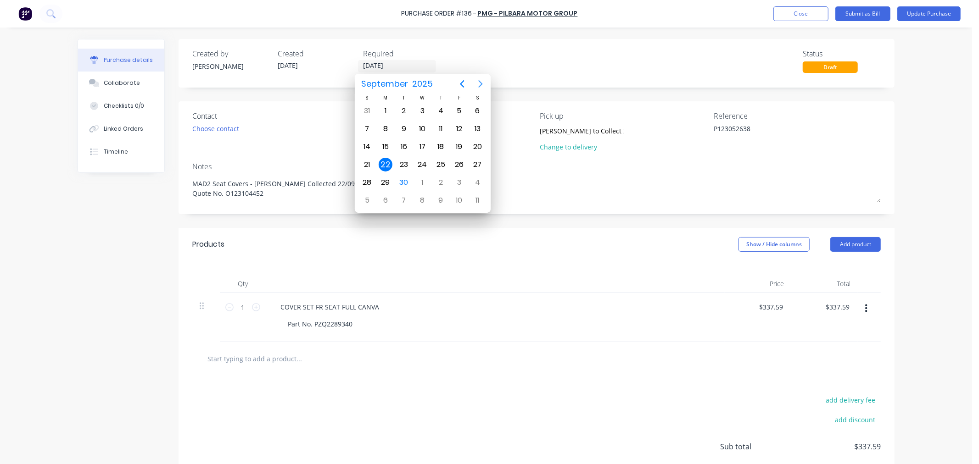
click at [478, 84] on icon "Next page" at bounding box center [480, 83] width 11 height 11
click at [456, 182] on div "31" at bounding box center [459, 183] width 14 height 14
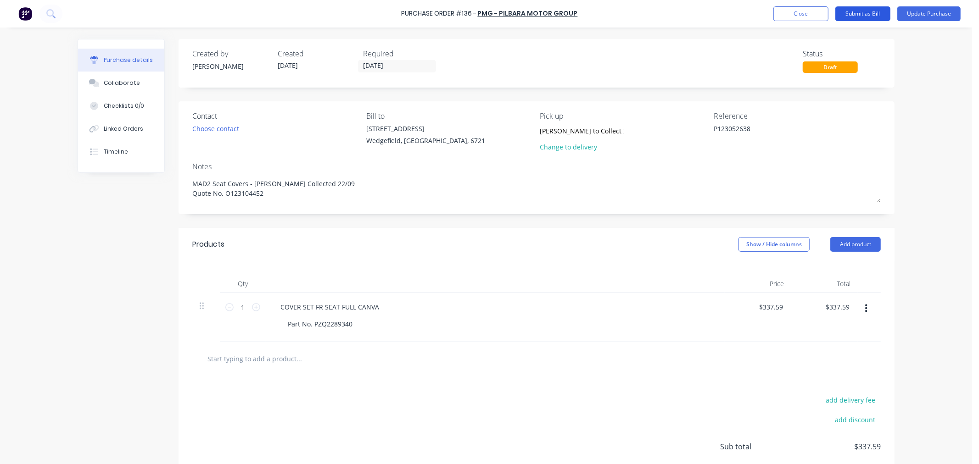
click at [852, 13] on button "Submit as Bill" at bounding box center [862, 13] width 55 height 15
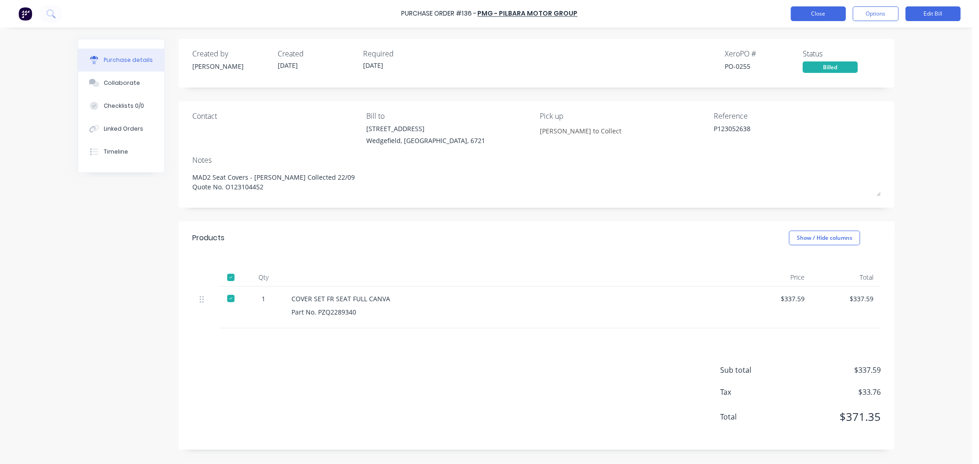
click at [824, 16] on button "Close" at bounding box center [818, 13] width 55 height 15
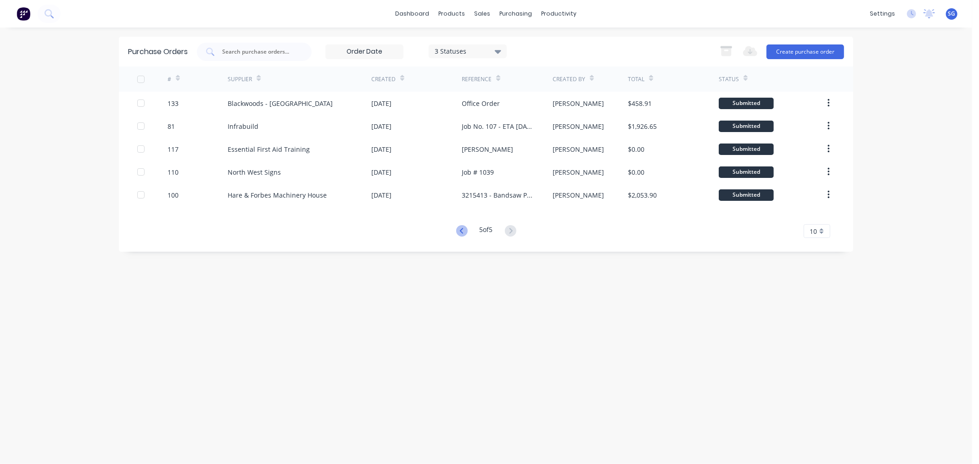
click at [465, 230] on icon at bounding box center [461, 230] width 11 height 11
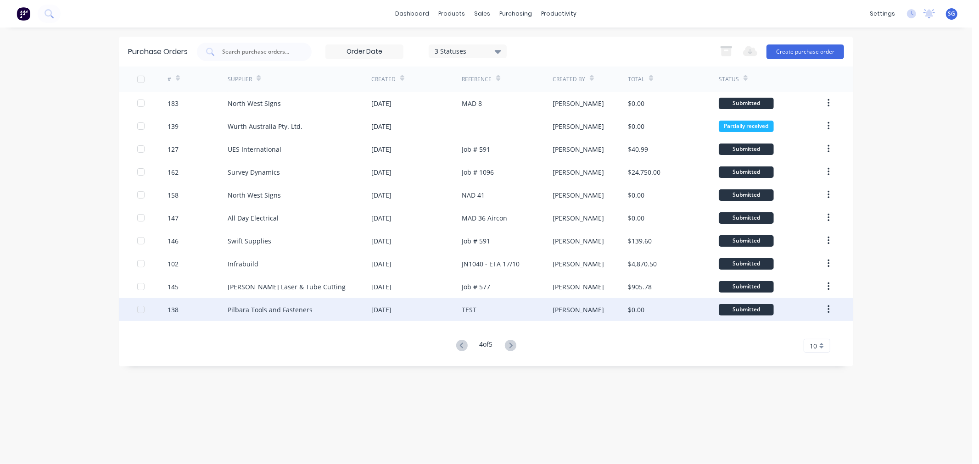
click at [474, 304] on div "TEST" at bounding box center [507, 309] width 90 height 23
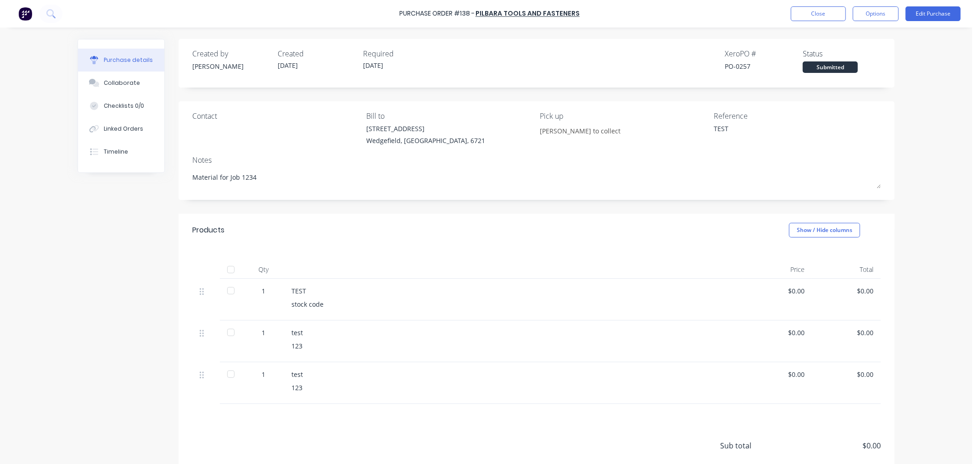
scroll to position [51, 0]
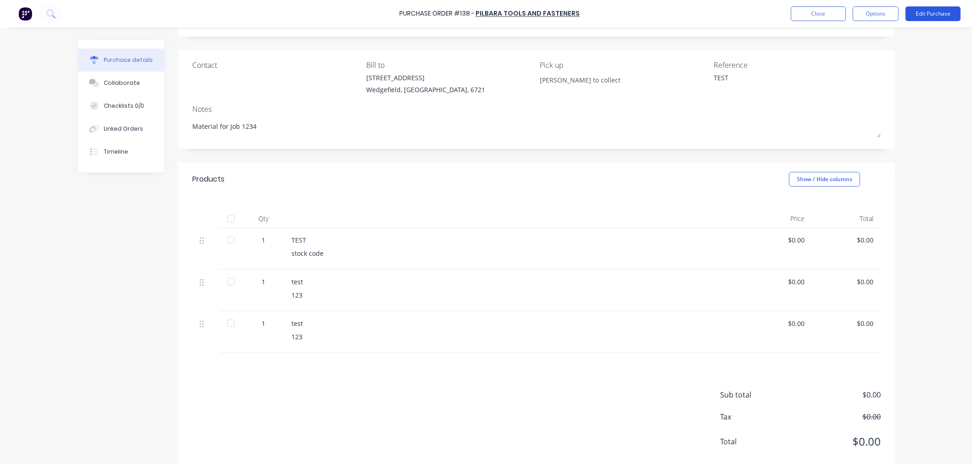
click at [929, 17] on button "Edit Purchase" at bounding box center [932, 13] width 55 height 15
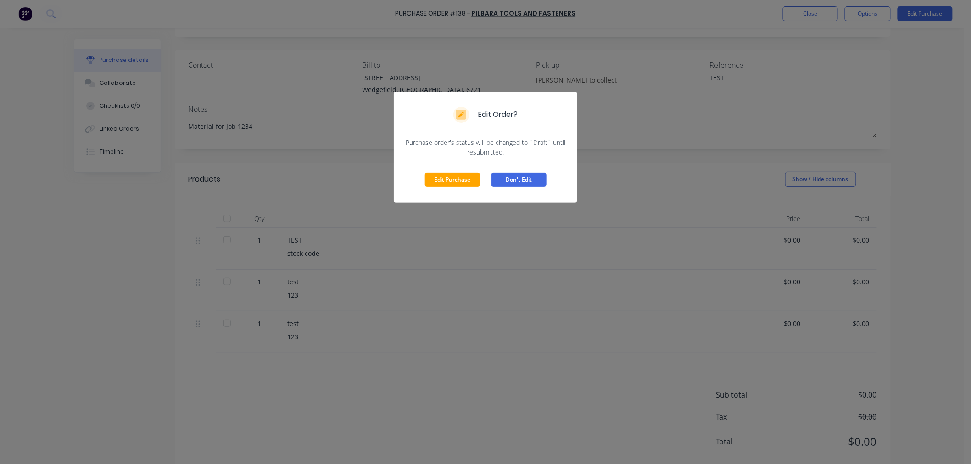
click at [510, 183] on button "Don't Edit" at bounding box center [518, 180] width 55 height 14
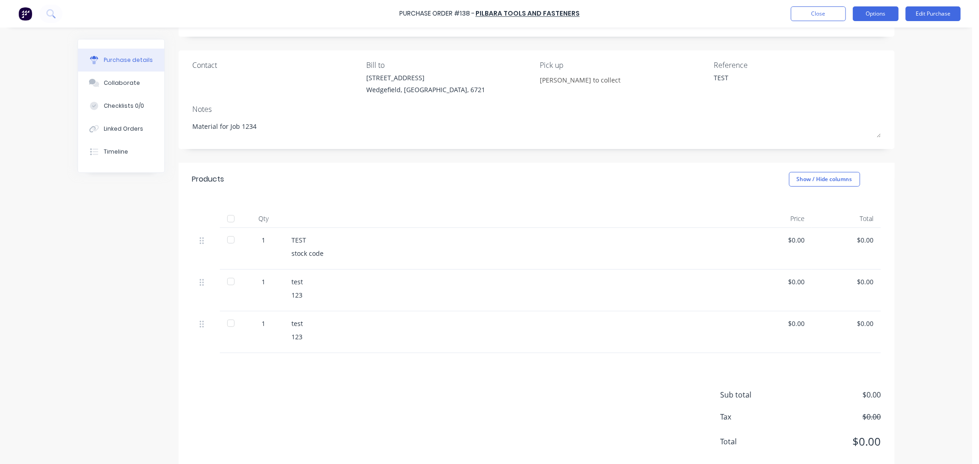
click at [870, 10] on button "Options" at bounding box center [876, 13] width 46 height 15
click at [845, 130] on div "Archive" at bounding box center [855, 129] width 71 height 13
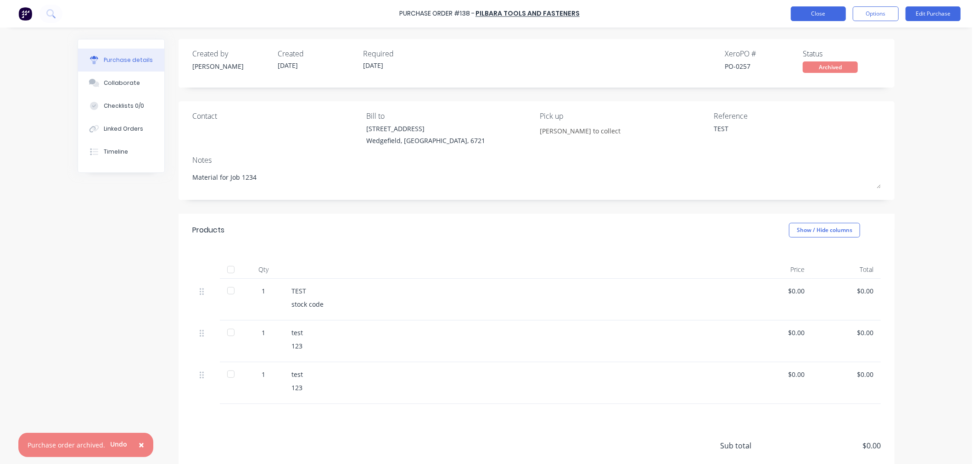
click at [819, 15] on button "Close" at bounding box center [818, 13] width 55 height 15
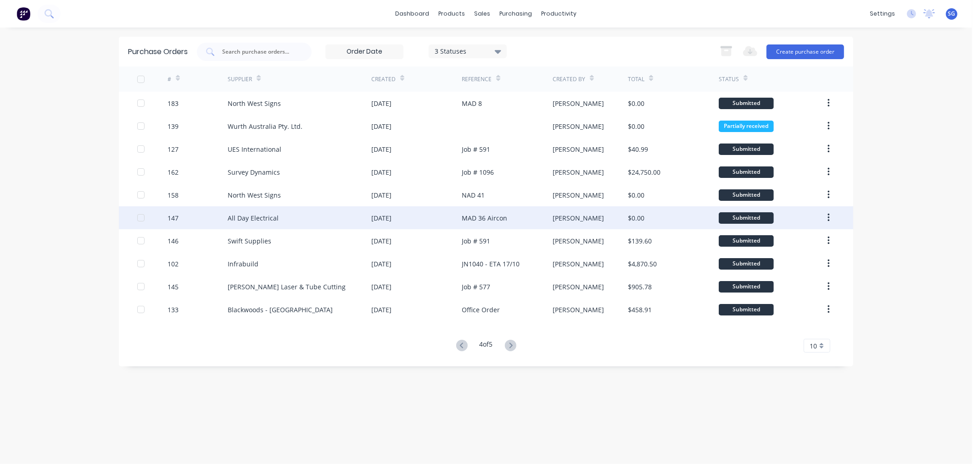
click at [391, 218] on div "[DATE]" at bounding box center [381, 218] width 20 height 10
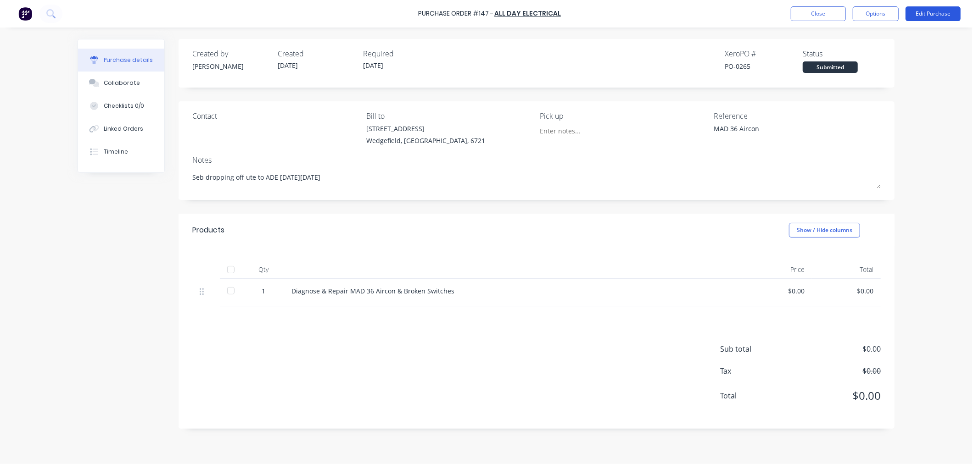
click at [943, 15] on button "Edit Purchase" at bounding box center [932, 13] width 55 height 15
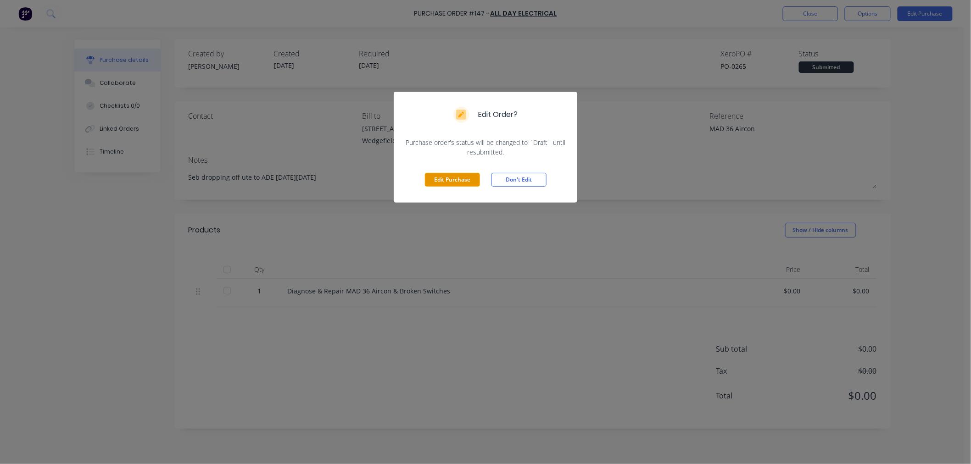
click at [458, 180] on button "Edit Purchase" at bounding box center [452, 180] width 55 height 14
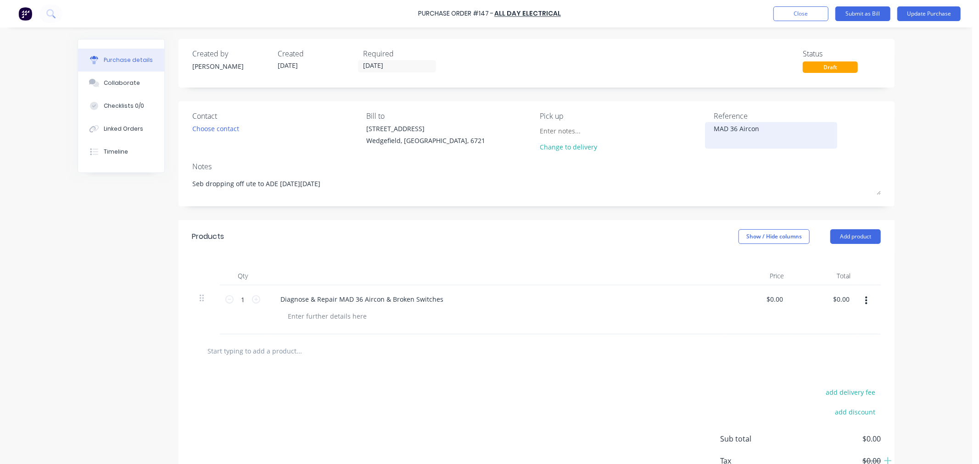
click at [727, 128] on textarea "MAD 36 Aircon" at bounding box center [771, 134] width 115 height 21
click at [386, 61] on label "[DATE]" at bounding box center [397, 66] width 78 height 12
click at [386, 61] on input "[DATE]" at bounding box center [396, 66] width 77 height 11
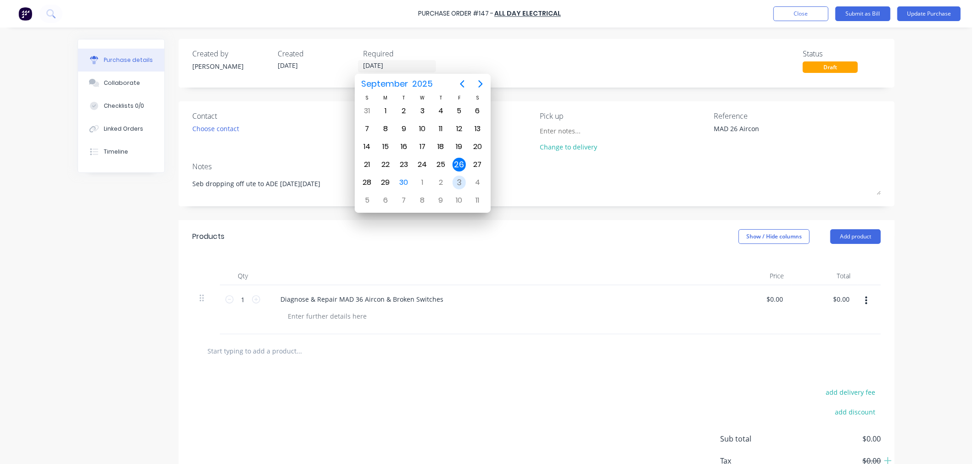
click at [463, 179] on div "3" at bounding box center [459, 183] width 14 height 14
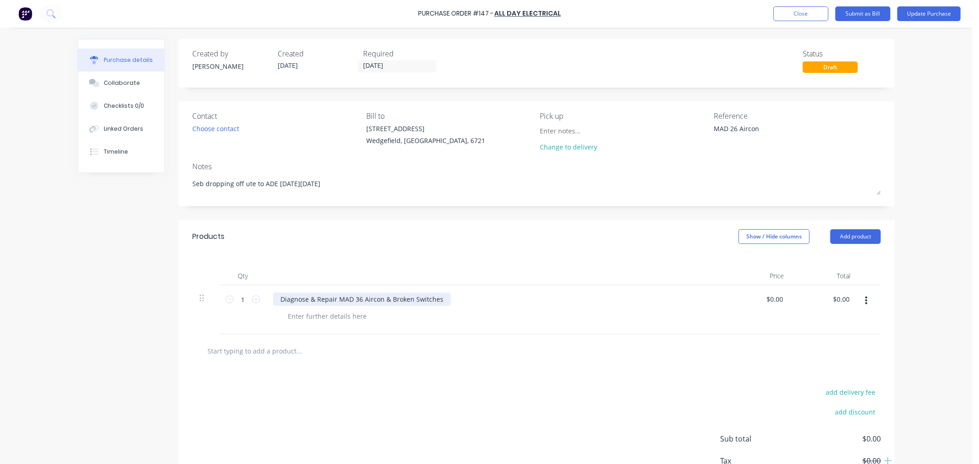
click at [353, 300] on div "Diagnose & Repair MAD 36 Aircon & Broken Switches" at bounding box center [362, 299] width 178 height 13
click at [919, 14] on button "Update Purchase" at bounding box center [928, 13] width 63 height 15
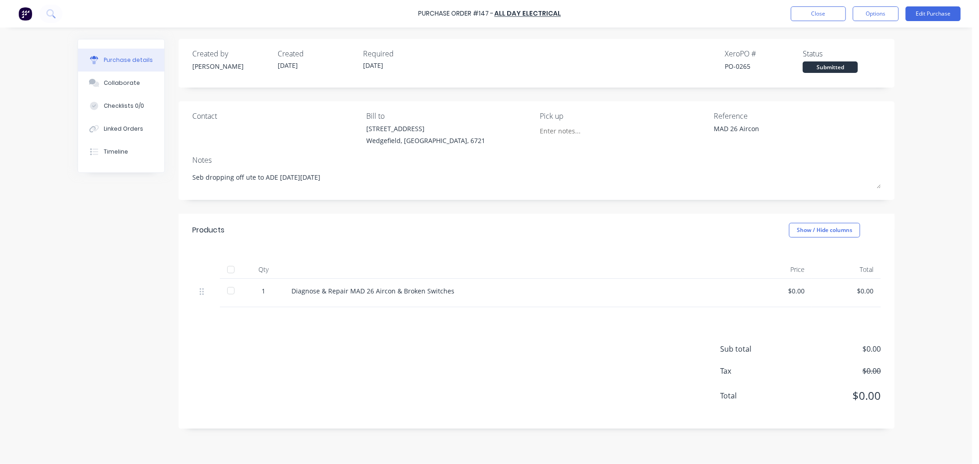
click at [834, 21] on div "Purchase Order #147 - All Day Electrical Close Options Edit Purchase" at bounding box center [489, 14] width 979 height 28
click at [833, 15] on button "Close" at bounding box center [818, 13] width 55 height 15
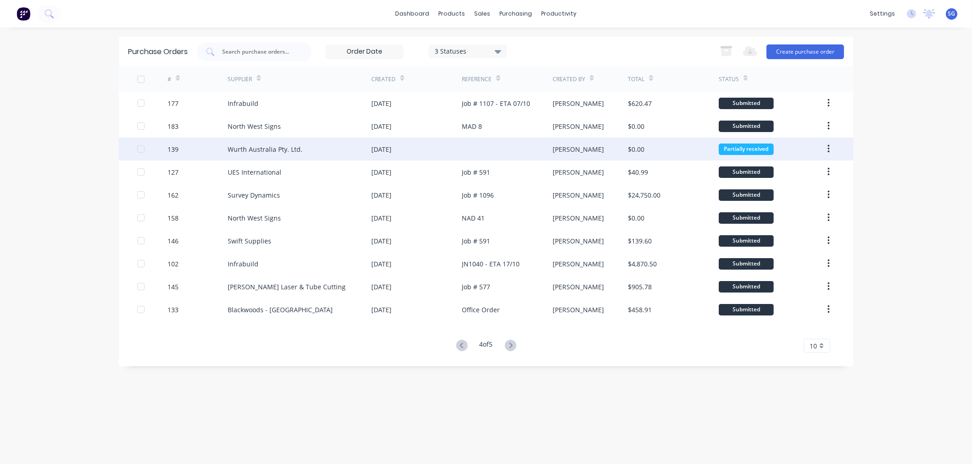
click at [478, 147] on div at bounding box center [507, 149] width 90 height 23
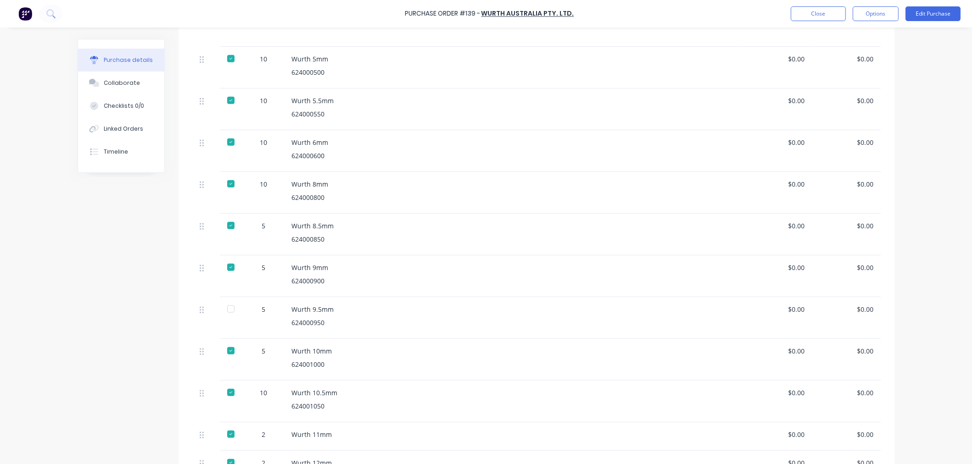
scroll to position [459, 0]
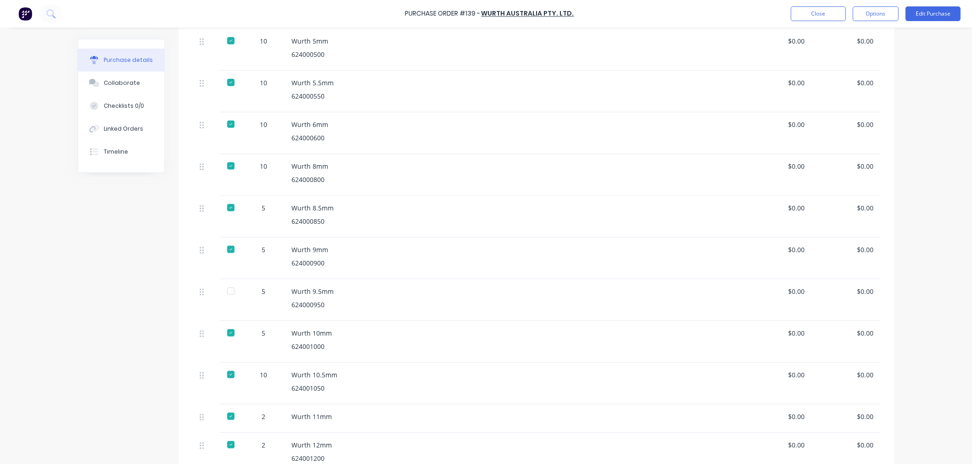
click at [231, 290] on div at bounding box center [231, 291] width 18 height 18
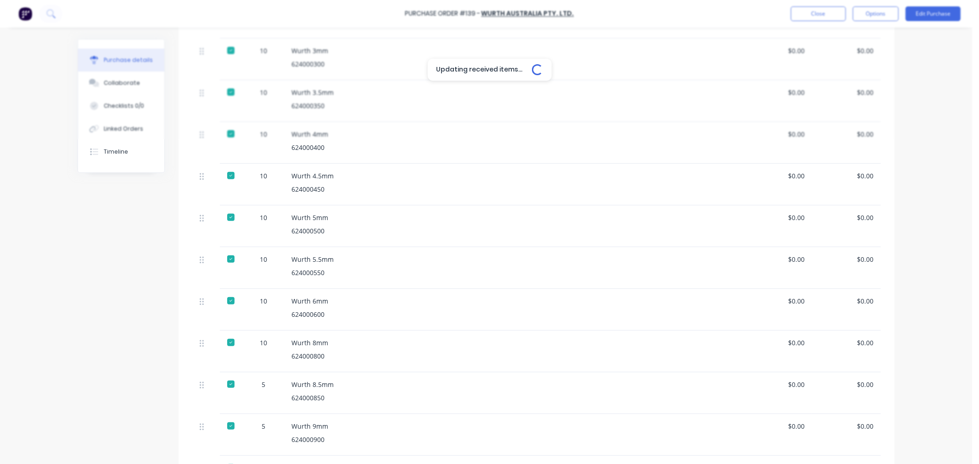
scroll to position [0, 0]
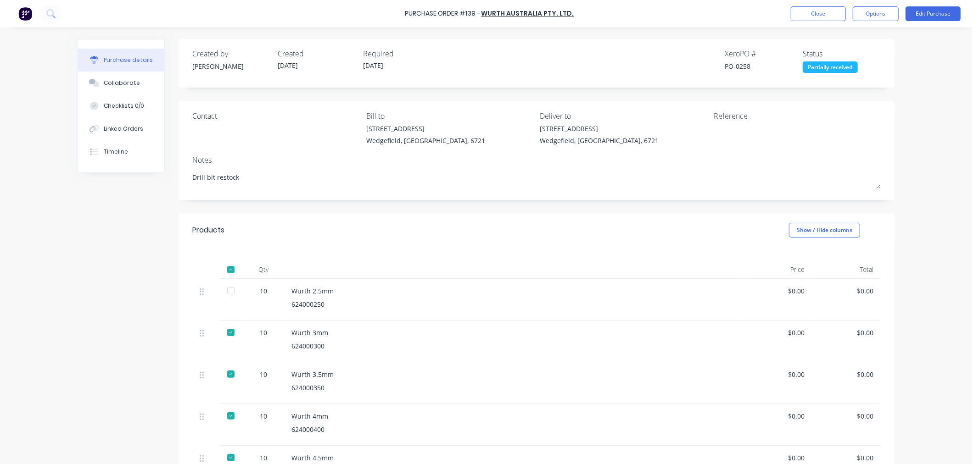
click at [227, 296] on div at bounding box center [231, 291] width 18 height 18
click at [918, 12] on button "Edit Purchase" at bounding box center [932, 13] width 55 height 15
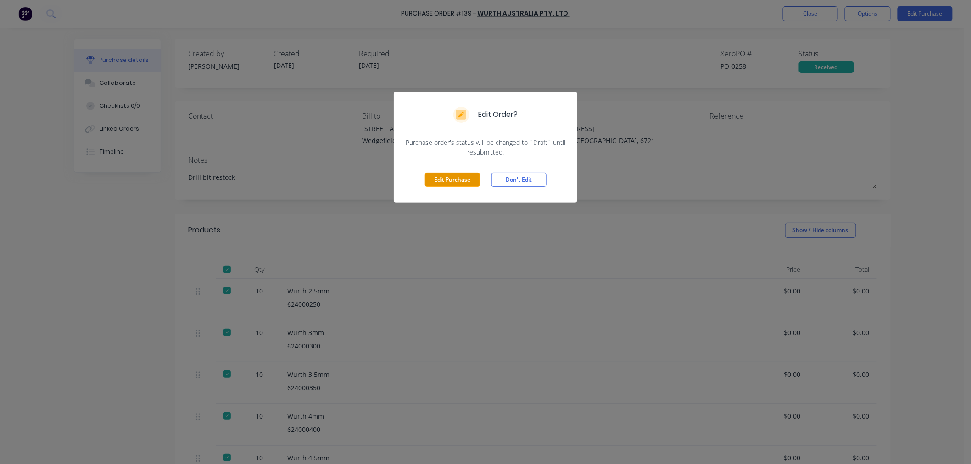
click at [438, 179] on button "Edit Purchase" at bounding box center [452, 180] width 55 height 14
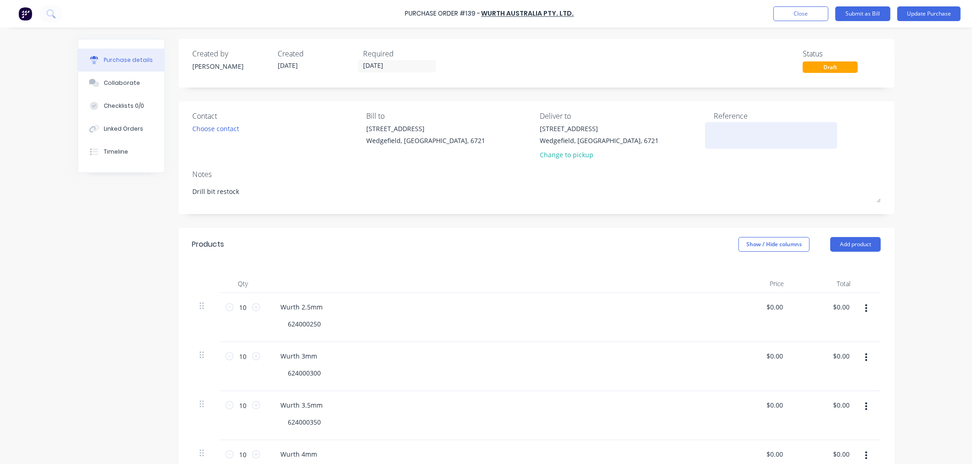
click at [735, 134] on textarea at bounding box center [771, 134] width 115 height 21
paste textarea "4321566011"
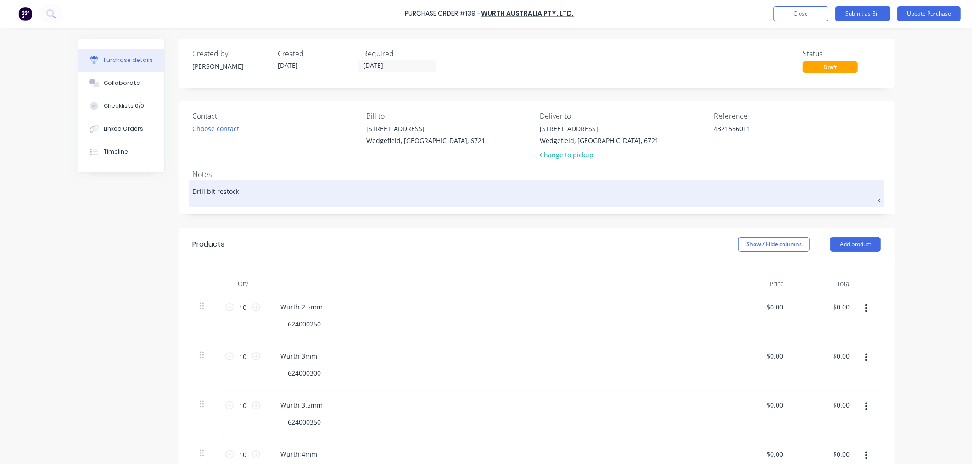
click at [245, 195] on textarea "Drill bit restock" at bounding box center [536, 192] width 688 height 21
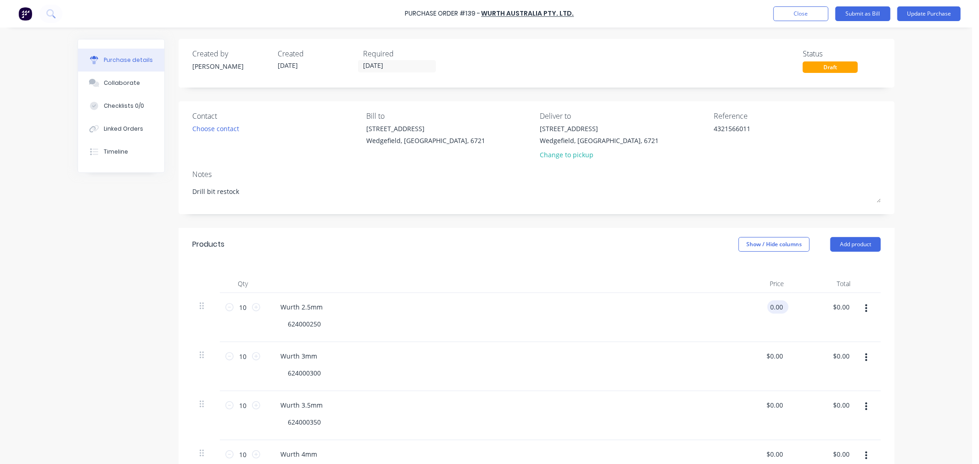
click at [772, 306] on input "0.00" at bounding box center [775, 307] width 17 height 13
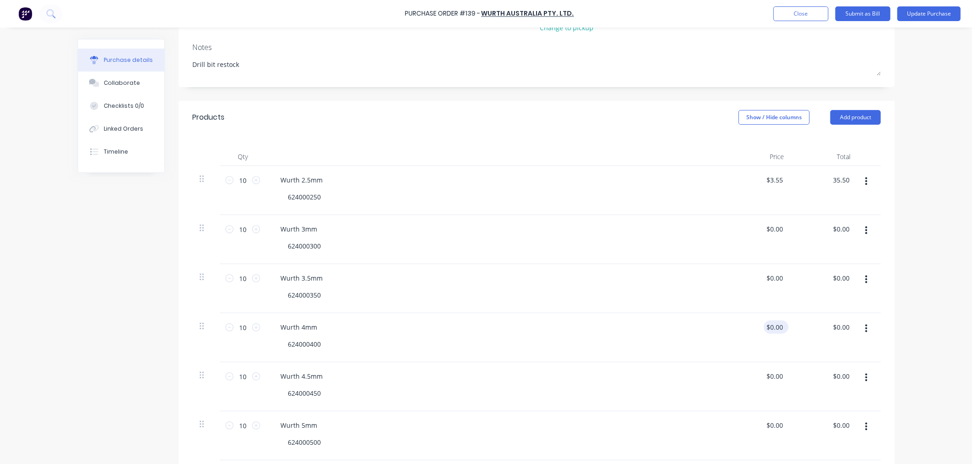
scroll to position [153, 0]
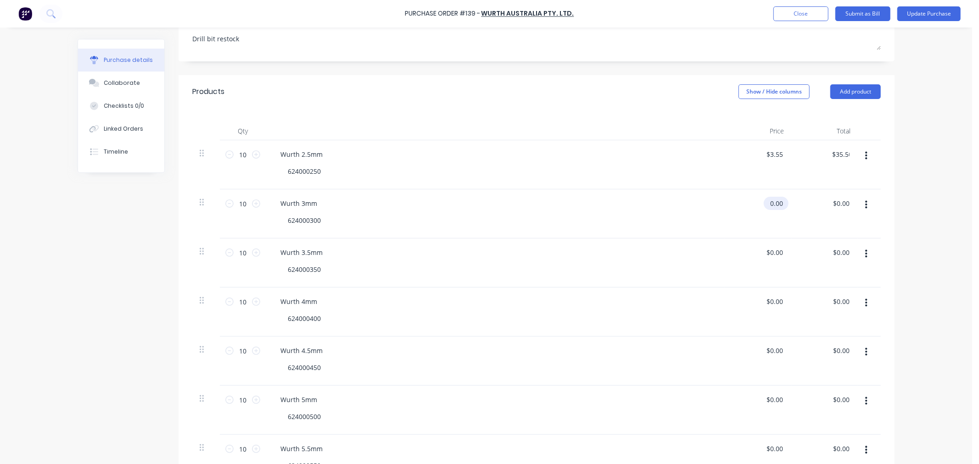
click at [771, 201] on input "0.00" at bounding box center [774, 203] width 21 height 13
click at [771, 201] on input "0.00" at bounding box center [775, 203] width 17 height 13
click at [774, 254] on input "0.00" at bounding box center [775, 252] width 17 height 13
click at [771, 305] on input "0.00" at bounding box center [774, 301] width 21 height 13
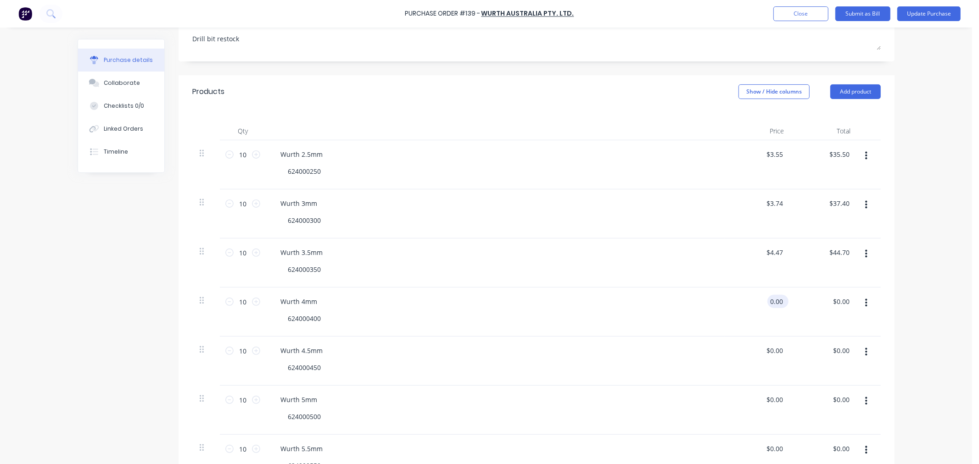
click at [771, 305] on input "0.00" at bounding box center [775, 301] width 17 height 13
click at [771, 351] on input "0.00" at bounding box center [774, 350] width 21 height 13
click at [771, 351] on input "0.00" at bounding box center [775, 350] width 17 height 13
click at [771, 403] on input "0.00" at bounding box center [775, 399] width 17 height 13
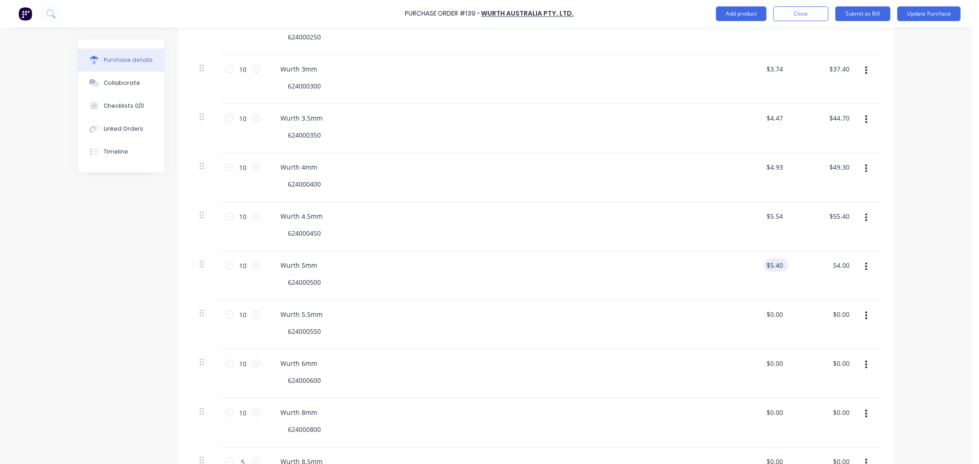
scroll to position [306, 0]
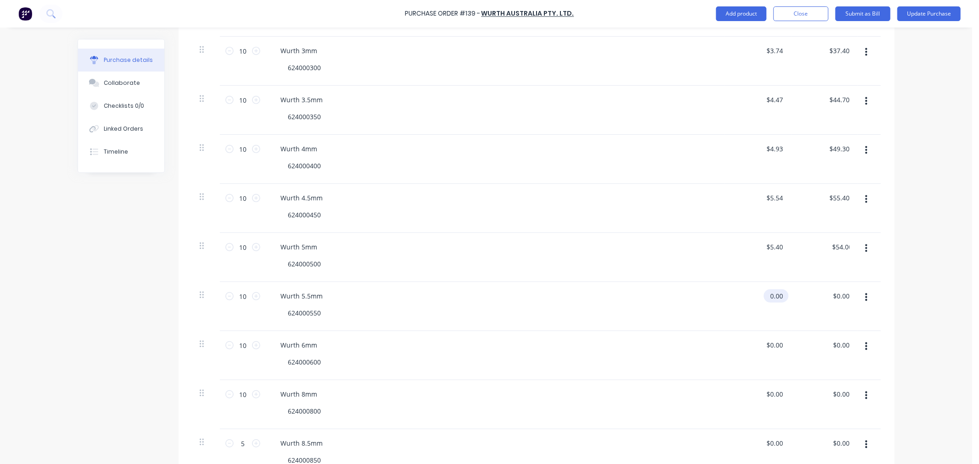
click at [771, 300] on input "0.00" at bounding box center [774, 296] width 21 height 13
click at [771, 300] on input "0.00" at bounding box center [775, 296] width 17 height 13
click at [773, 346] on input "0.00" at bounding box center [775, 345] width 17 height 13
click at [765, 391] on input "0.00" at bounding box center [774, 394] width 21 height 13
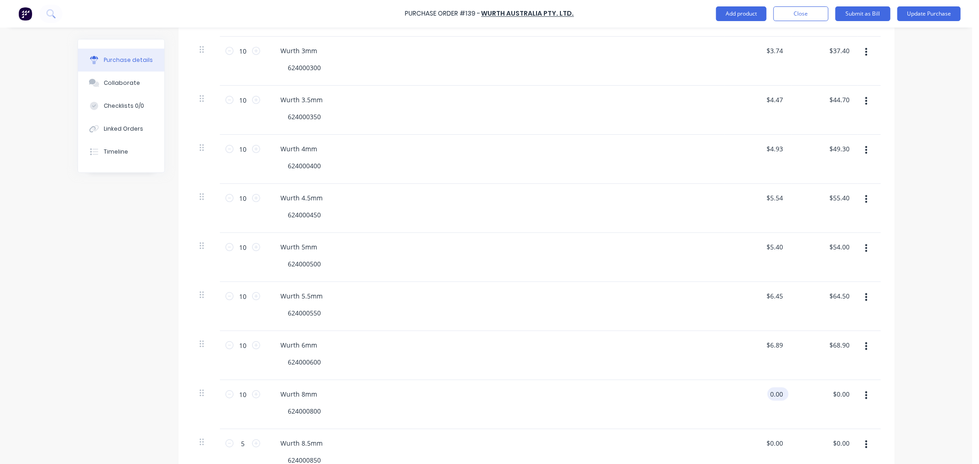
click at [767, 391] on input "0.00" at bounding box center [775, 394] width 17 height 13
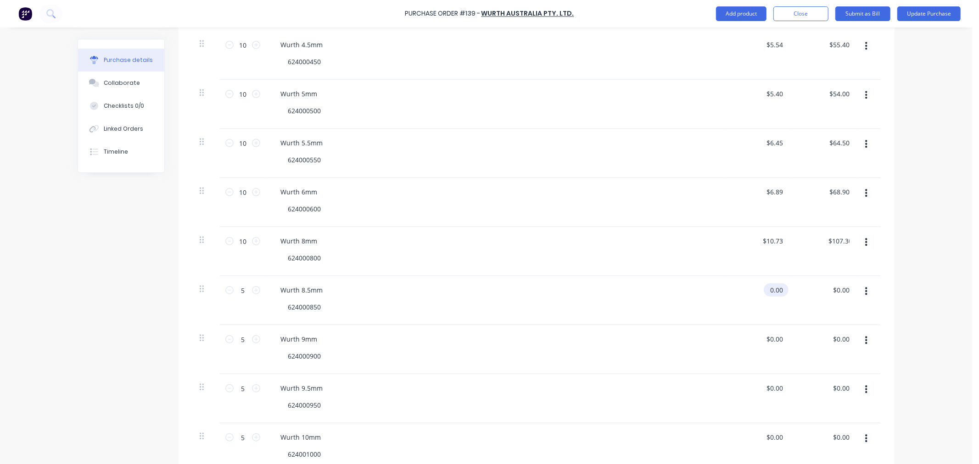
click at [771, 290] on input "0.00" at bounding box center [774, 290] width 21 height 13
click at [770, 290] on input "0.00" at bounding box center [775, 290] width 17 height 13
click at [769, 340] on input "0.00" at bounding box center [774, 339] width 21 height 13
click at [769, 340] on input "0.00" at bounding box center [775, 339] width 17 height 13
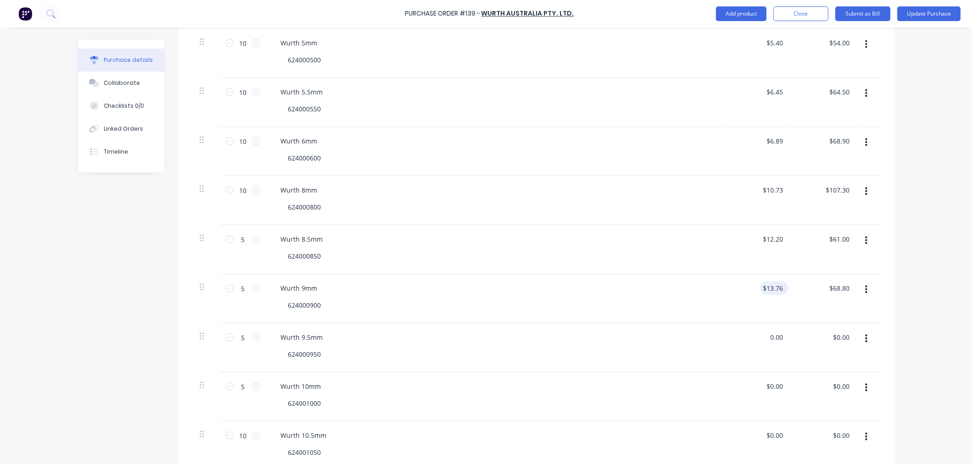
click at [769, 340] on input "0.00" at bounding box center [775, 337] width 17 height 13
click at [770, 393] on input "0.00" at bounding box center [775, 386] width 17 height 13
click at [769, 435] on input "0.00" at bounding box center [774, 435] width 21 height 13
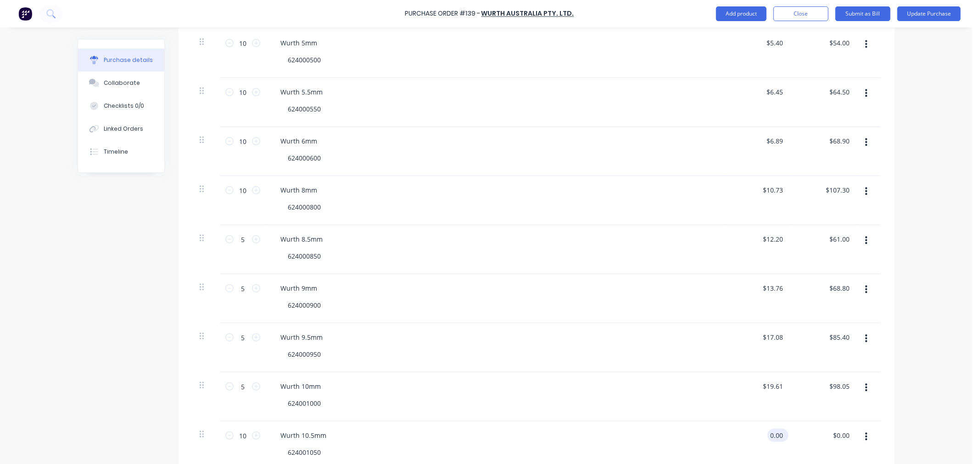
click at [769, 435] on input "0.00" at bounding box center [775, 435] width 17 height 13
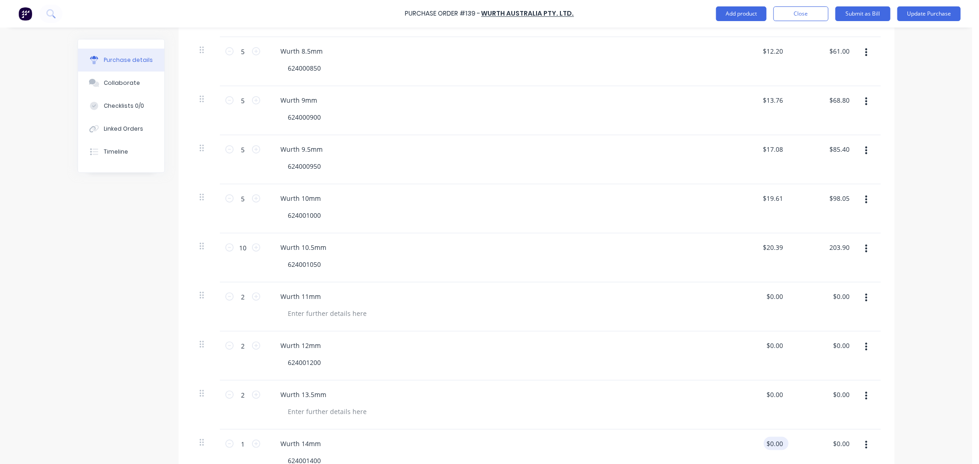
scroll to position [714, 0]
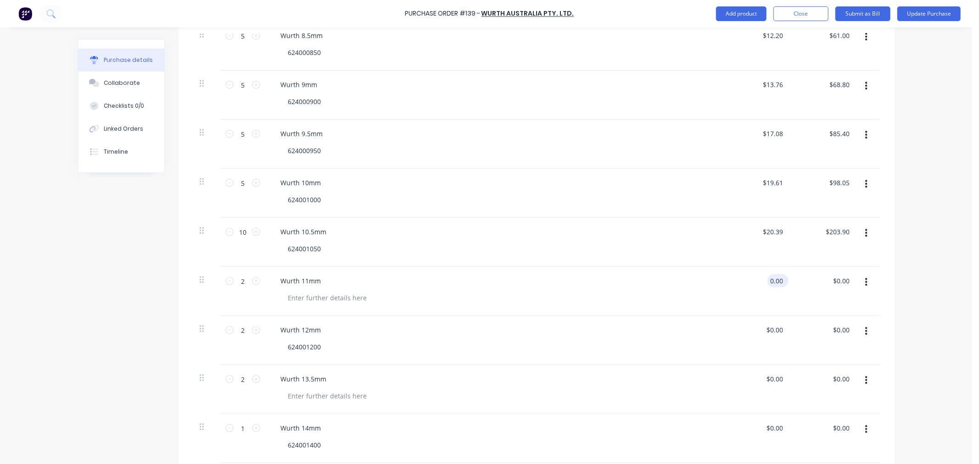
click at [768, 283] on input "0.00" at bounding box center [775, 280] width 17 height 13
click at [775, 328] on input "0.00" at bounding box center [774, 330] width 21 height 13
click at [775, 328] on input "0.00" at bounding box center [775, 330] width 17 height 13
click at [767, 387] on div "$0.00 $0.00" at bounding box center [758, 389] width 67 height 49
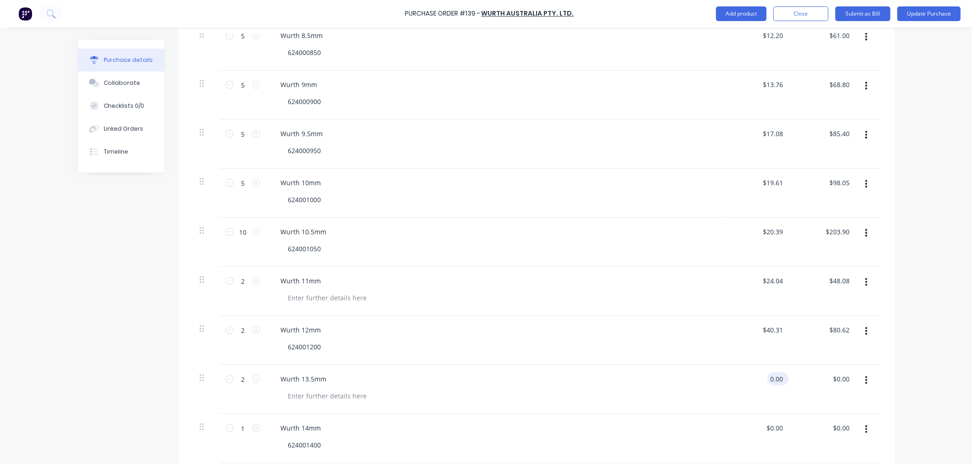
click at [767, 379] on input "0.00" at bounding box center [775, 379] width 17 height 13
click at [772, 428] on input "0.00" at bounding box center [774, 428] width 21 height 13
click at [772, 428] on input "0.00" at bounding box center [775, 428] width 17 height 13
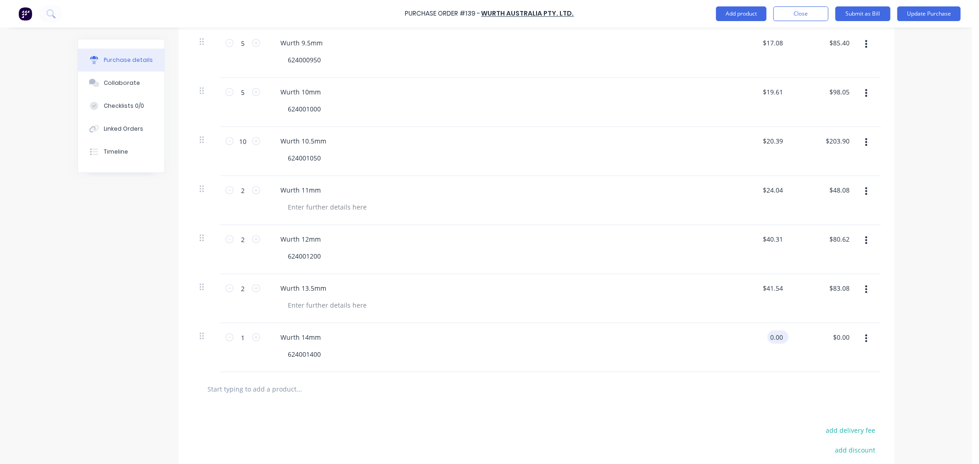
scroll to position [815, 0]
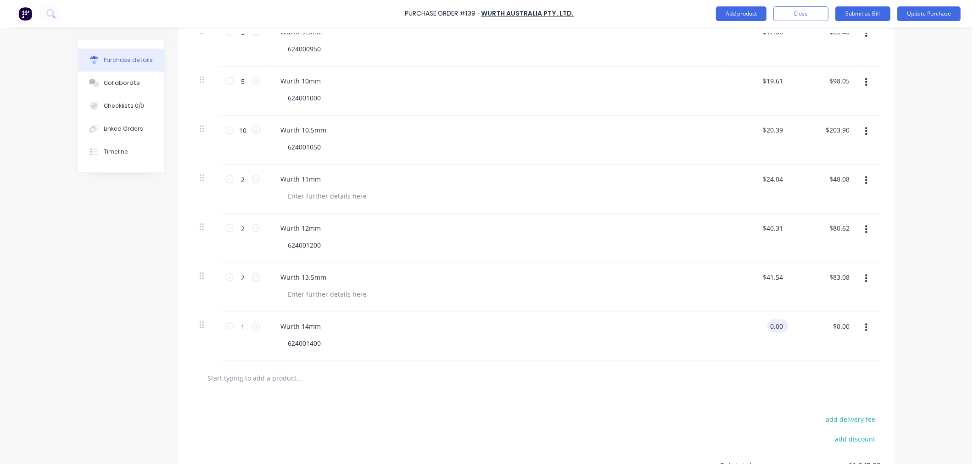
click at [773, 324] on input "0.00" at bounding box center [775, 326] width 17 height 13
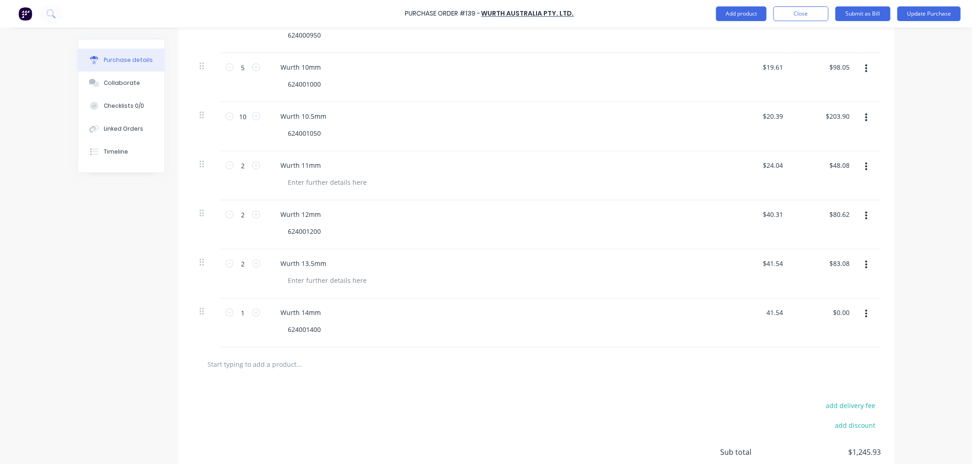
scroll to position [907, 0]
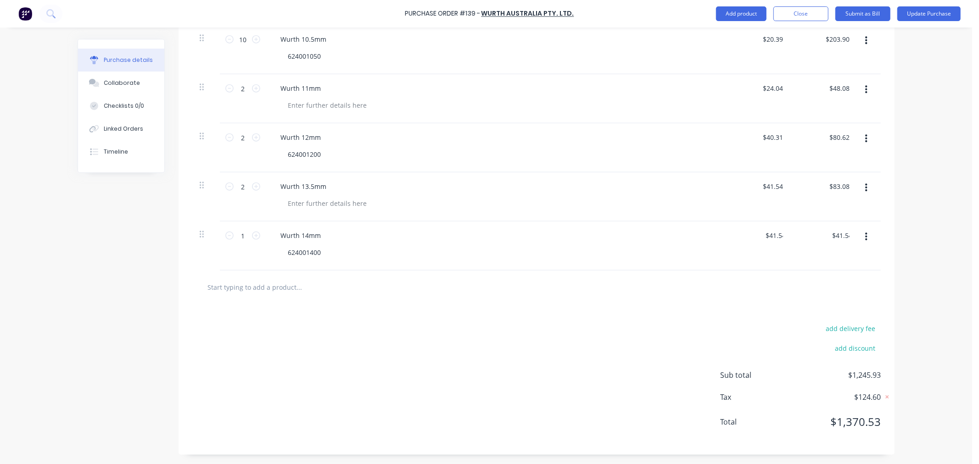
click at [253, 287] on input "text" at bounding box center [299, 287] width 184 height 18
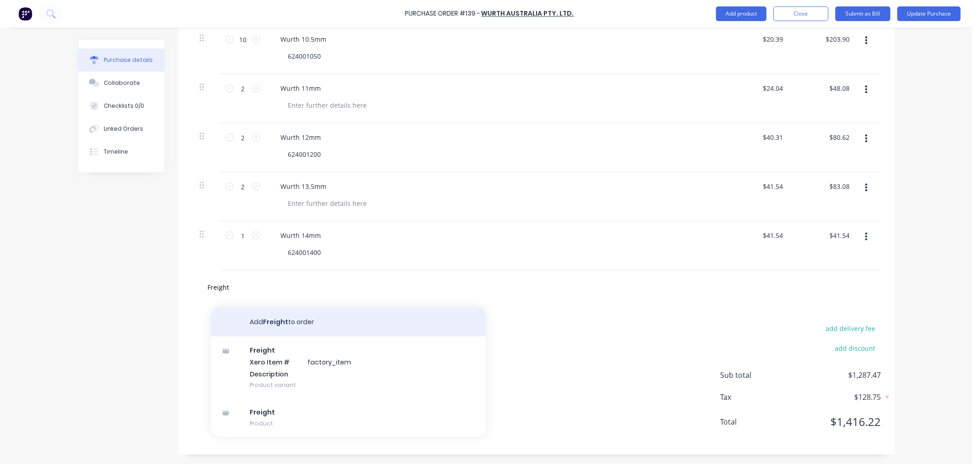
click at [263, 323] on button "Add Freight to order" at bounding box center [348, 321] width 275 height 29
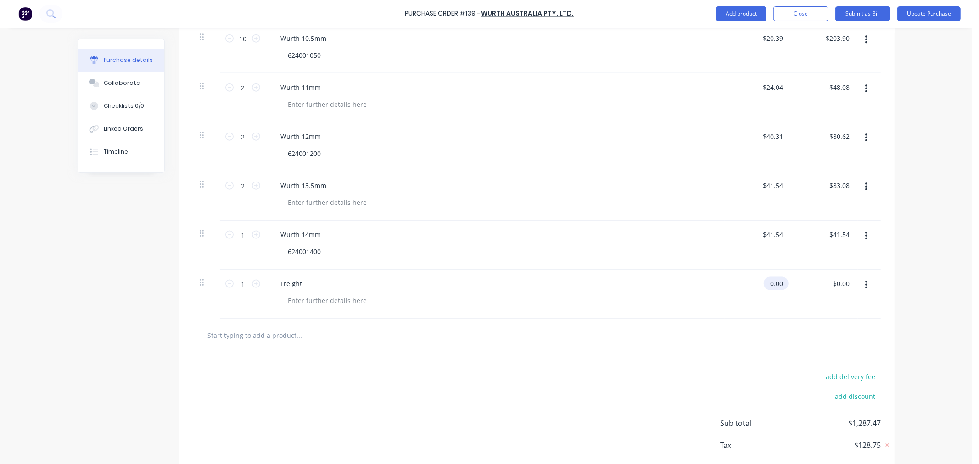
click at [772, 283] on input "0.00" at bounding box center [774, 283] width 21 height 13
click at [772, 283] on input "0.00" at bounding box center [775, 283] width 17 height 13
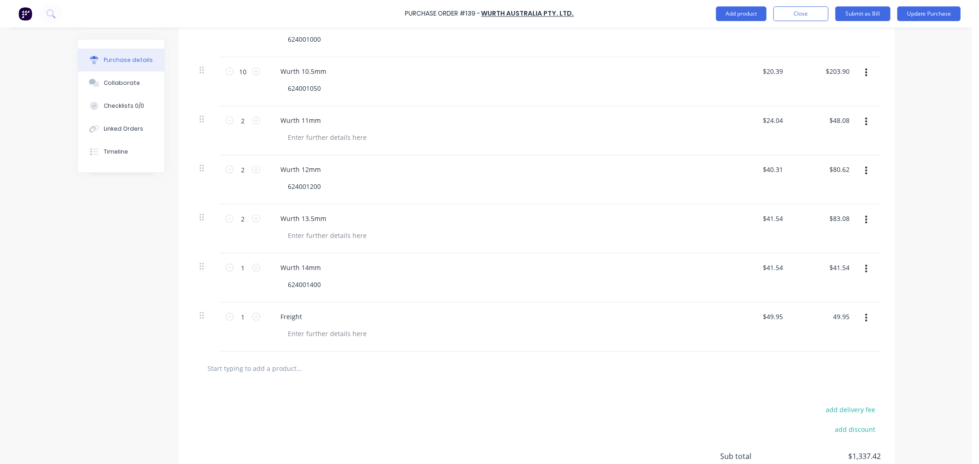
scroll to position [856, 0]
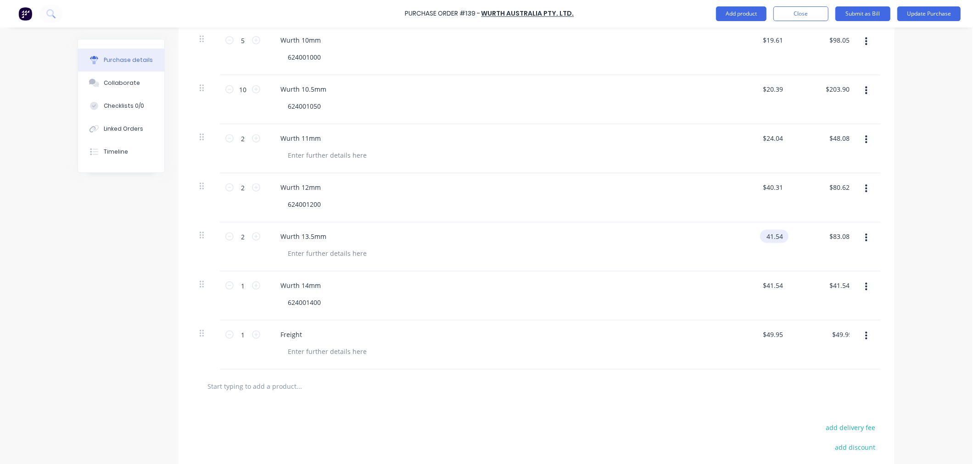
click at [769, 237] on input "41.54" at bounding box center [772, 236] width 25 height 13
click at [769, 237] on input "41.54" at bounding box center [774, 236] width 21 height 13
click at [767, 190] on input "40.31" at bounding box center [772, 187] width 25 height 13
click at [767, 190] on input "40.31" at bounding box center [774, 187] width 21 height 13
click at [769, 142] on input "24.04" at bounding box center [772, 138] width 25 height 13
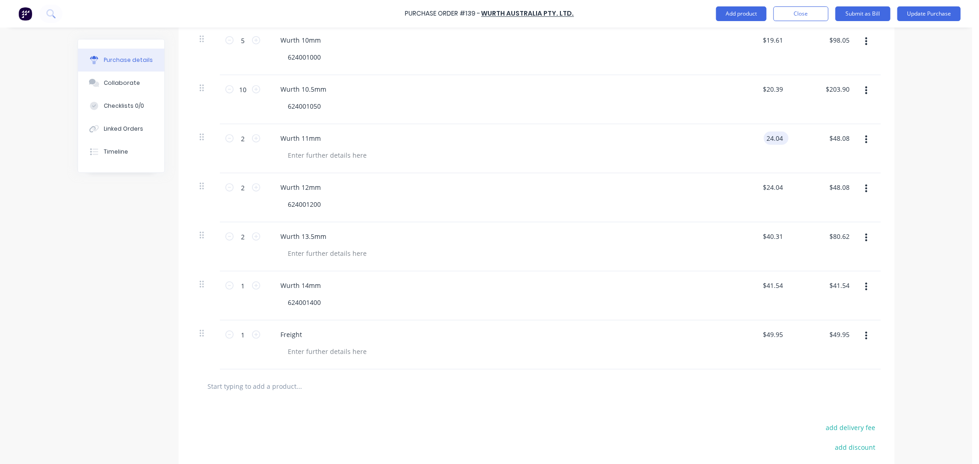
click at [769, 142] on input "24.04" at bounding box center [774, 138] width 21 height 13
click at [763, 90] on input "20.39" at bounding box center [772, 89] width 25 height 13
click at [764, 90] on input "20.39" at bounding box center [774, 89] width 21 height 13
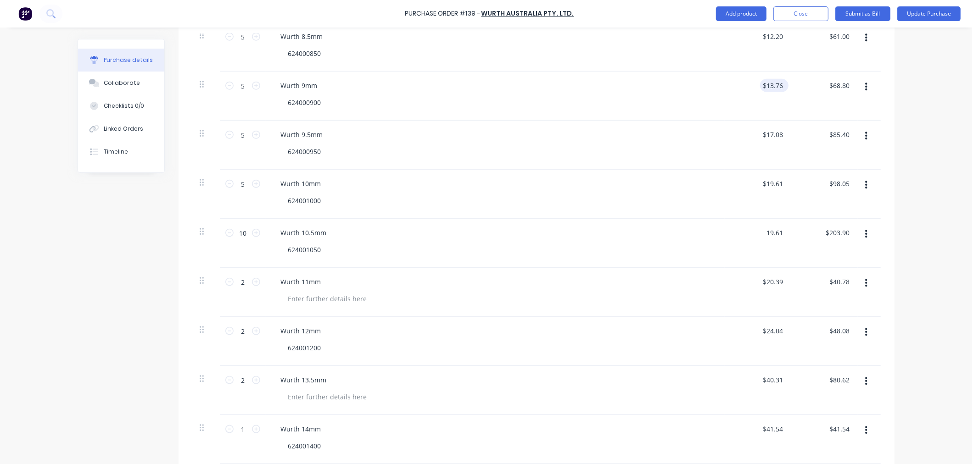
scroll to position [703, 0]
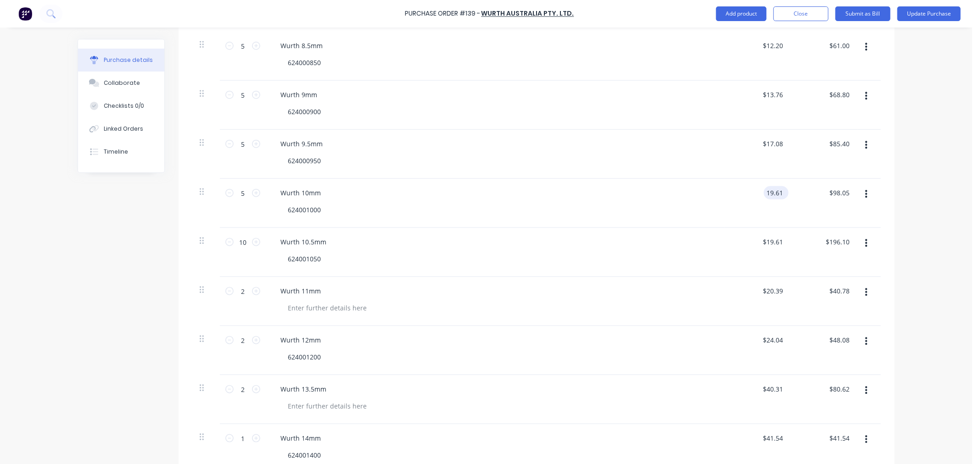
click at [773, 197] on input "19.61" at bounding box center [774, 192] width 21 height 13
click at [775, 141] on input "17.08" at bounding box center [774, 143] width 21 height 13
click at [865, 145] on icon "button" at bounding box center [866, 145] width 2 height 8
click at [813, 221] on button "Delete" at bounding box center [838, 225] width 78 height 18
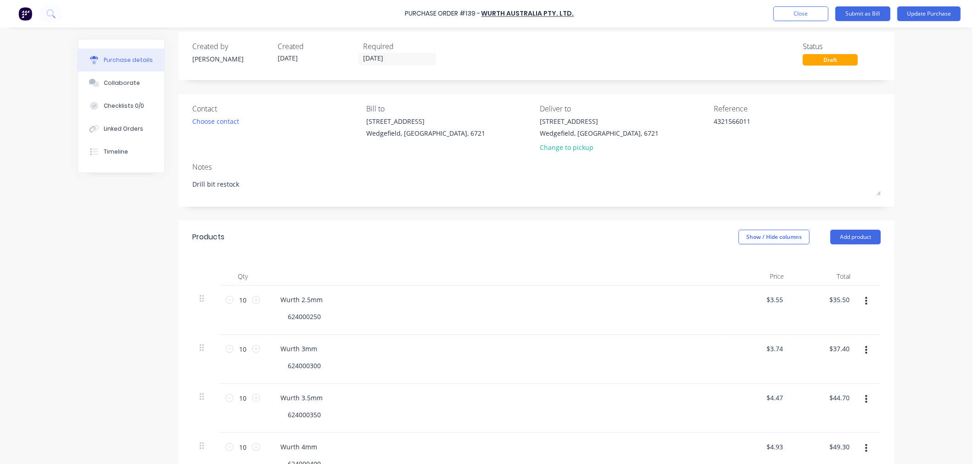
scroll to position [0, 0]
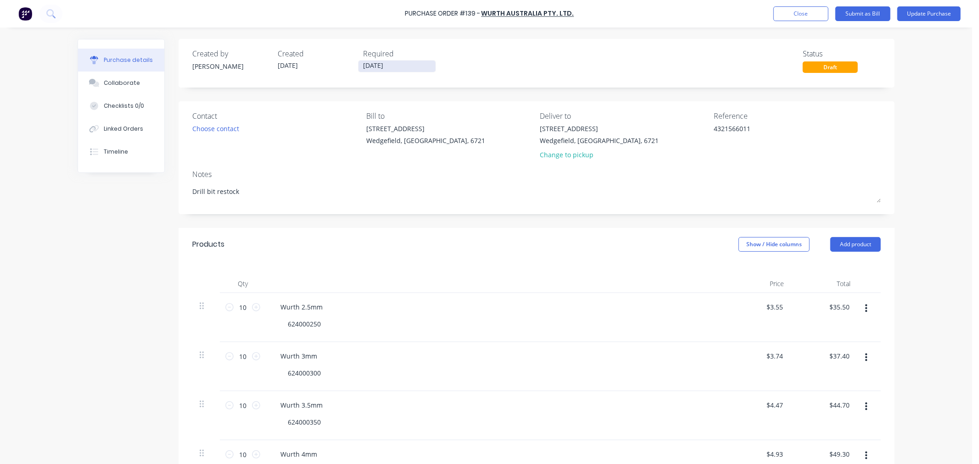
click at [398, 62] on input "[DATE]" at bounding box center [396, 66] width 77 height 11
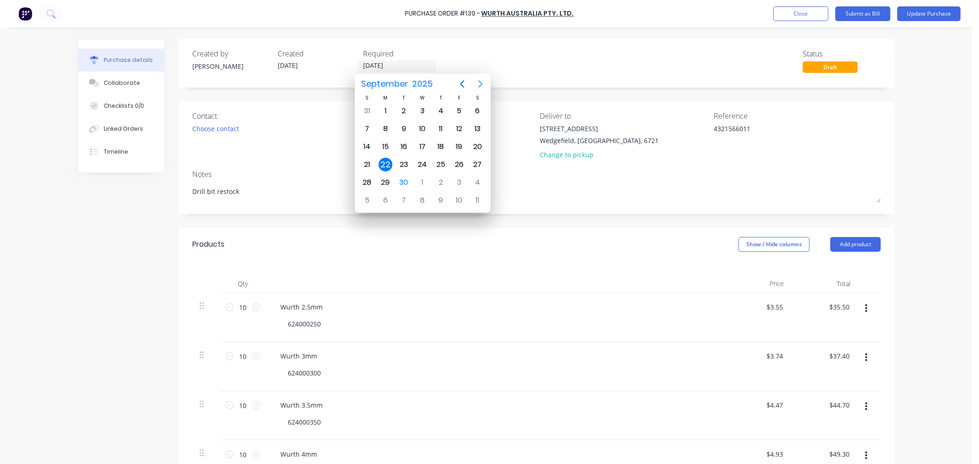
click at [475, 85] on icon "Next page" at bounding box center [480, 83] width 11 height 11
click at [462, 178] on div "31" at bounding box center [459, 183] width 14 height 14
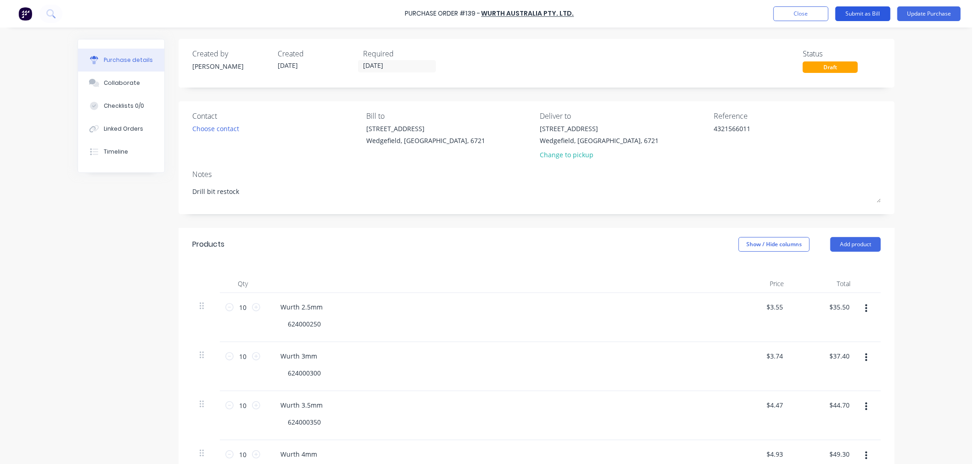
click at [870, 12] on button "Submit as Bill" at bounding box center [862, 13] width 55 height 15
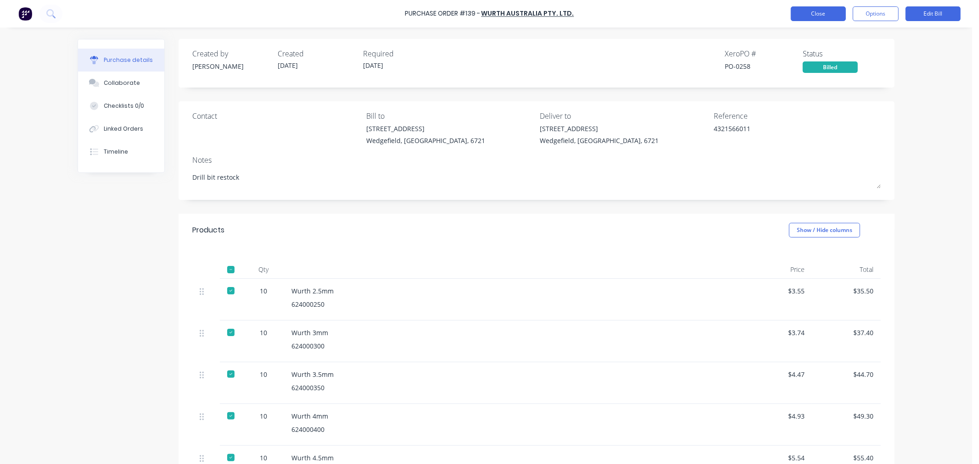
click at [797, 16] on button "Close" at bounding box center [818, 13] width 55 height 15
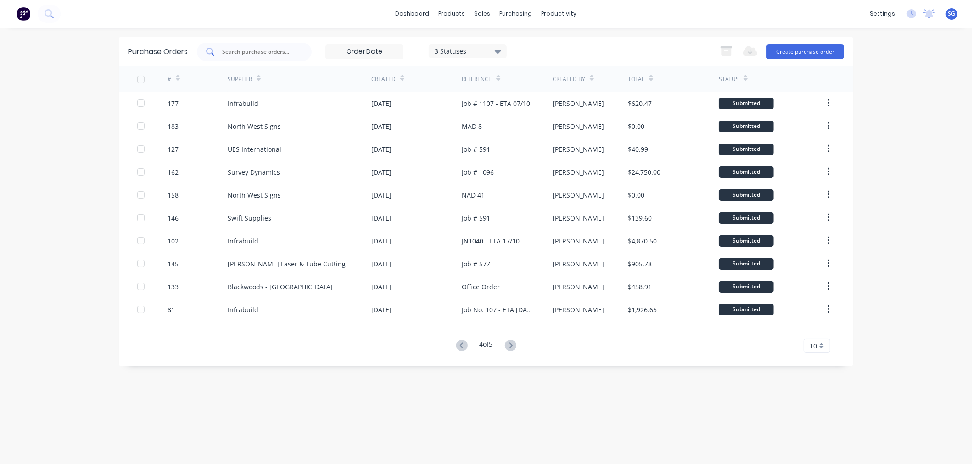
click at [233, 52] on input "text" at bounding box center [259, 51] width 76 height 9
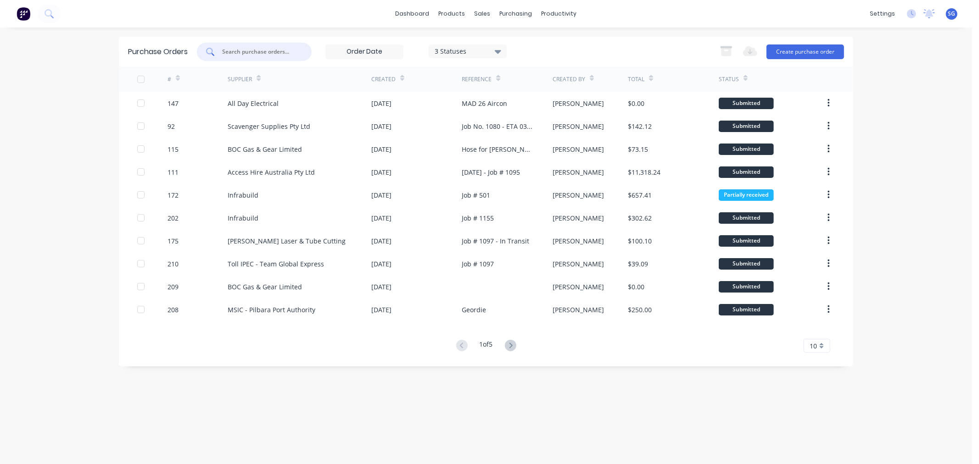
click at [512, 346] on icon at bounding box center [510, 345] width 11 height 11
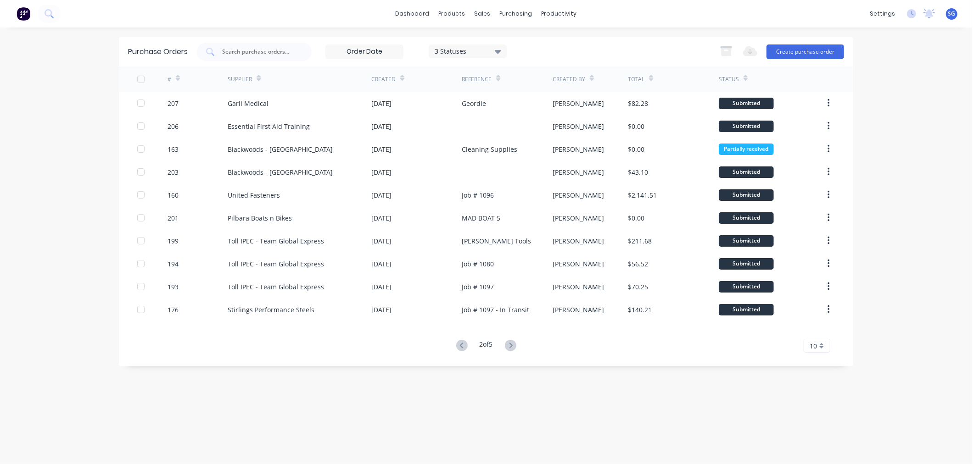
click at [512, 346] on icon at bounding box center [510, 345] width 11 height 11
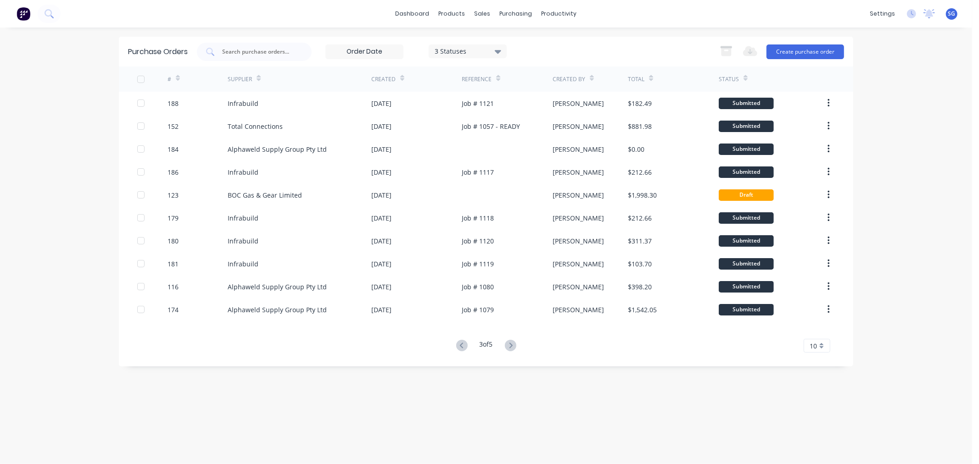
click at [512, 346] on icon at bounding box center [510, 345] width 11 height 11
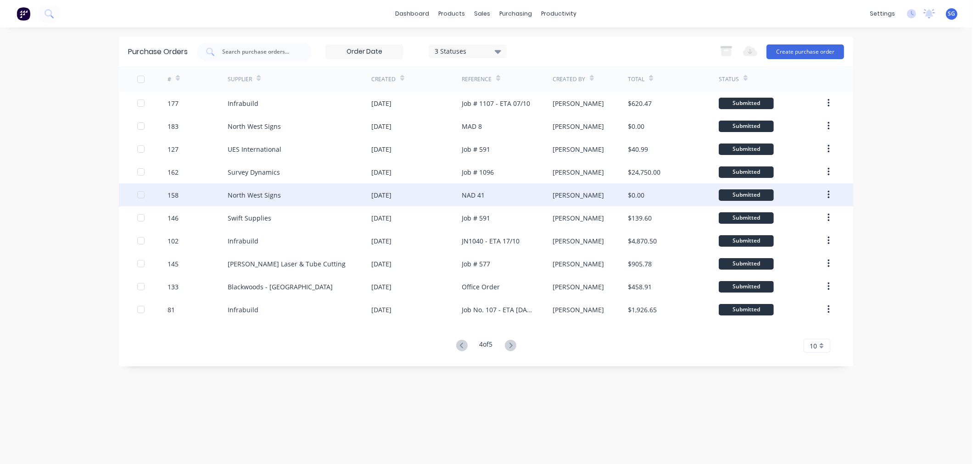
click at [480, 195] on div "NAD 41" at bounding box center [473, 195] width 23 height 10
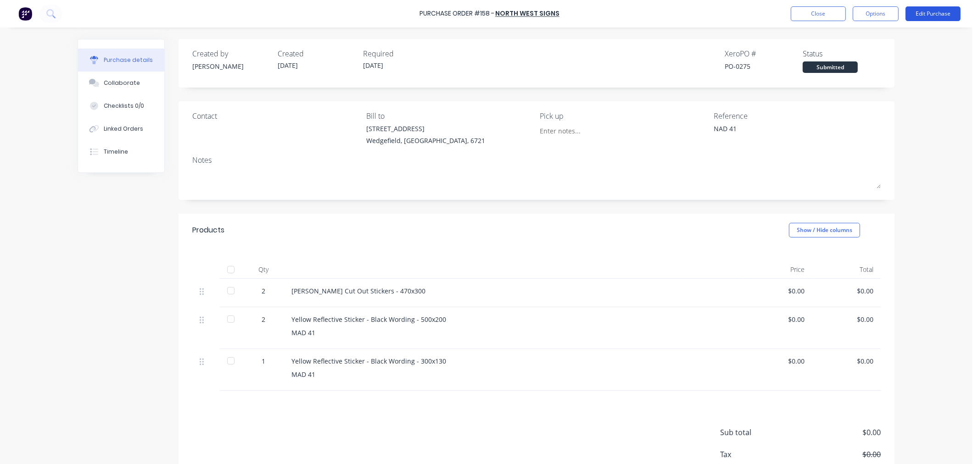
click at [937, 13] on button "Edit Purchase" at bounding box center [932, 13] width 55 height 15
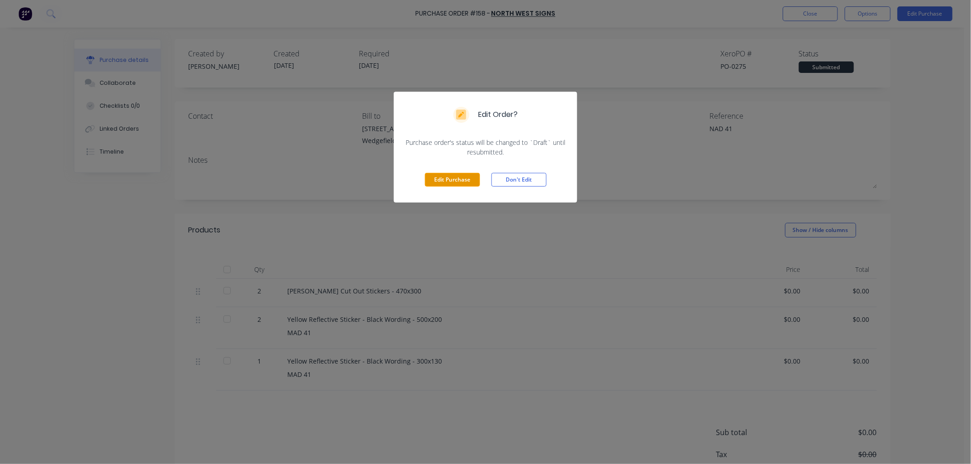
click at [441, 178] on button "Edit Purchase" at bounding box center [452, 180] width 55 height 14
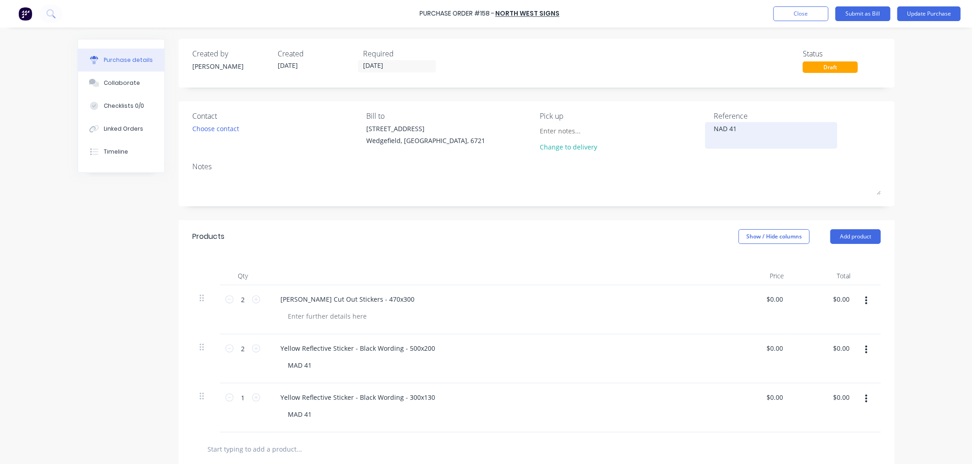
click at [717, 128] on textarea "NAD 41" at bounding box center [771, 134] width 115 height 21
click at [714, 129] on textarea "MAD 41" at bounding box center [771, 134] width 115 height 21
click at [919, 16] on button "Update Purchase" at bounding box center [928, 13] width 63 height 15
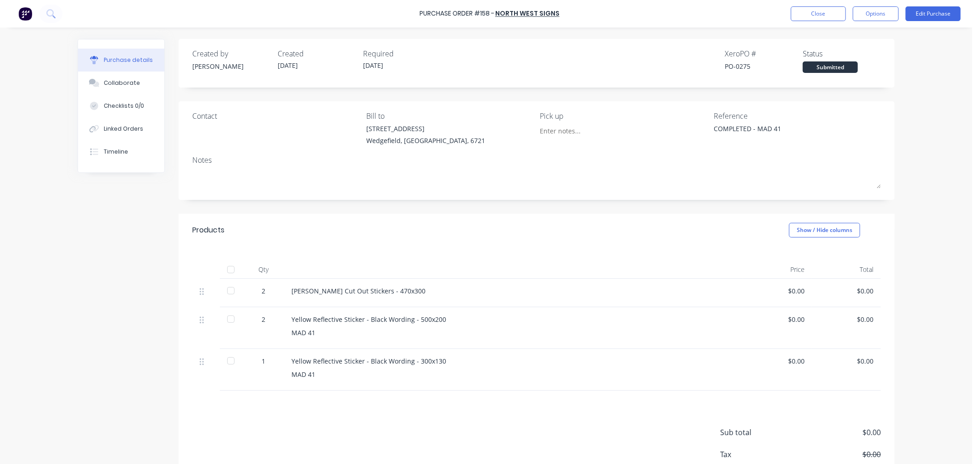
click at [223, 272] on div at bounding box center [231, 270] width 18 height 18
click at [818, 6] on div "Purchase Order #158 - North West Signs Close Options Edit Purchase" at bounding box center [489, 14] width 979 height 28
click at [818, 11] on button "Close" at bounding box center [818, 13] width 55 height 15
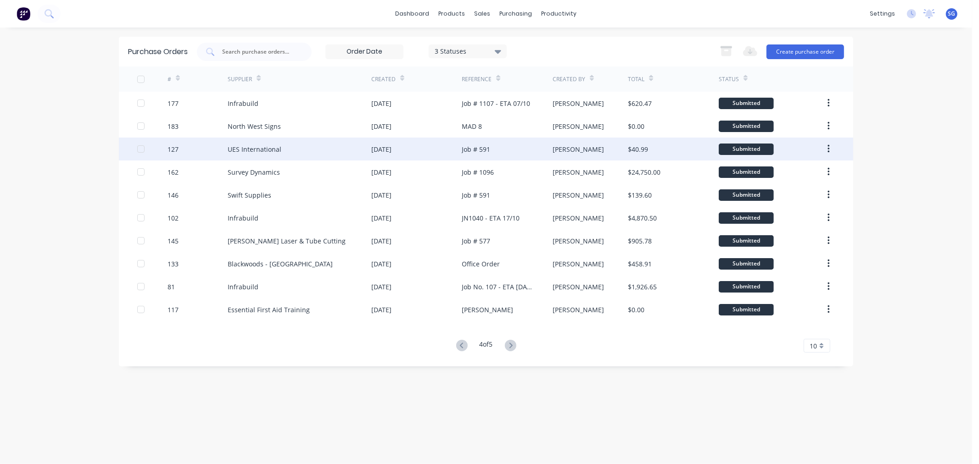
click at [391, 150] on div "[DATE]" at bounding box center [381, 150] width 20 height 10
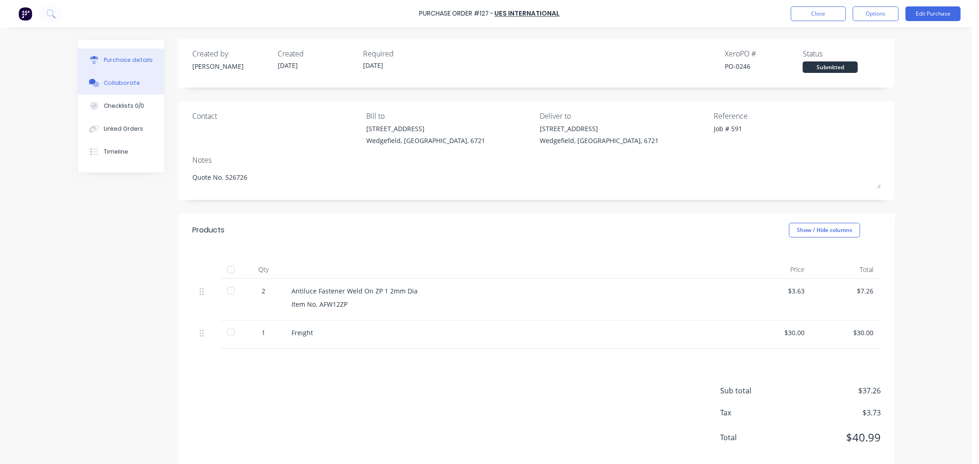
click at [127, 83] on div "Collaborate" at bounding box center [122, 83] width 36 height 8
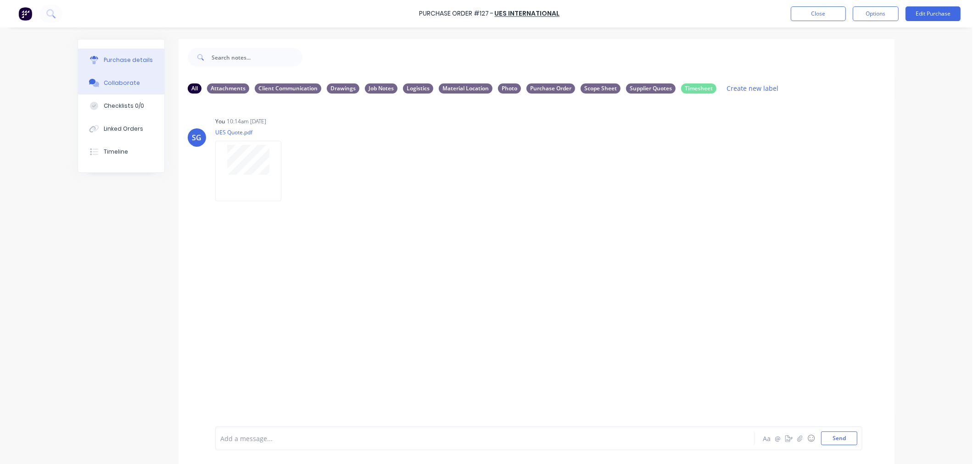
click at [121, 61] on div "Purchase details" at bounding box center [128, 60] width 49 height 8
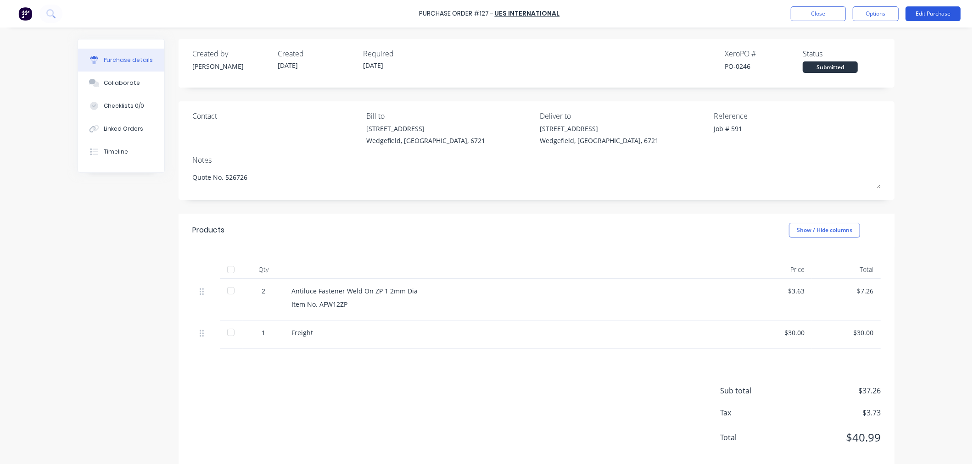
click at [945, 15] on button "Edit Purchase" at bounding box center [932, 13] width 55 height 15
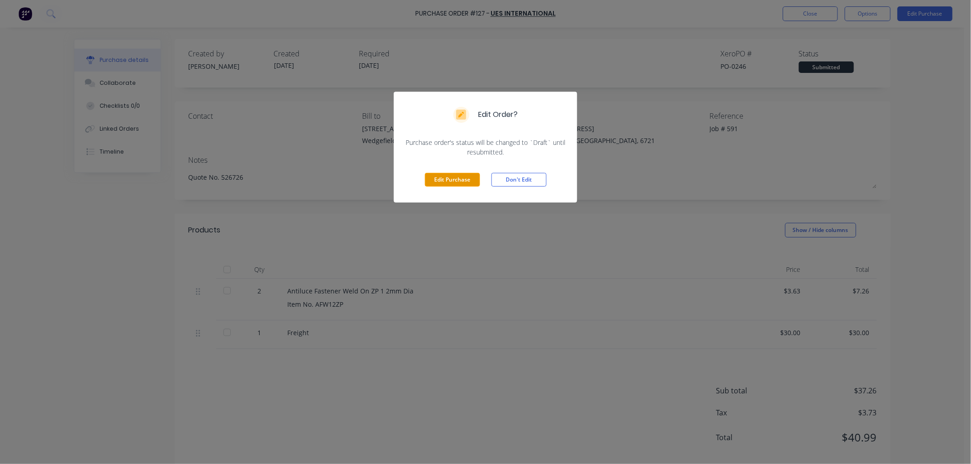
click at [440, 178] on button "Edit Purchase" at bounding box center [452, 180] width 55 height 14
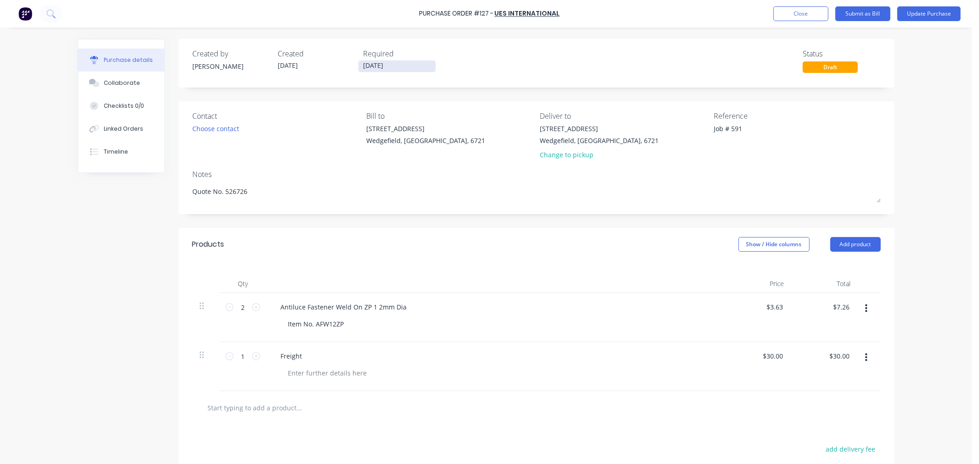
click at [380, 67] on input "[DATE]" at bounding box center [396, 66] width 77 height 11
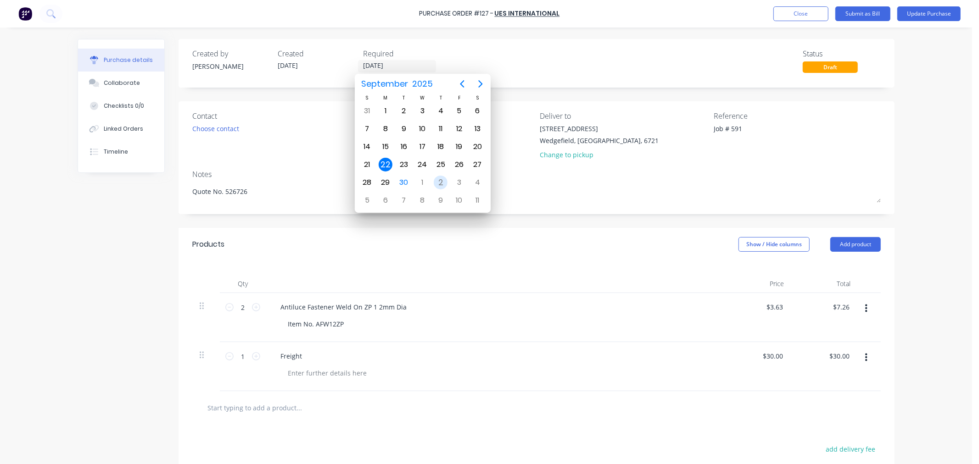
click at [439, 180] on div "2" at bounding box center [441, 183] width 14 height 14
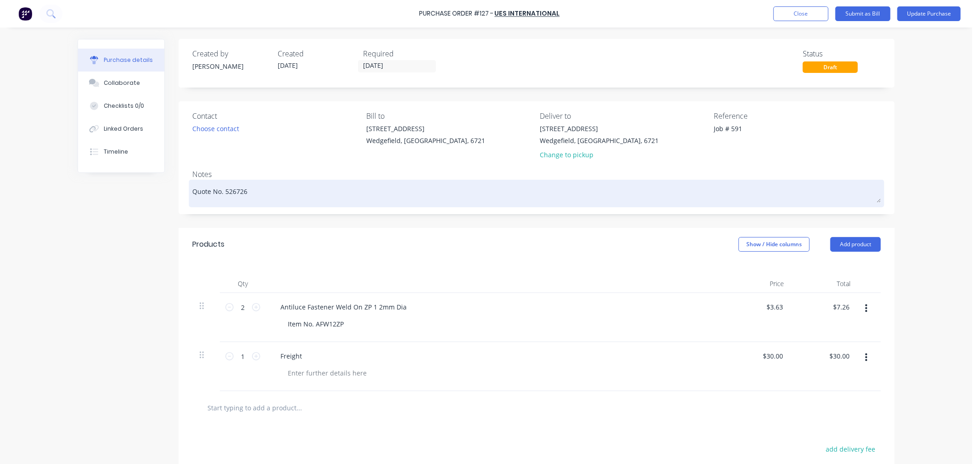
click at [258, 200] on textarea "Quote No. 526726" at bounding box center [536, 192] width 688 height 21
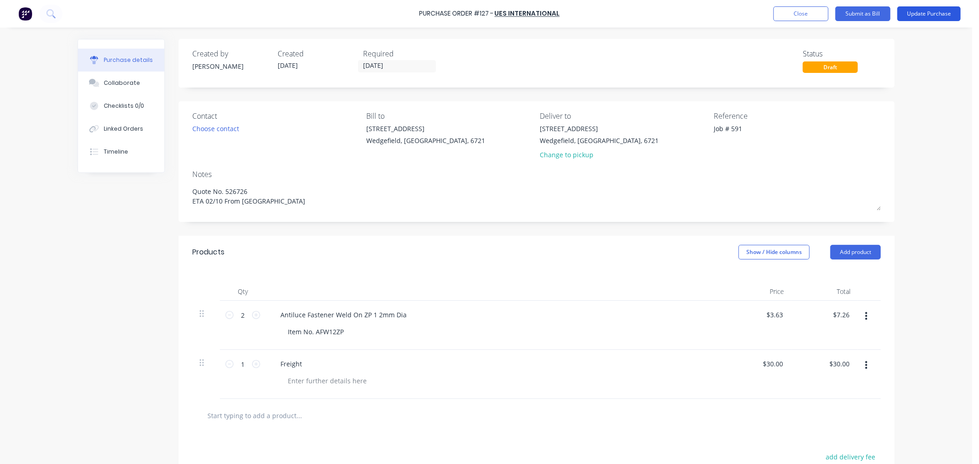
click at [919, 12] on button "Update Purchase" at bounding box center [928, 13] width 63 height 15
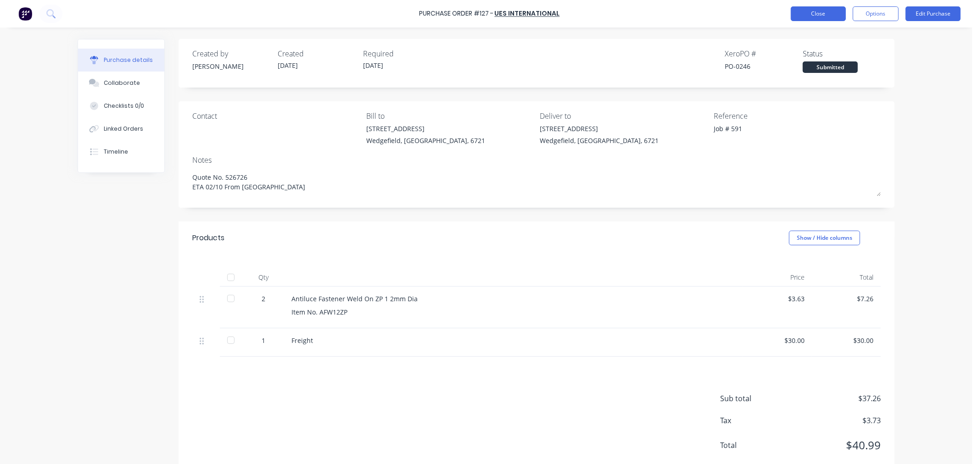
click at [817, 16] on button "Close" at bounding box center [818, 13] width 55 height 15
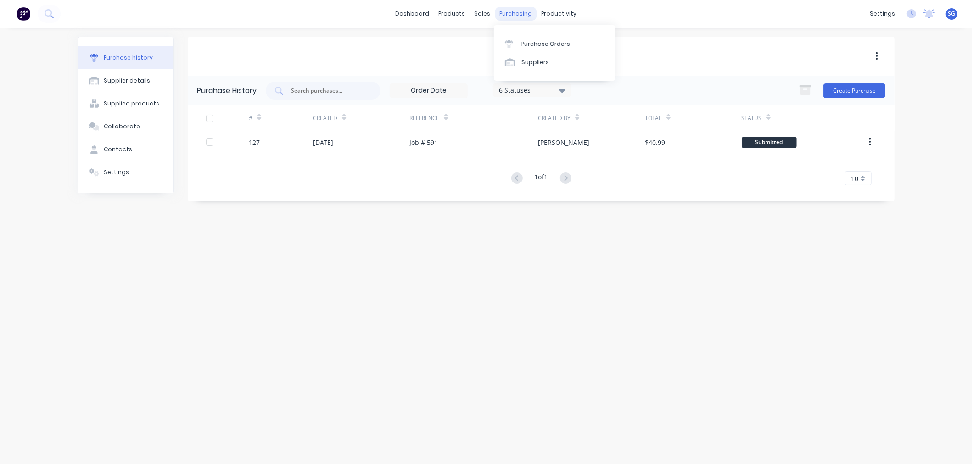
click at [517, 11] on div "purchasing" at bounding box center [516, 14] width 42 height 14
click at [522, 42] on div "Purchase Orders" at bounding box center [545, 44] width 49 height 8
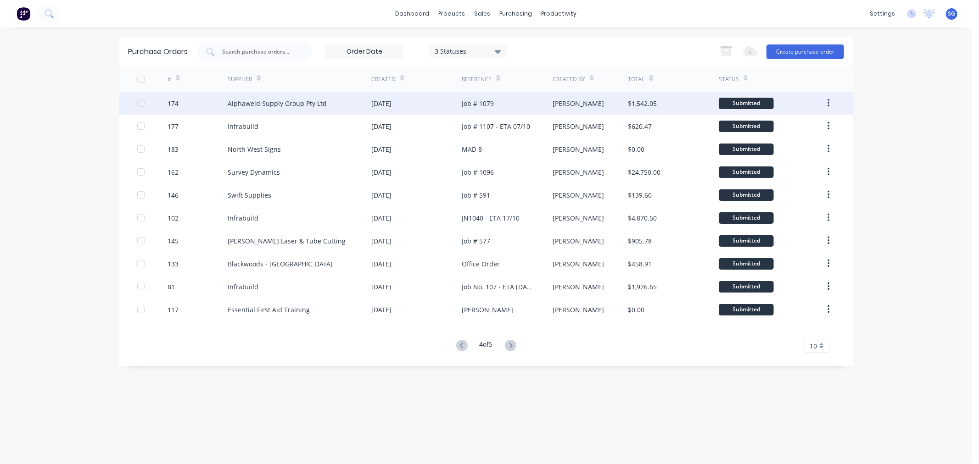
click at [391, 103] on div "[DATE]" at bounding box center [381, 104] width 20 height 10
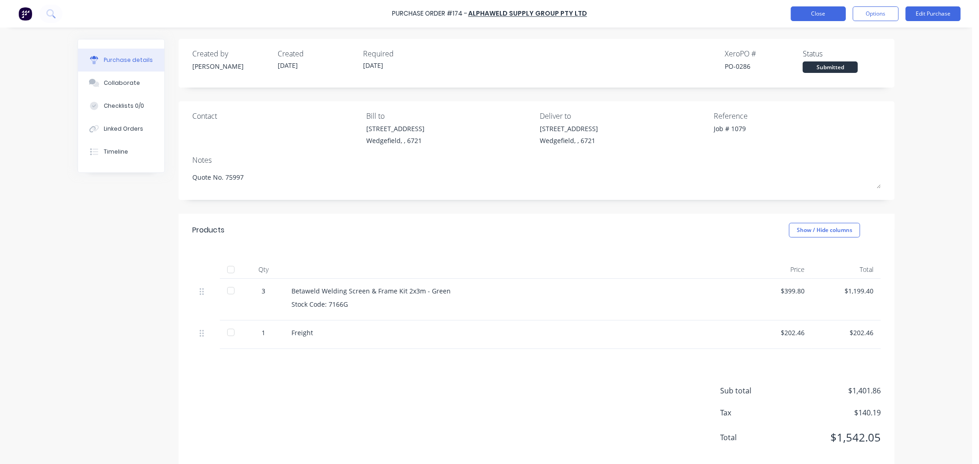
click at [800, 11] on button "Close" at bounding box center [818, 13] width 55 height 15
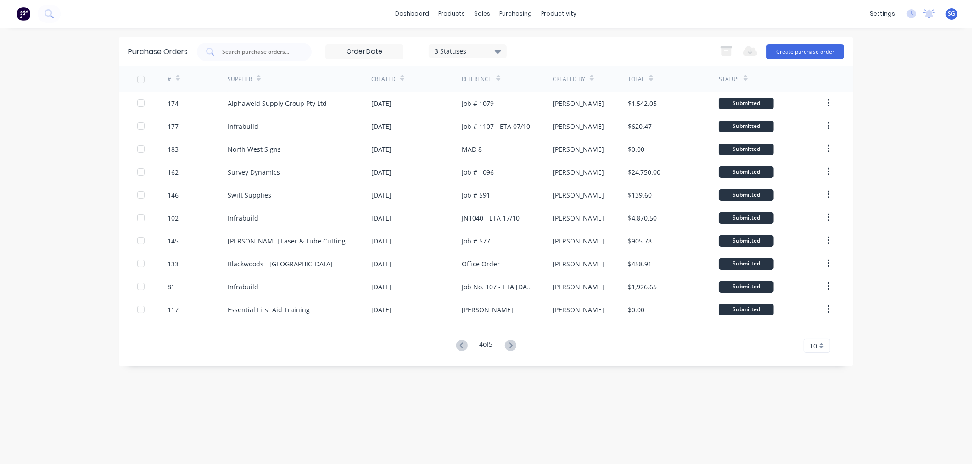
click at [464, 350] on button at bounding box center [461, 346] width 17 height 13
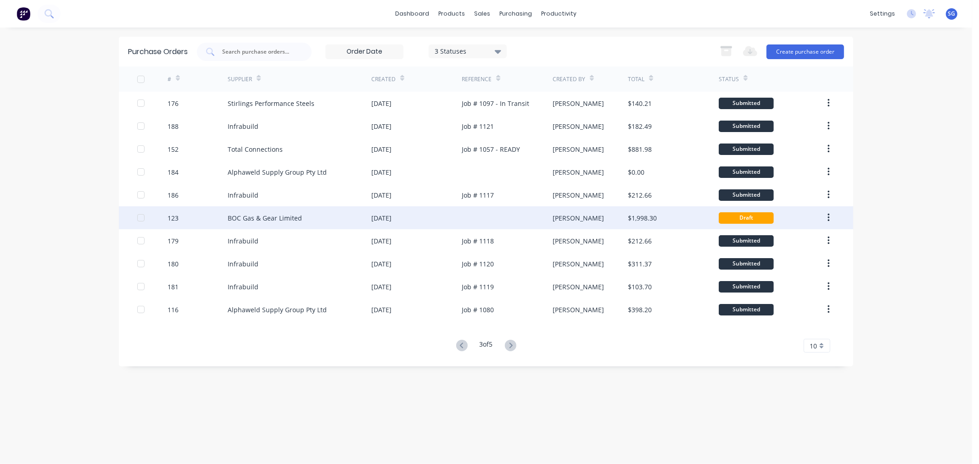
click at [263, 216] on div "BOC Gas & Gear Limited" at bounding box center [265, 218] width 74 height 10
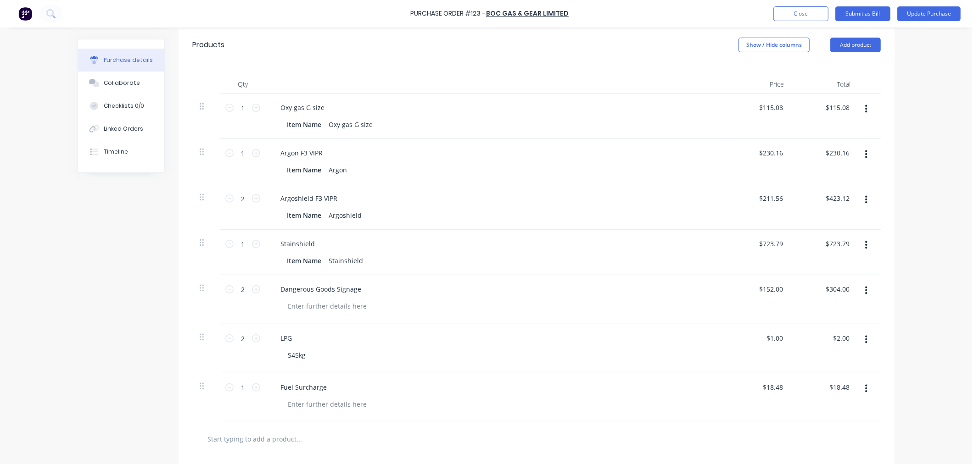
scroll to position [242, 0]
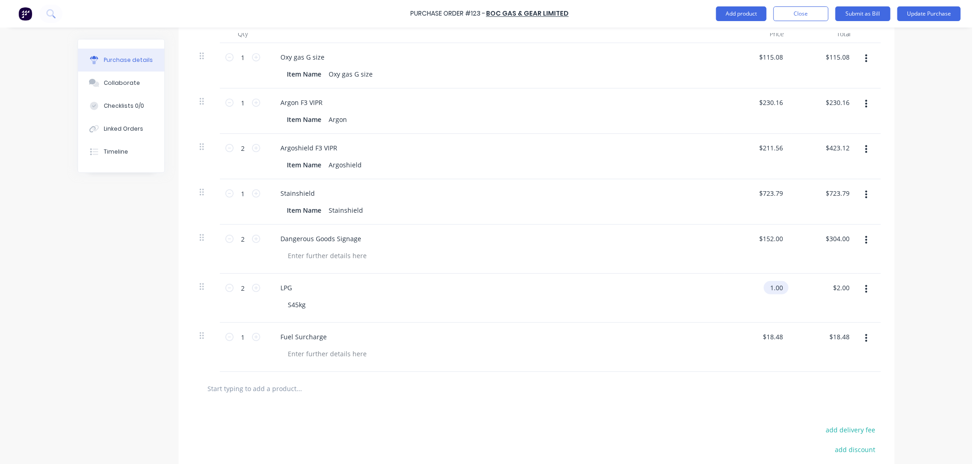
click at [768, 285] on input "1.00" at bounding box center [774, 287] width 21 height 13
click at [768, 285] on input "1.00" at bounding box center [775, 287] width 17 height 13
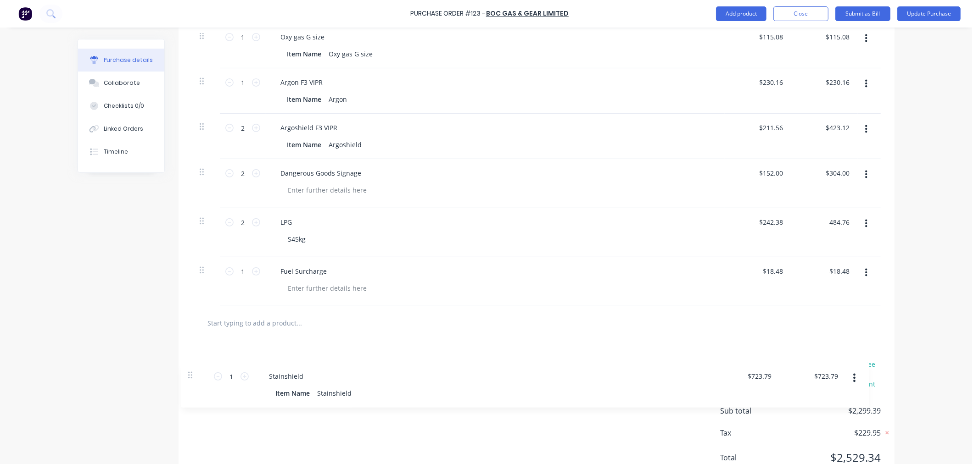
scroll to position [264, 0]
drag, startPoint x: 200, startPoint y: 245, endPoint x: 192, endPoint y: 324, distance: 78.4
click at [192, 324] on div "Products Show / Hide columns Add product Qty Price Total 1 1 Oxy gas G size Ite…" at bounding box center [537, 222] width 716 height 533
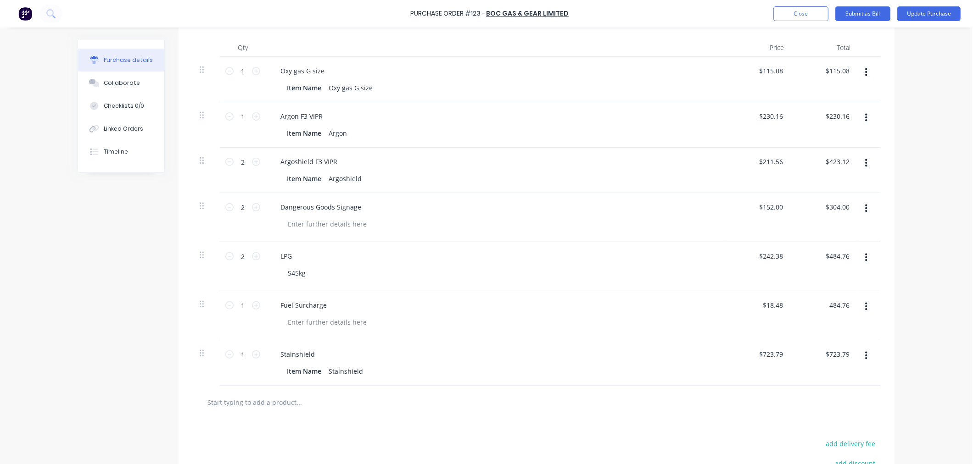
scroll to position [213, 0]
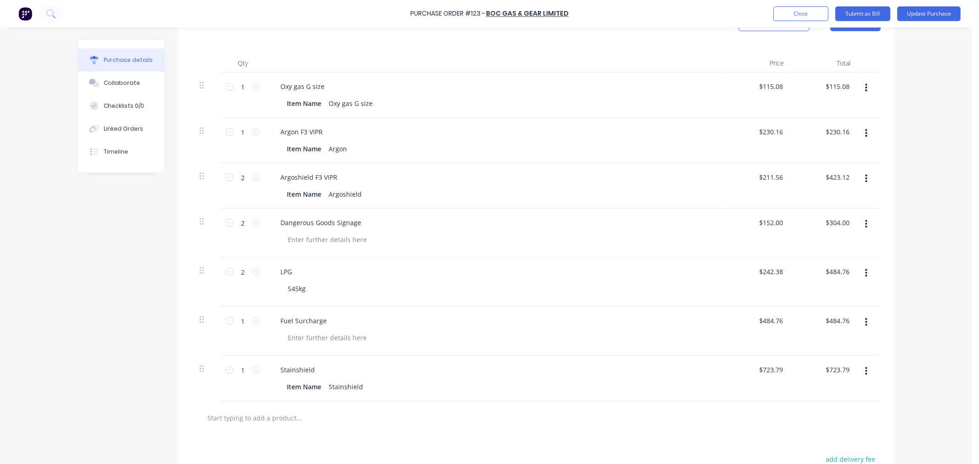
click at [225, 418] on input "text" at bounding box center [299, 418] width 184 height 18
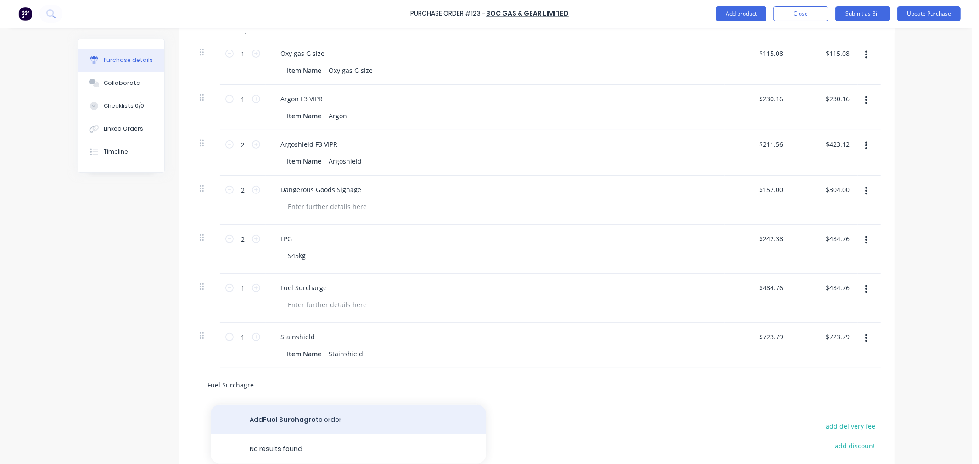
scroll to position [264, 0]
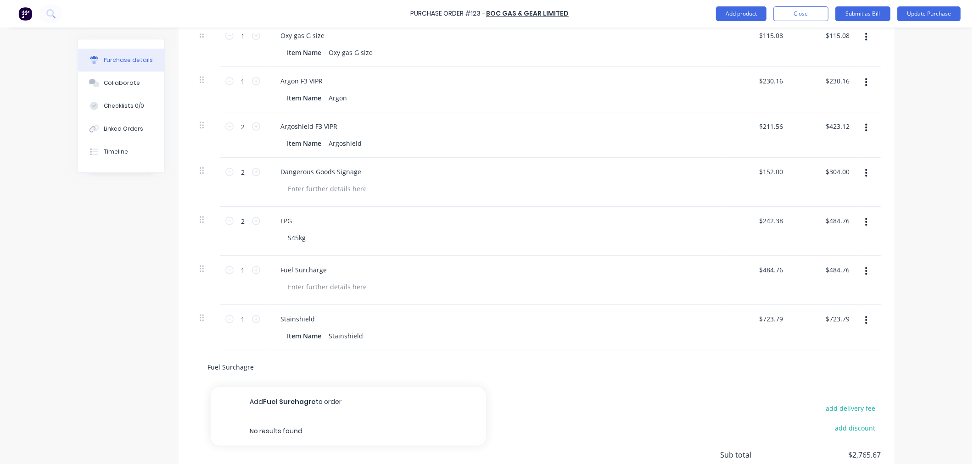
click at [238, 368] on input "Fuel Surchagre" at bounding box center [299, 367] width 184 height 18
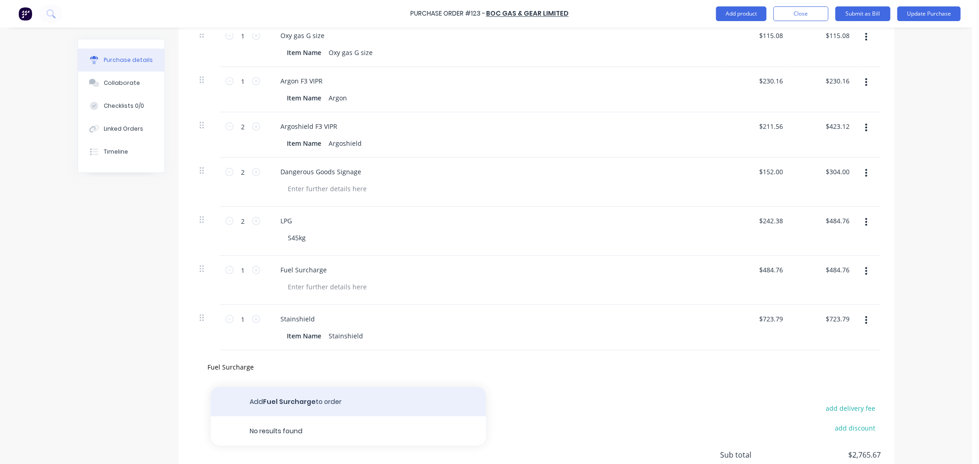
click at [263, 400] on button "Add Fuel Surcharge to order" at bounding box center [348, 401] width 275 height 29
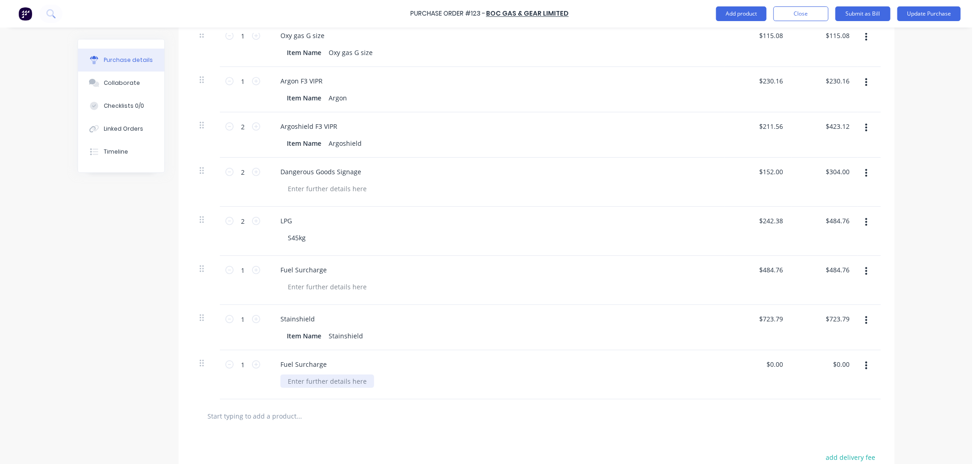
click at [303, 378] on div at bounding box center [327, 381] width 94 height 13
click at [772, 367] on input "0.00" at bounding box center [775, 364] width 17 height 13
drag, startPoint x: 779, startPoint y: 366, endPoint x: 697, endPoint y: 368, distance: 82.2
click at [697, 368] on div "1 1 Fuel Surcharge Stainshield 0.00 0.00 $0.00 $0.00" at bounding box center [536, 375] width 688 height 49
click at [770, 273] on input "484.76" at bounding box center [770, 269] width 28 height 13
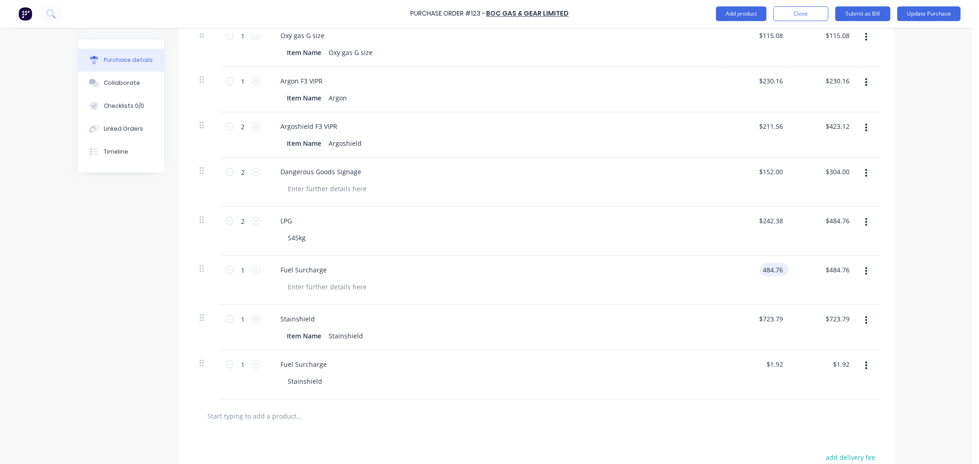
click at [770, 273] on input "484.76" at bounding box center [772, 269] width 25 height 13
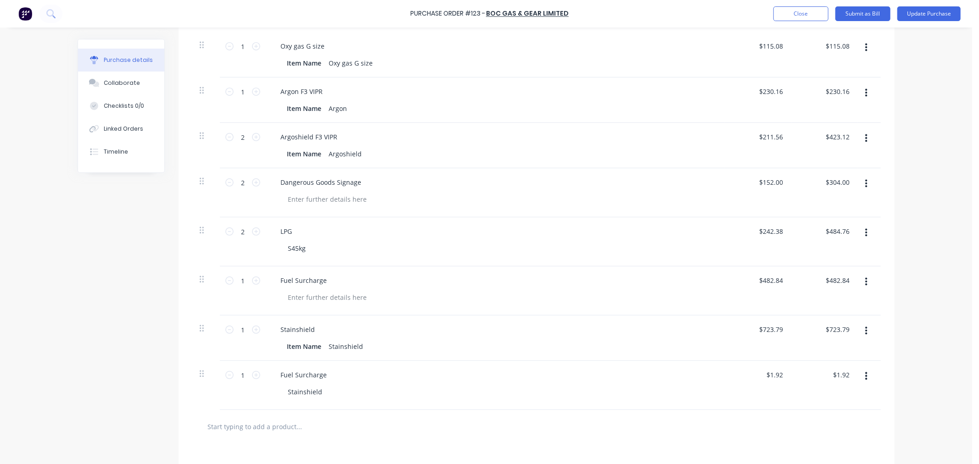
scroll to position [190, 0]
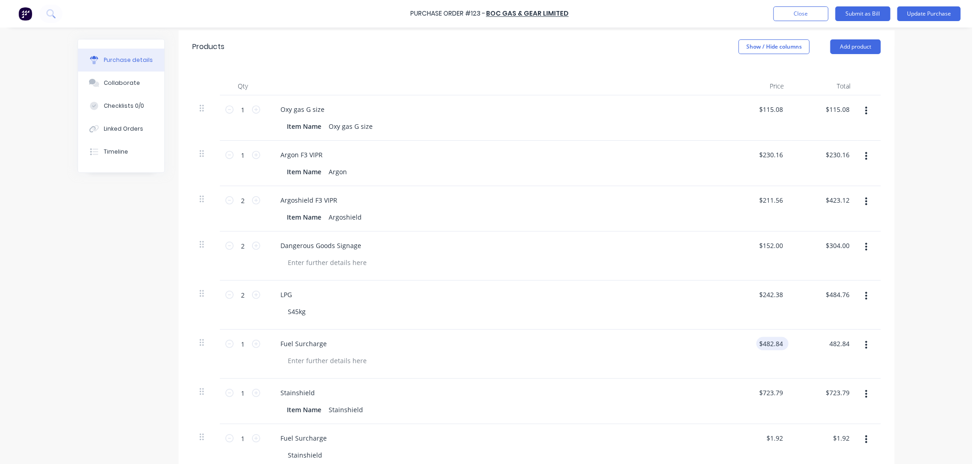
click at [765, 345] on input "$482.84" at bounding box center [770, 343] width 28 height 13
click at [765, 345] on input "482.84" at bounding box center [772, 343] width 25 height 13
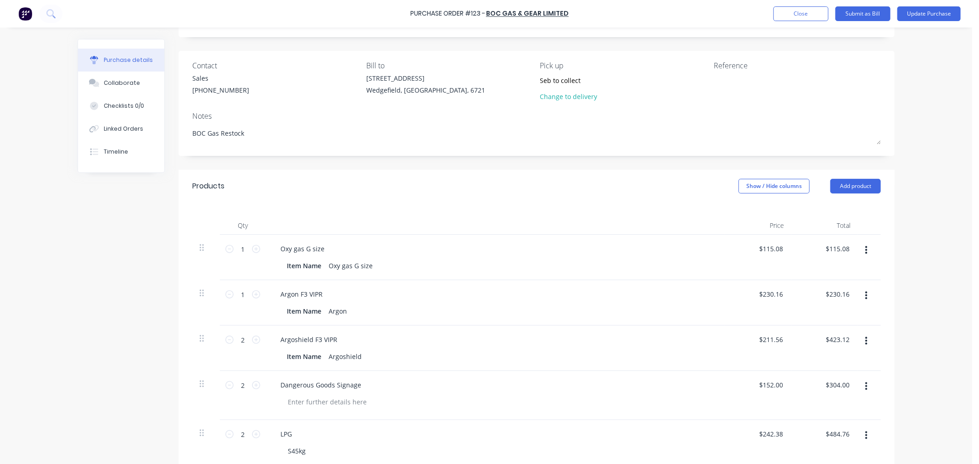
scroll to position [0, 0]
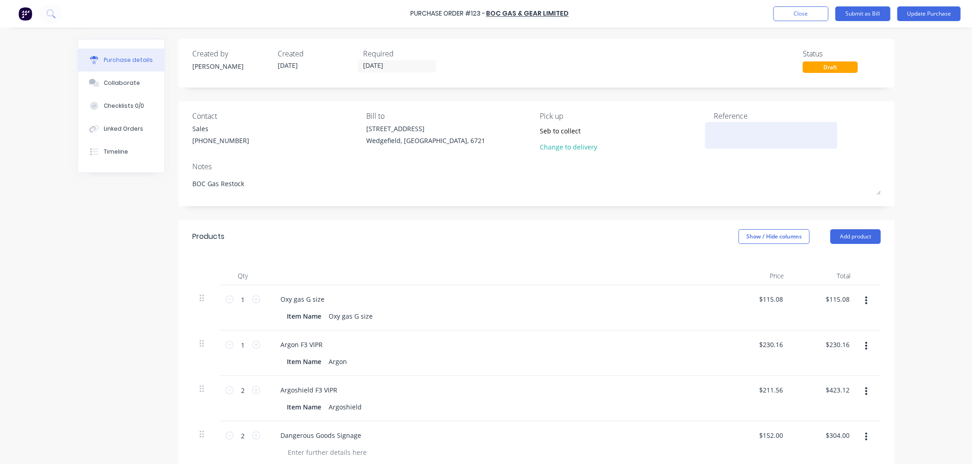
click at [743, 138] on textarea at bounding box center [771, 134] width 115 height 21
paste textarea "4040096254"
click at [756, 131] on textarea "4040096254 /" at bounding box center [771, 134] width 115 height 21
paste textarea "4040096261"
click at [405, 57] on div "Required" at bounding box center [402, 53] width 78 height 11
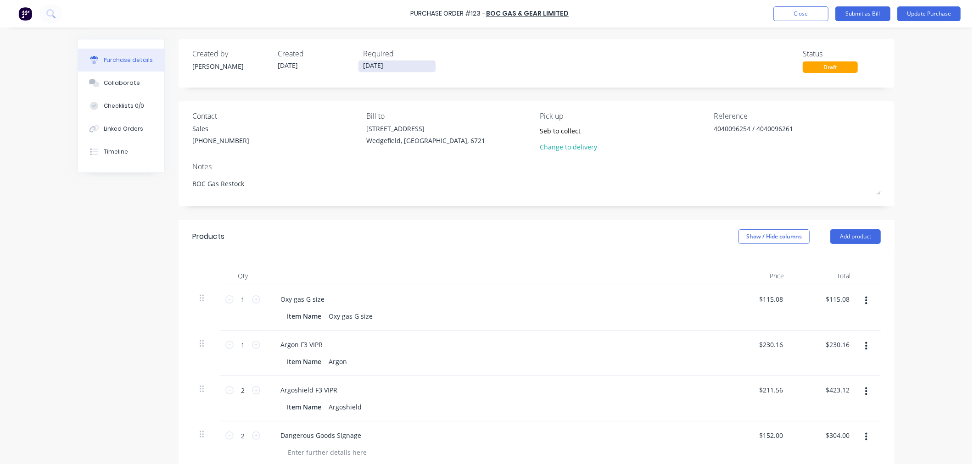
click at [414, 67] on input "[DATE]" at bounding box center [396, 66] width 77 height 11
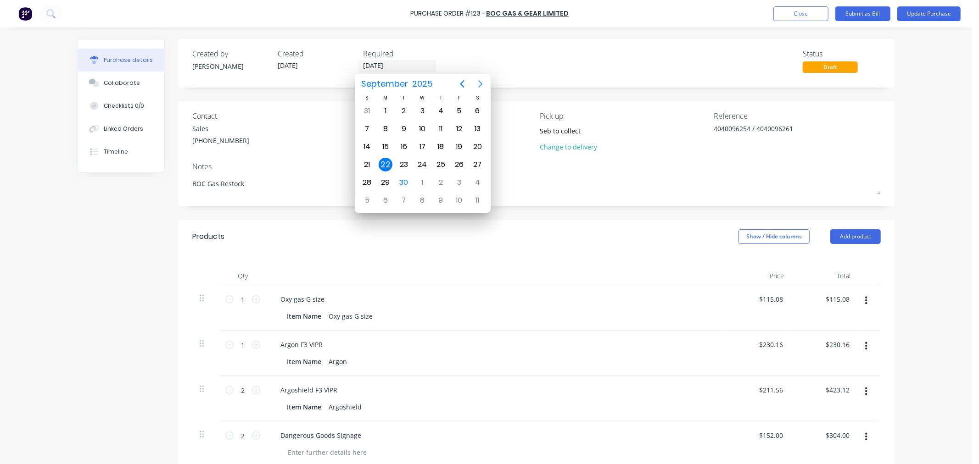
click at [484, 84] on icon "Next page" at bounding box center [480, 83] width 11 height 11
click at [386, 144] on div "13" at bounding box center [386, 147] width 14 height 14
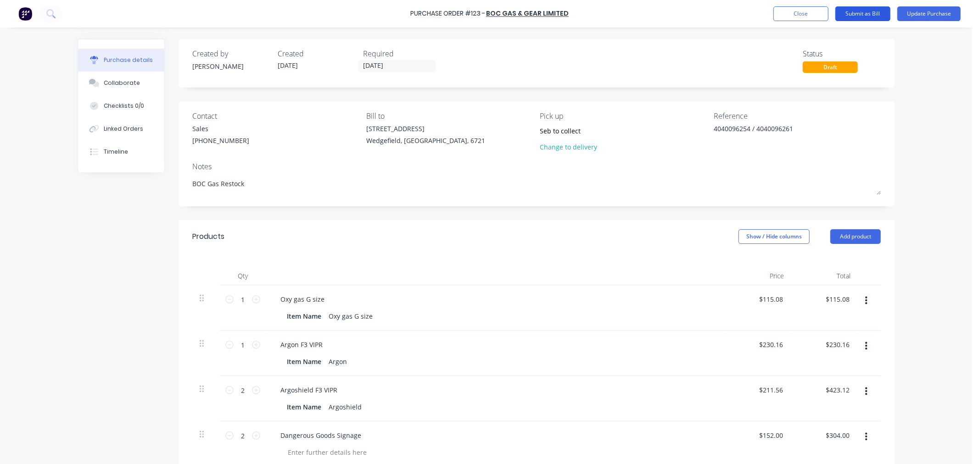
click at [872, 14] on button "Submit as Bill" at bounding box center [862, 13] width 55 height 15
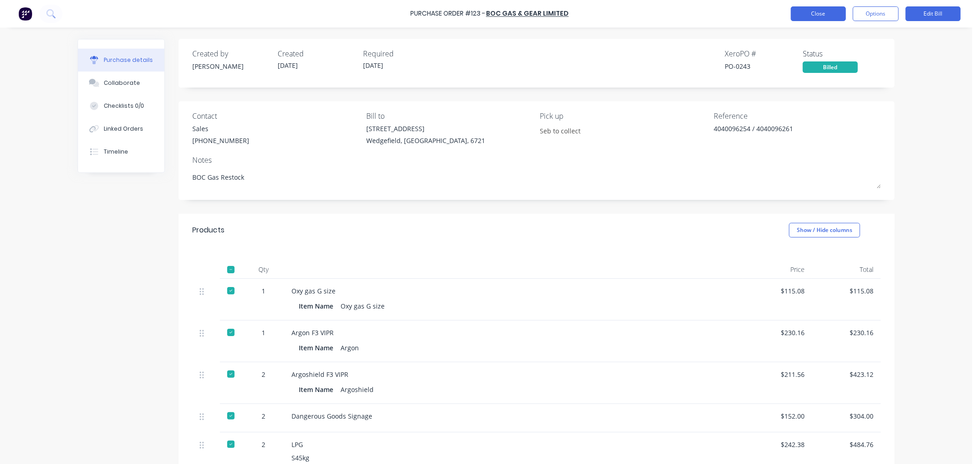
click at [814, 13] on button "Close" at bounding box center [818, 13] width 55 height 15
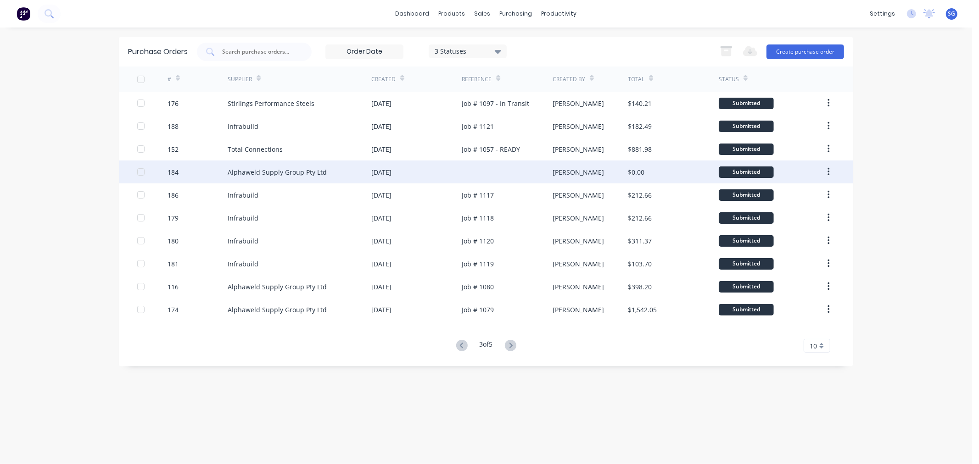
click at [287, 169] on div "Alphaweld Supply Group Pty Ltd" at bounding box center [277, 172] width 99 height 10
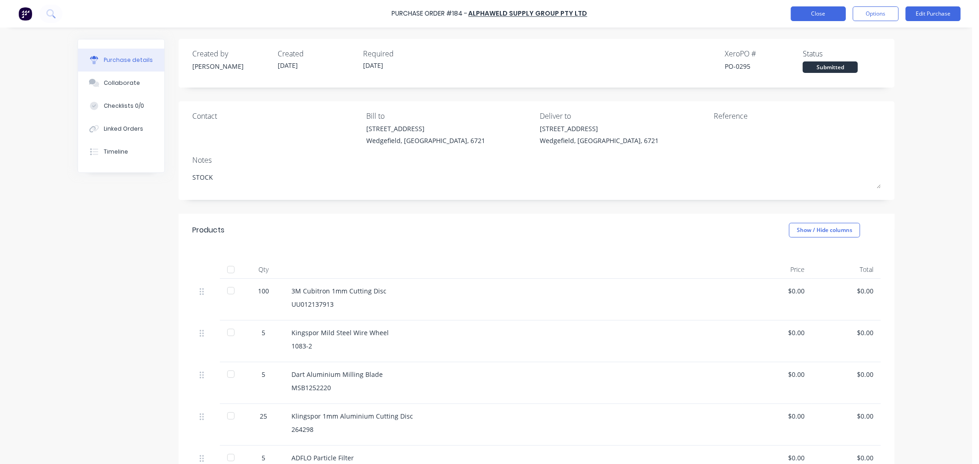
click at [813, 10] on button "Close" at bounding box center [818, 13] width 55 height 15
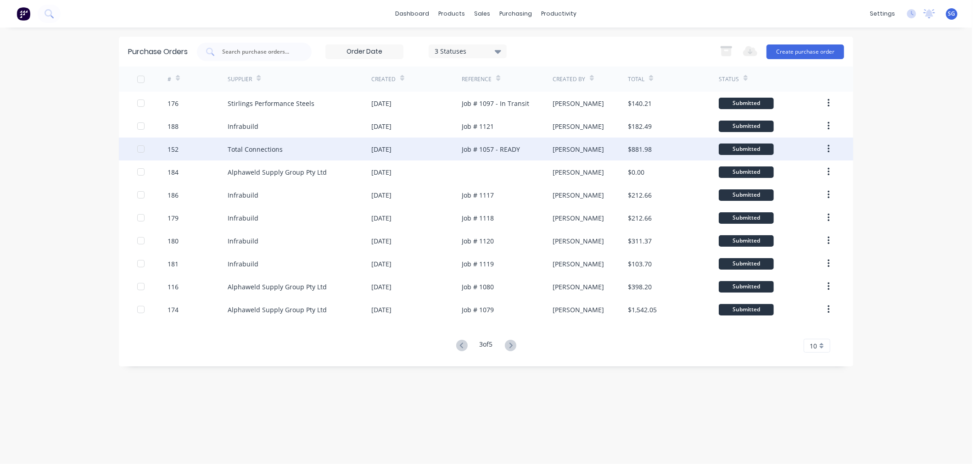
click at [239, 147] on div "Total Connections" at bounding box center [255, 150] width 55 height 10
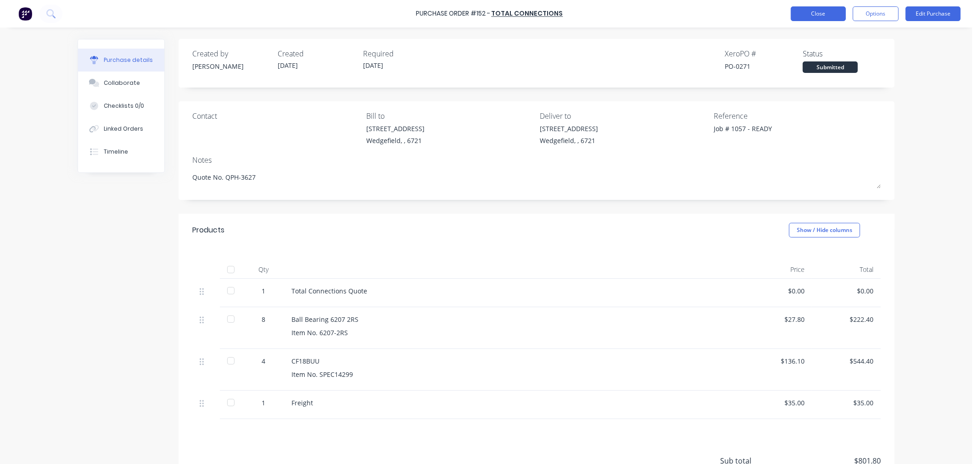
click at [818, 15] on button "Close" at bounding box center [818, 13] width 55 height 15
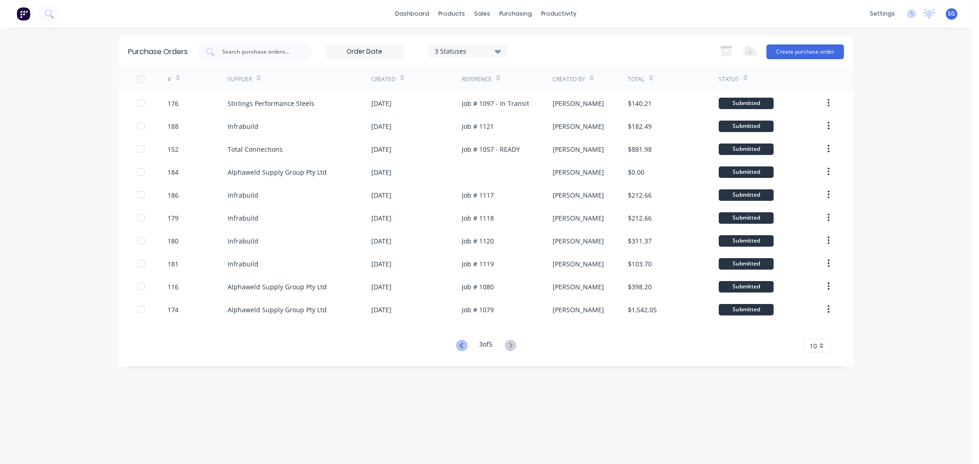
click at [461, 343] on icon at bounding box center [461, 345] width 11 height 11
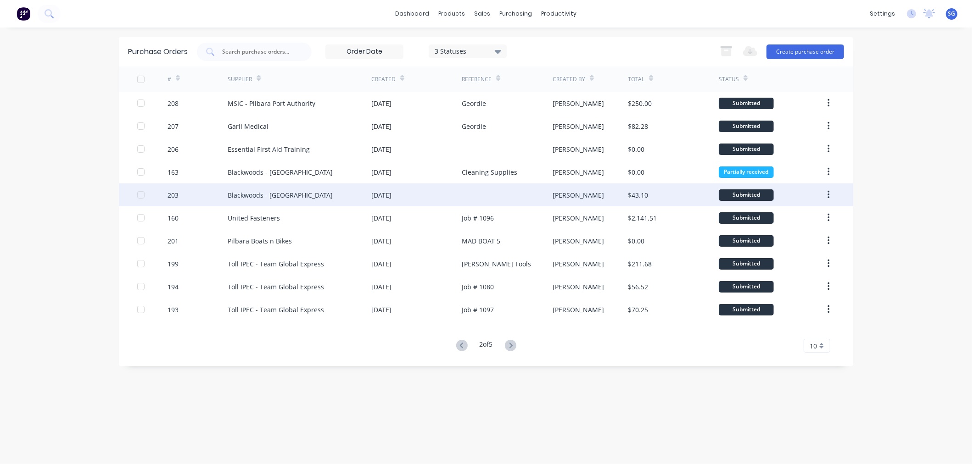
click at [298, 192] on div "Blackwoods - [GEOGRAPHIC_DATA]" at bounding box center [280, 195] width 105 height 10
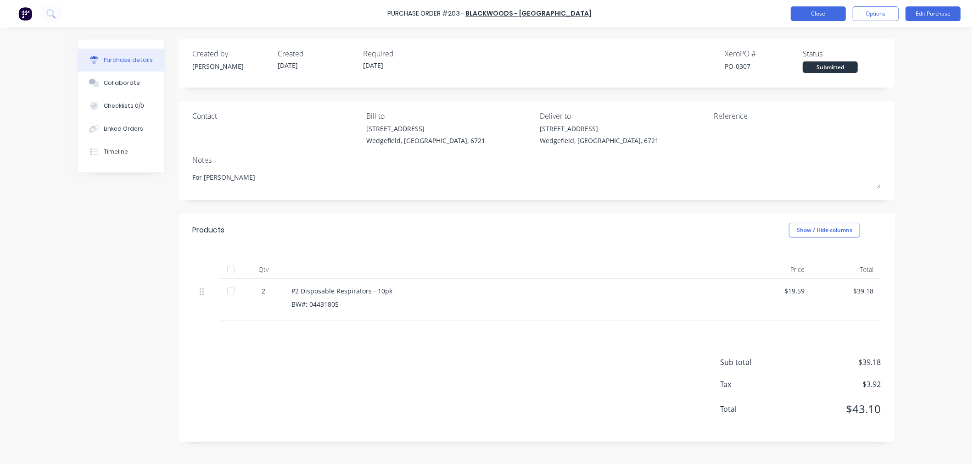
click at [828, 18] on button "Close" at bounding box center [818, 13] width 55 height 15
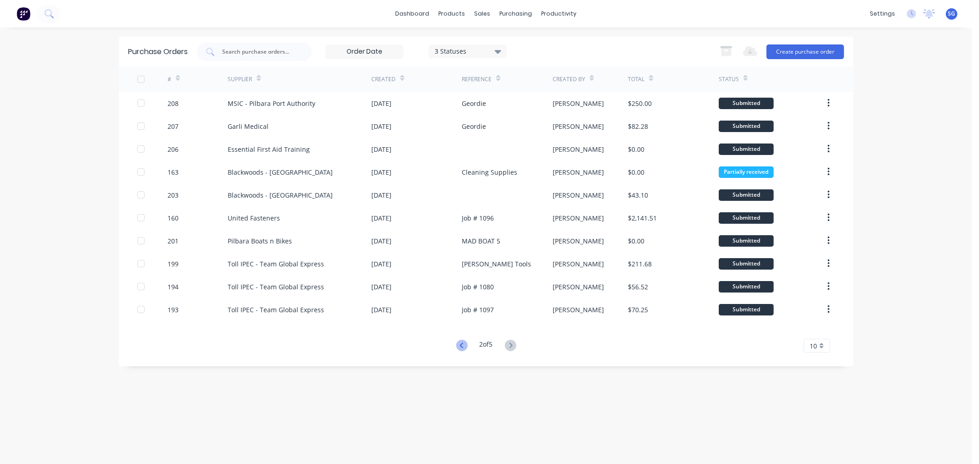
click at [461, 349] on icon at bounding box center [461, 345] width 11 height 11
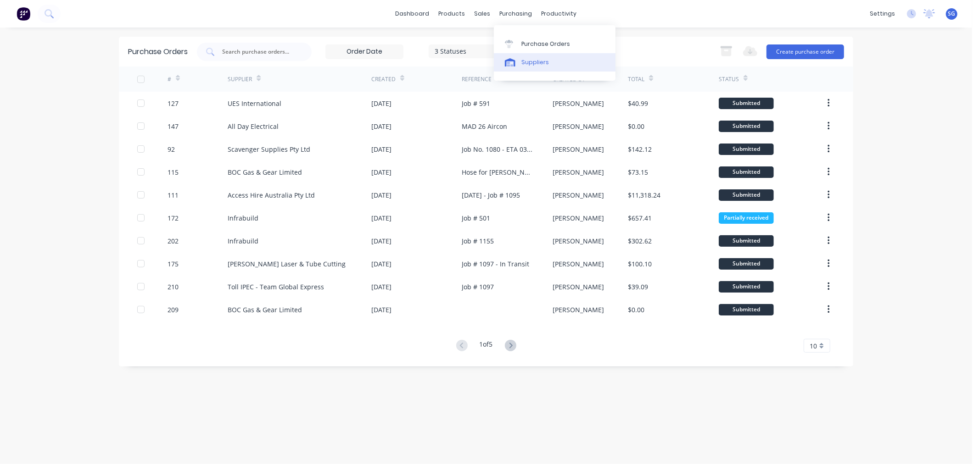
click at [521, 62] on div "Suppliers" at bounding box center [535, 62] width 28 height 8
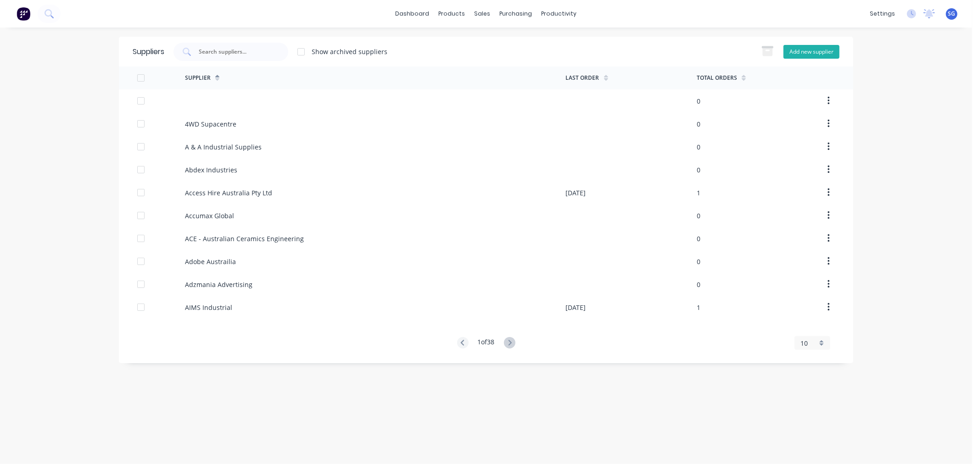
click at [800, 53] on button "Add new supplier" at bounding box center [811, 52] width 56 height 14
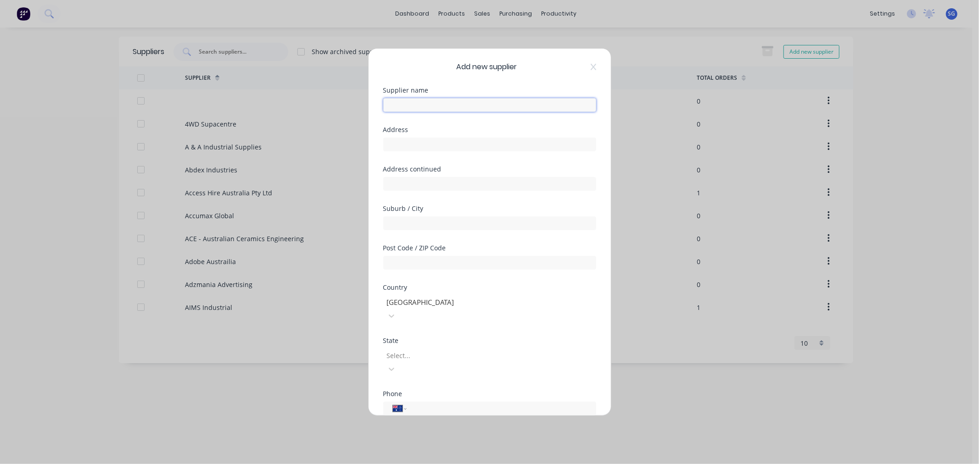
click at [414, 99] on input "text" at bounding box center [489, 105] width 213 height 14
click at [401, 147] on input "text" at bounding box center [489, 145] width 213 height 14
paste input "[STREET_ADDRESS]"
click at [414, 225] on input "text" at bounding box center [489, 224] width 213 height 14
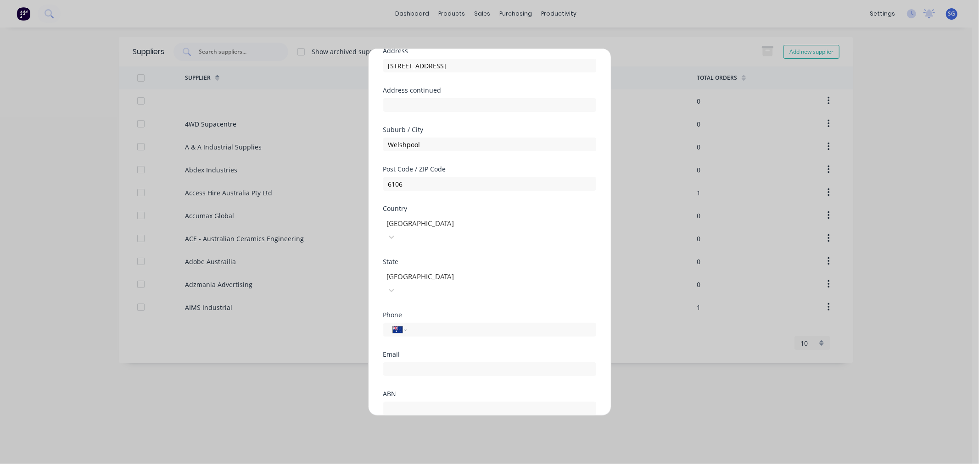
scroll to position [102, 0]
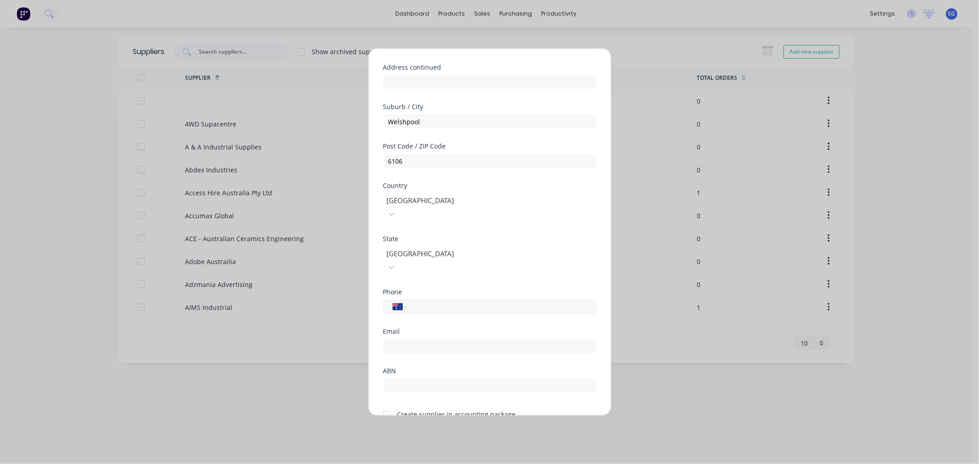
click at [435, 302] on input "tel" at bounding box center [499, 307] width 173 height 11
paste input "94771080"
click at [413, 335] on div "Email" at bounding box center [489, 354] width 213 height 39
click at [404, 346] on input "email" at bounding box center [489, 353] width 213 height 14
paste input "[PERSON_NAME][EMAIL_ADDRESS][DOMAIN_NAME]"
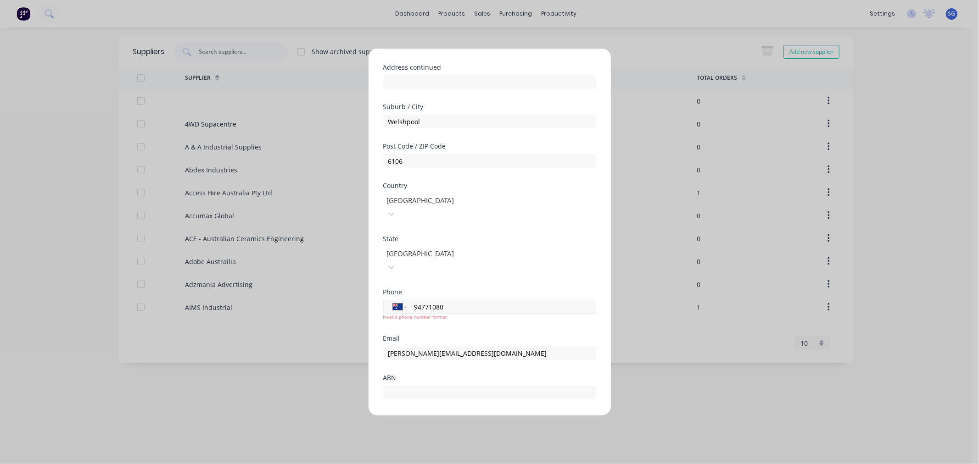
click at [415, 302] on input "94771080" at bounding box center [499, 307] width 173 height 11
click at [411, 386] on input "text" at bounding box center [489, 393] width 213 height 14
paste input "71 101 084 806"
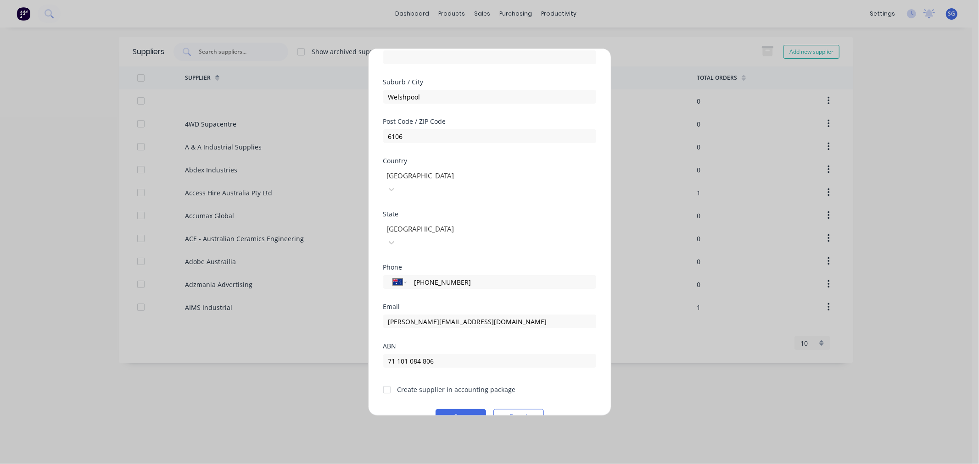
click at [388, 381] on div at bounding box center [387, 390] width 18 height 18
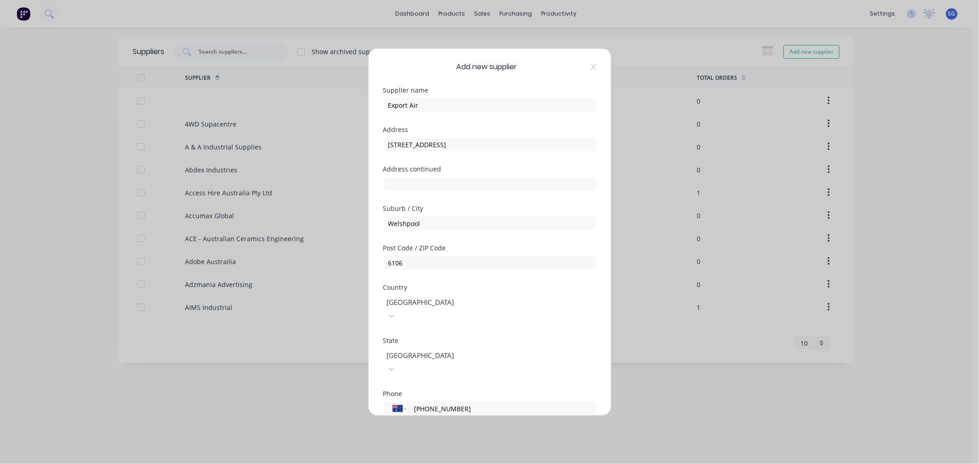
scroll to position [120, 0]
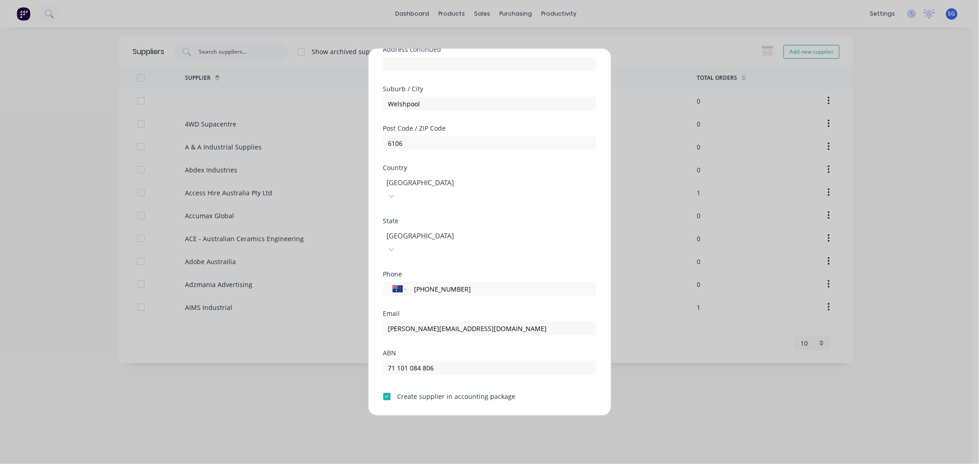
click at [458, 416] on button "Save" at bounding box center [460, 423] width 50 height 15
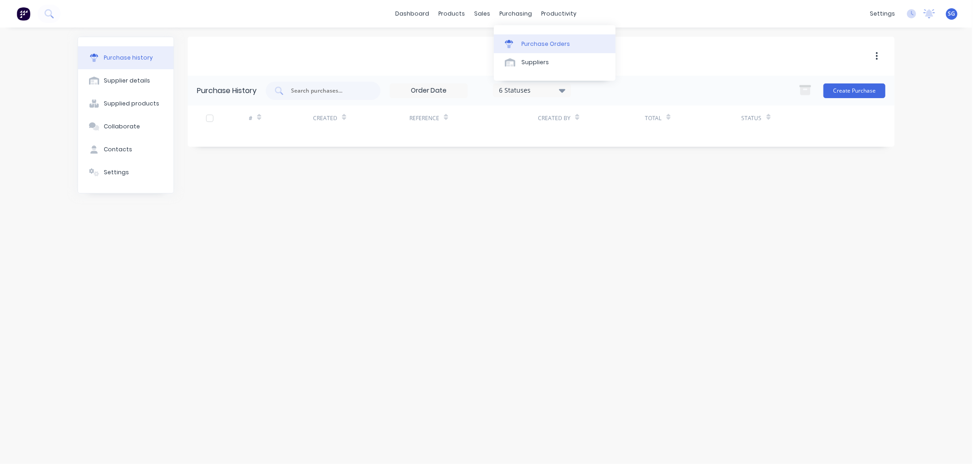
click at [524, 43] on div "Purchase Orders" at bounding box center [545, 44] width 49 height 8
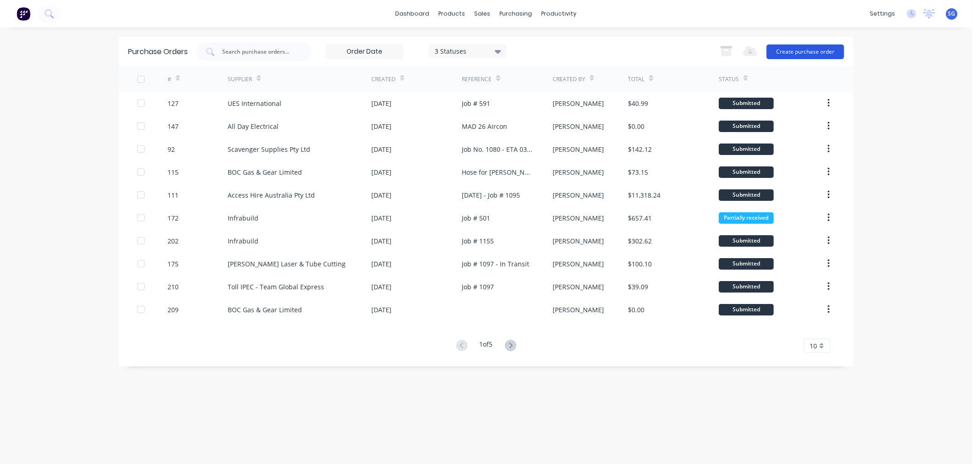
click at [782, 50] on button "Create purchase order" at bounding box center [805, 52] width 78 height 15
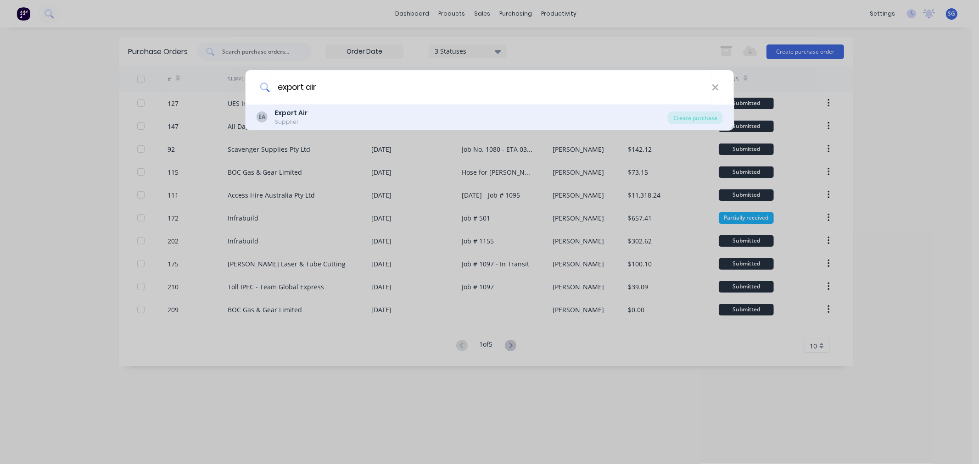
click at [341, 114] on div "EA Export Air Supplier" at bounding box center [462, 117] width 412 height 18
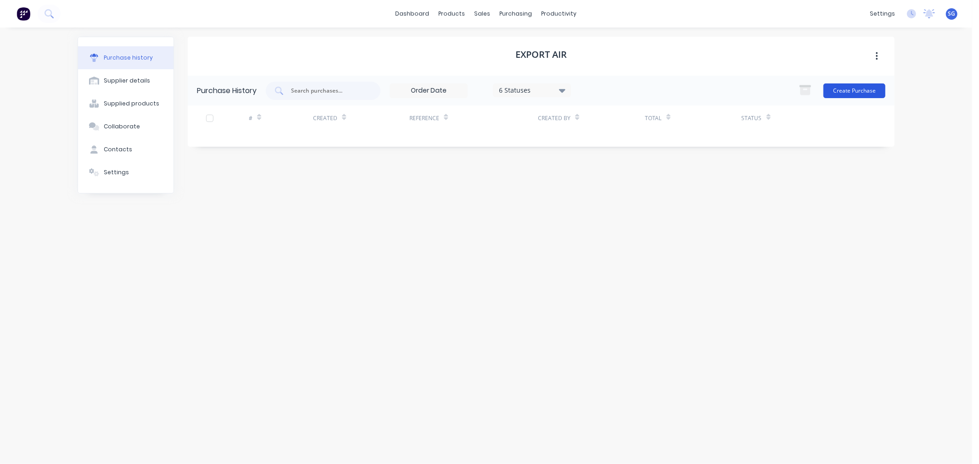
click at [849, 92] on button "Create Purchase" at bounding box center [854, 91] width 62 height 15
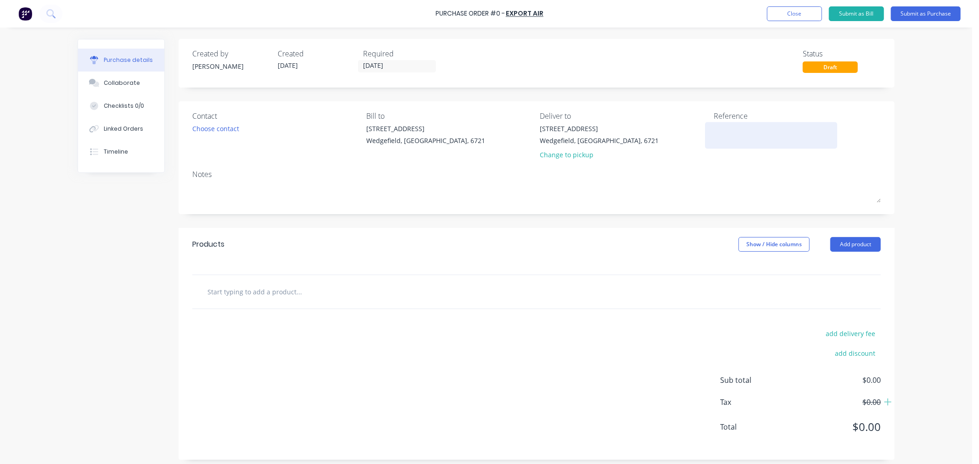
click at [731, 142] on textarea at bounding box center [771, 134] width 115 height 21
paste textarea "12659"
click at [236, 292] on input "text" at bounding box center [299, 292] width 184 height 18
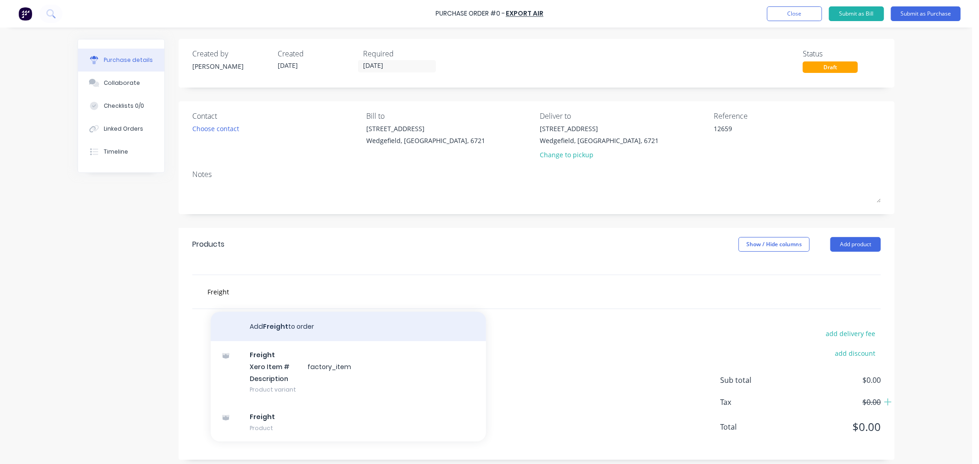
click at [262, 328] on button "Add Freight to order" at bounding box center [348, 326] width 275 height 29
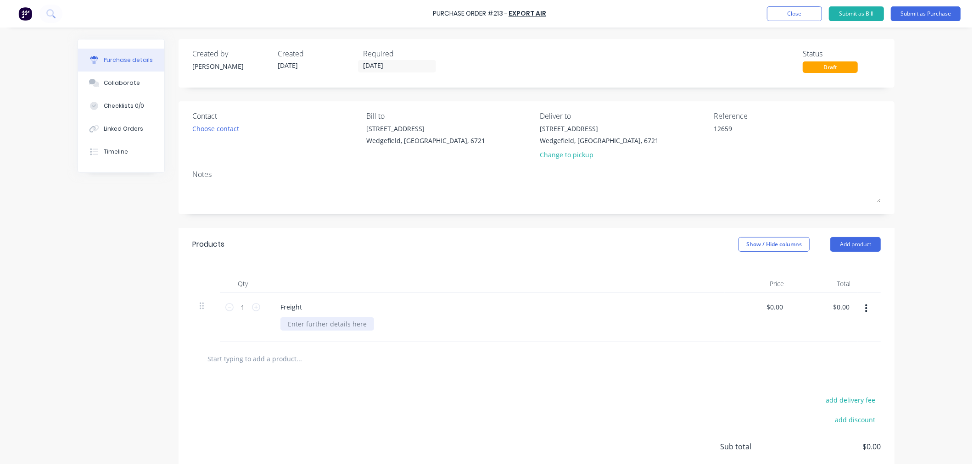
click at [303, 323] on div at bounding box center [327, 324] width 94 height 13
paste div
click at [346, 326] on div "1 @ 20 x 15 x 10 cm 500g" at bounding box center [317, 329] width 75 height 23
click at [300, 308] on div "Freight" at bounding box center [291, 307] width 36 height 13
click at [769, 305] on input "0.00" at bounding box center [774, 307] width 21 height 13
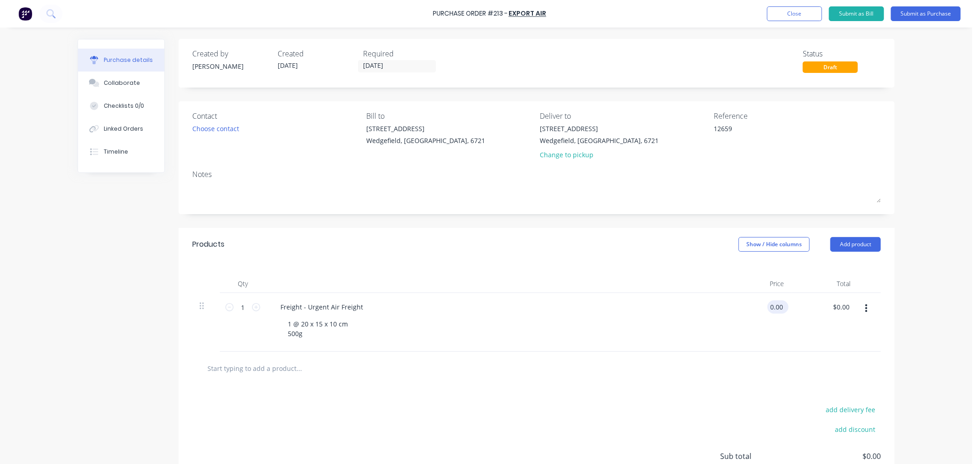
click at [769, 305] on input "0.00" at bounding box center [775, 307] width 17 height 13
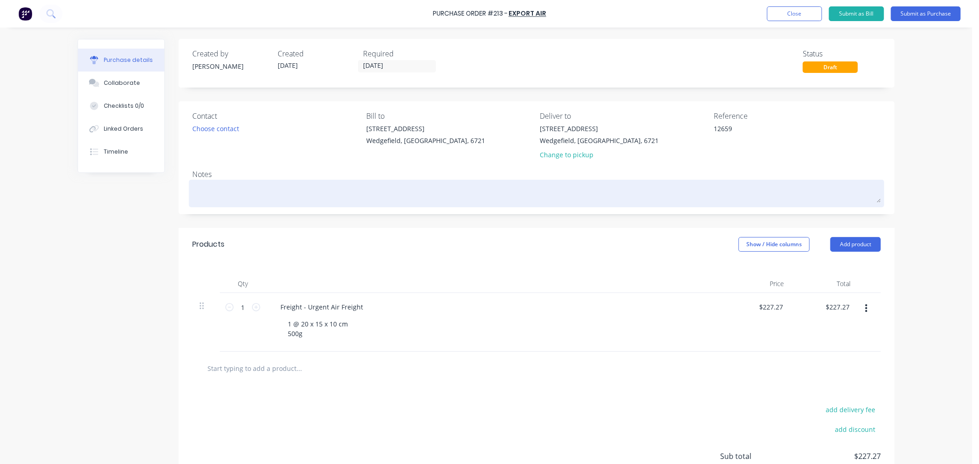
click at [218, 189] on textarea at bounding box center [536, 192] width 688 height 21
click at [192, 190] on textarea "Order for Trent" at bounding box center [536, 192] width 688 height 21
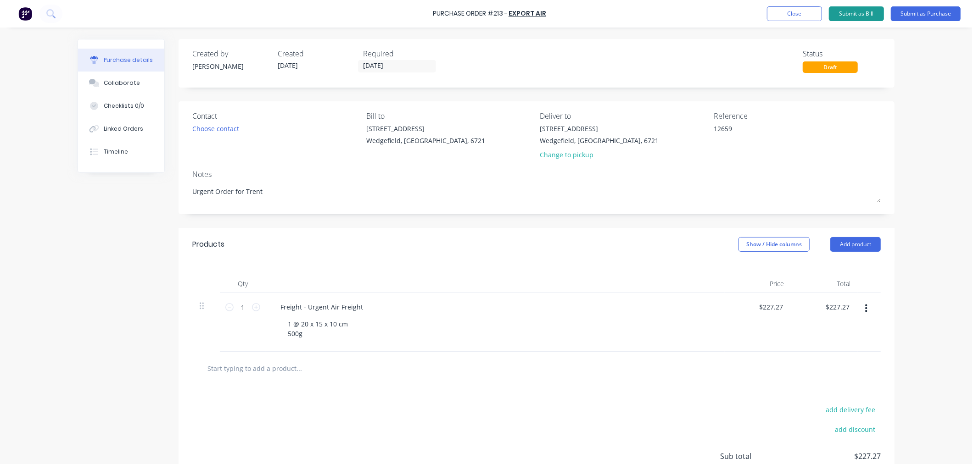
click at [854, 12] on button "Submit as Bill" at bounding box center [856, 13] width 55 height 15
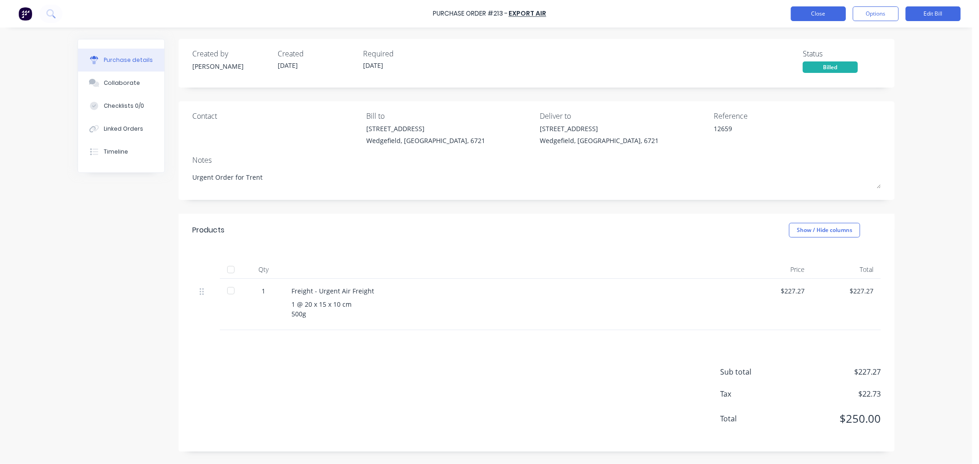
click at [809, 15] on button "Close" at bounding box center [818, 13] width 55 height 15
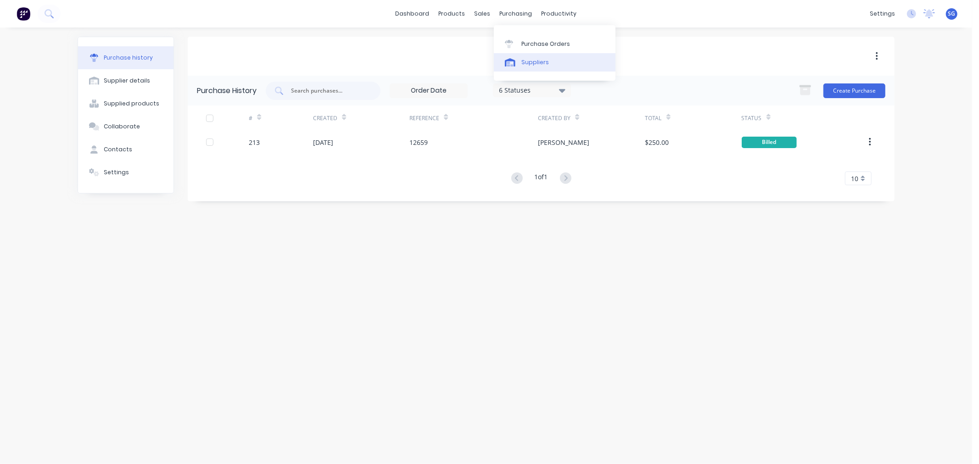
click at [526, 62] on div "Suppliers" at bounding box center [535, 62] width 28 height 8
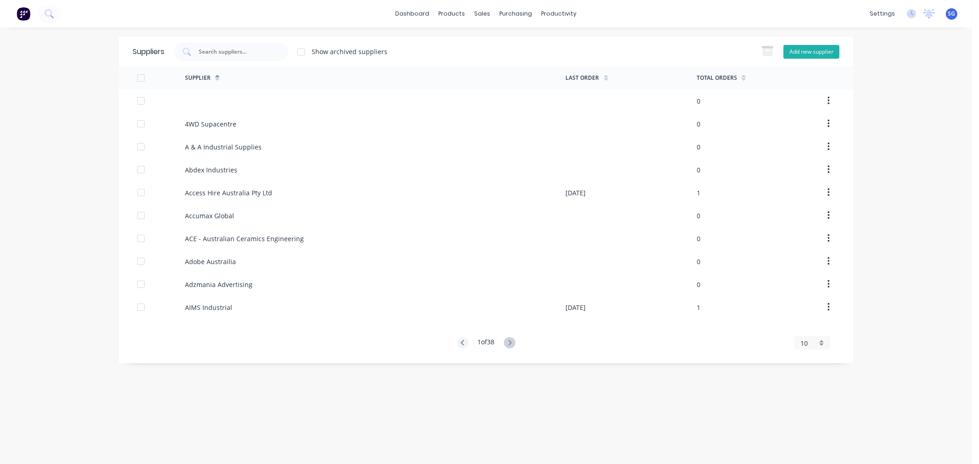
click at [810, 50] on button "Add new supplier" at bounding box center [811, 52] width 56 height 14
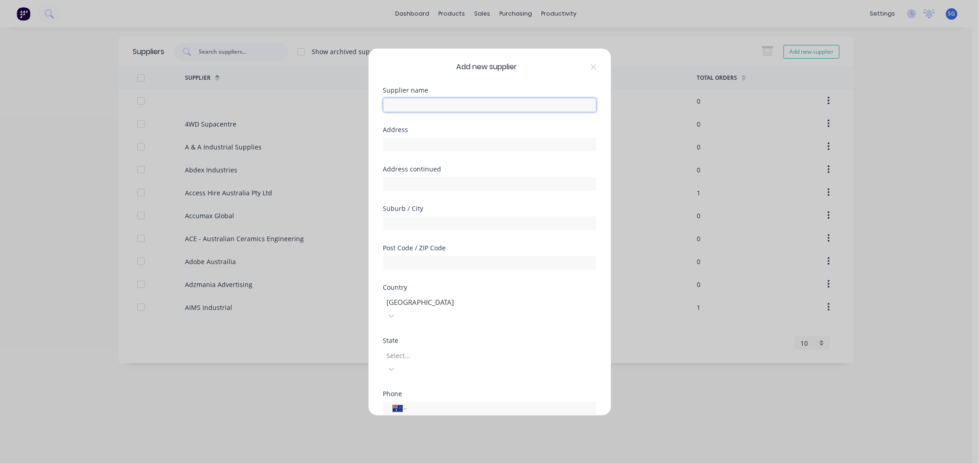
click at [463, 109] on input "text" at bounding box center [489, 105] width 213 height 14
paste input "Pilgrims Caravan & RV Parts"
click at [392, 145] on input "text" at bounding box center [489, 145] width 213 height 14
paste input "[STREET_ADDRESS],"
click at [389, 228] on input "text" at bounding box center [489, 224] width 213 height 14
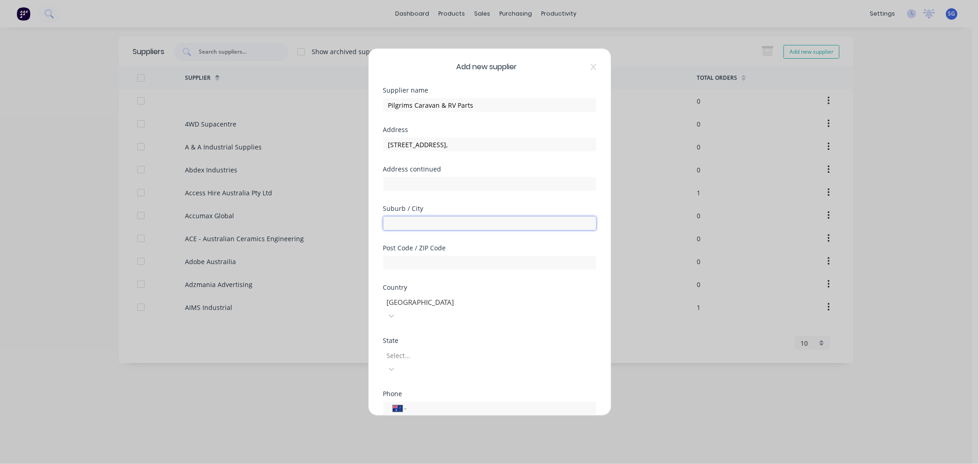
paste input "Wangara"
click at [463, 263] on input "text" at bounding box center [489, 263] width 213 height 14
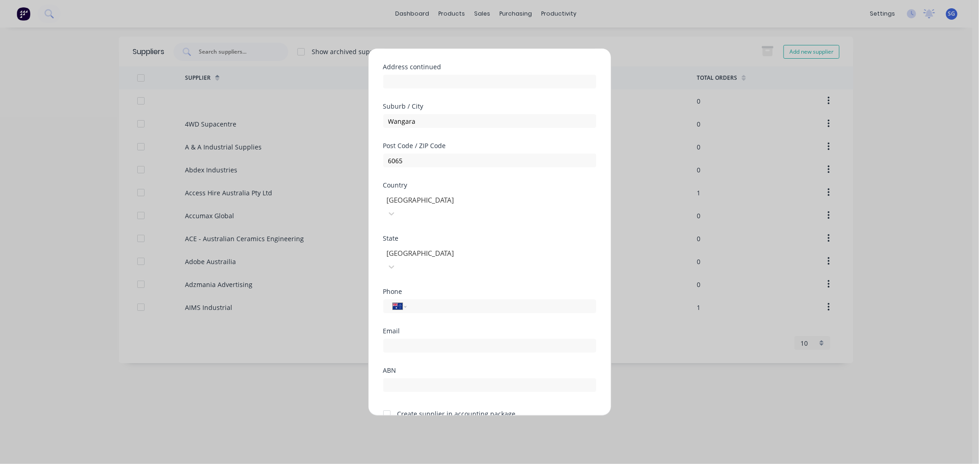
scroll to position [120, 0]
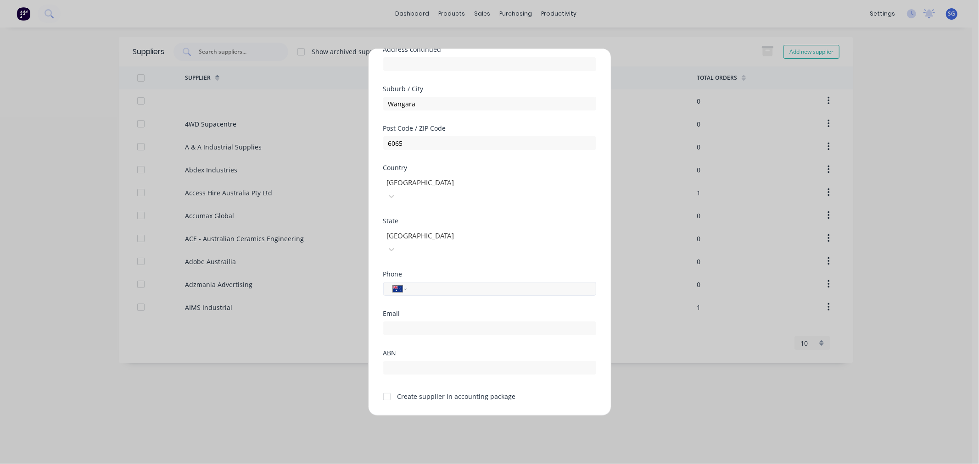
click at [428, 284] on input "tel" at bounding box center [499, 289] width 173 height 11
paste input "[PHONE_NUMBER]"
click at [412, 322] on input "email" at bounding box center [489, 329] width 213 height 14
paste input "[EMAIL_ADDRESS][DOMAIN_NAME]"
click at [405, 361] on input "text" at bounding box center [489, 368] width 213 height 14
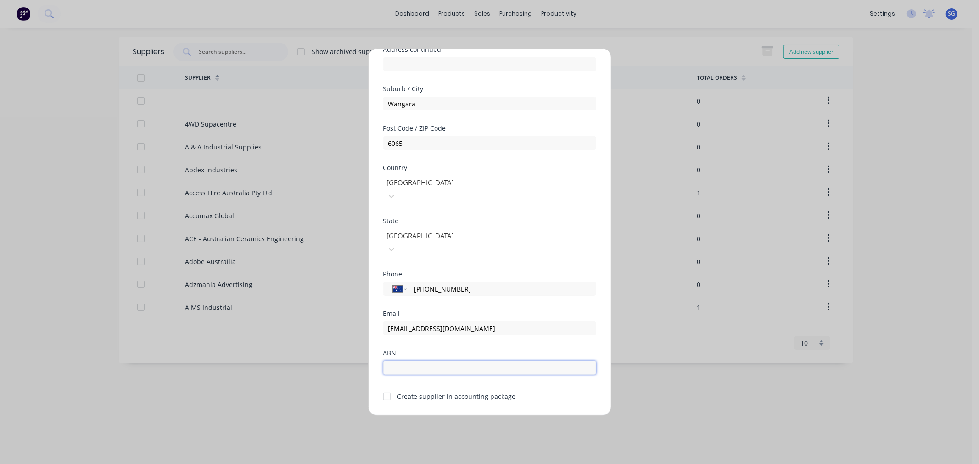
paste input "76605631810"
click at [388, 388] on div at bounding box center [387, 397] width 18 height 18
click at [453, 416] on button "Save" at bounding box center [460, 423] width 50 height 15
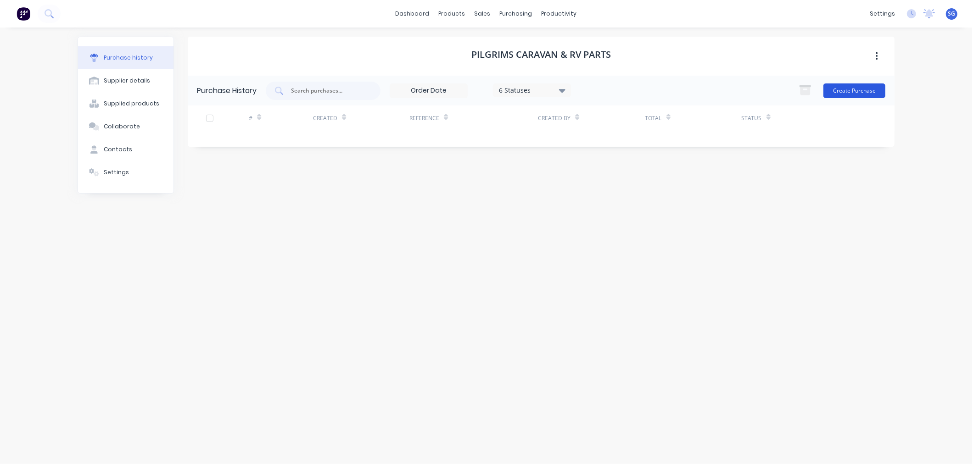
click at [852, 84] on button "Create Purchase" at bounding box center [854, 91] width 62 height 15
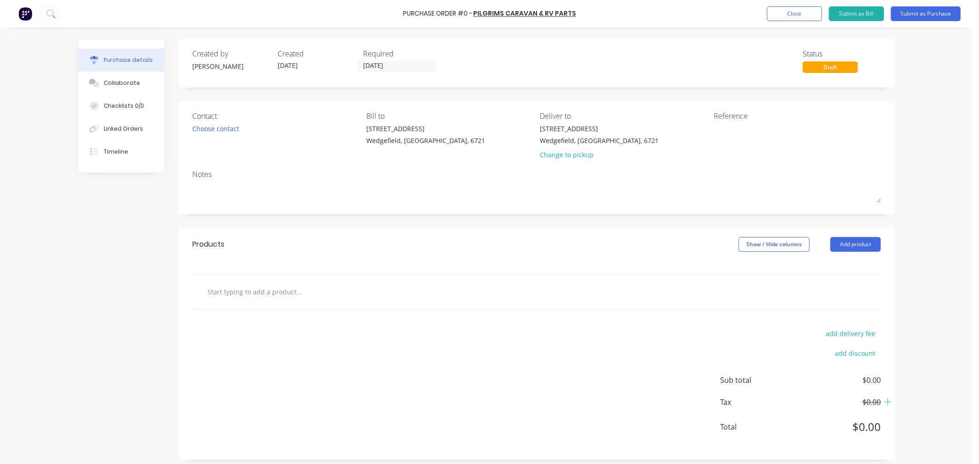
click at [241, 292] on input "text" at bounding box center [299, 292] width 184 height 18
paste input "Thetford N3145-N3175 N3185 Au/NZ Series Power Board Post 2014. 691101old/692248…"
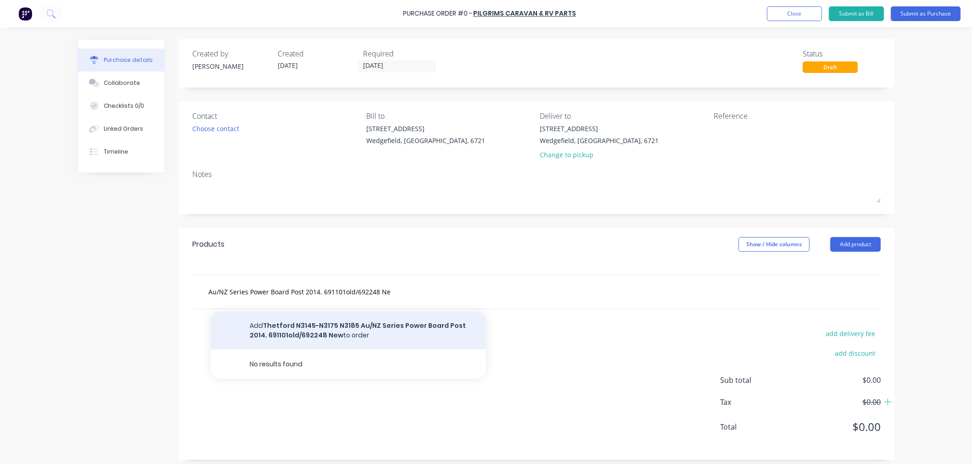
click at [297, 337] on button "Add Thetford N3145-N3175 N3185 Au/NZ Series Power Board Post 2014. 691101old/69…" at bounding box center [348, 331] width 275 height 38
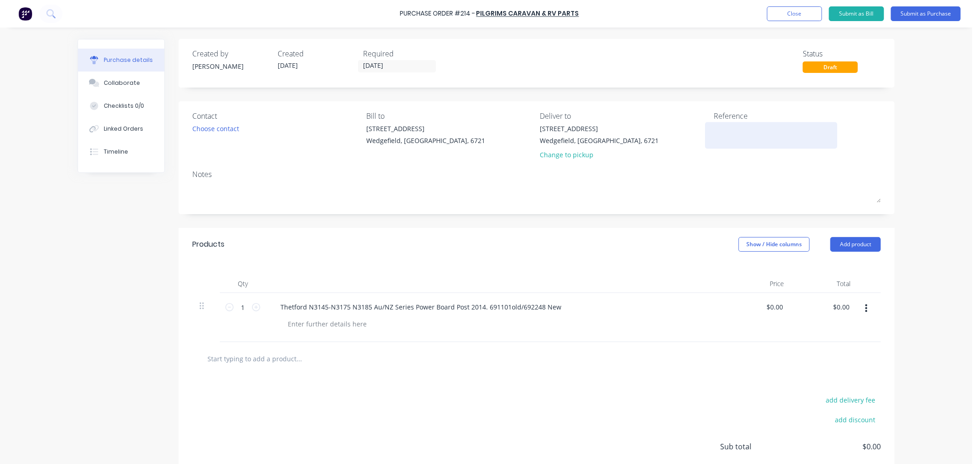
click at [721, 139] on textarea at bounding box center [771, 134] width 115 height 21
paste textarea "25-00011886"
click at [774, 312] on input "0.00" at bounding box center [775, 307] width 17 height 13
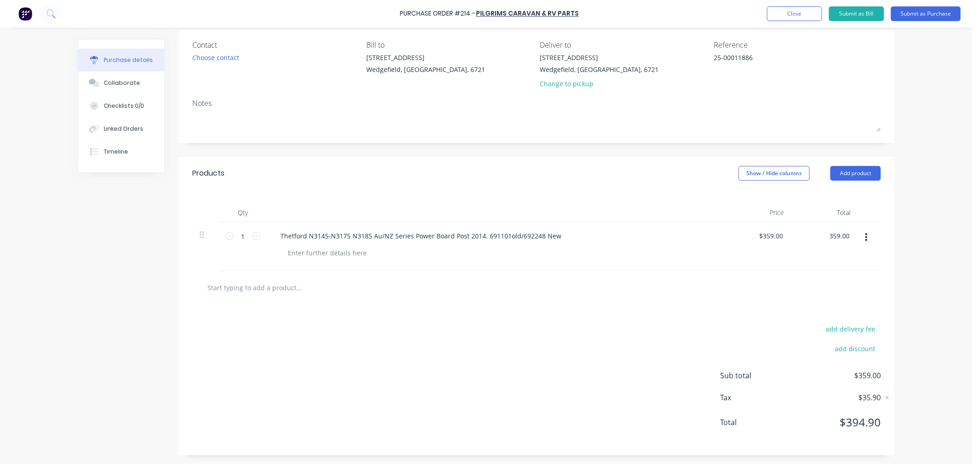
scroll to position [73, 0]
click at [778, 232] on input "359.00" at bounding box center [770, 235] width 28 height 13
click at [775, 235] on input "359.01" at bounding box center [770, 235] width 28 height 13
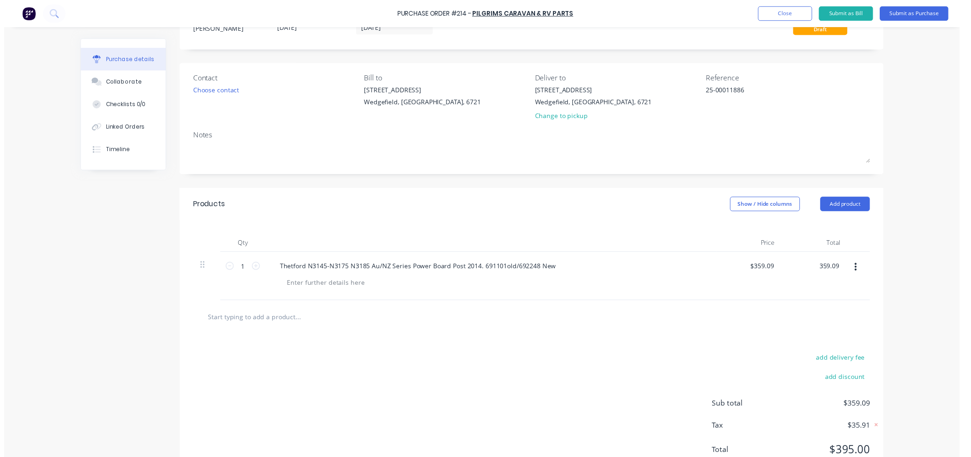
scroll to position [0, 0]
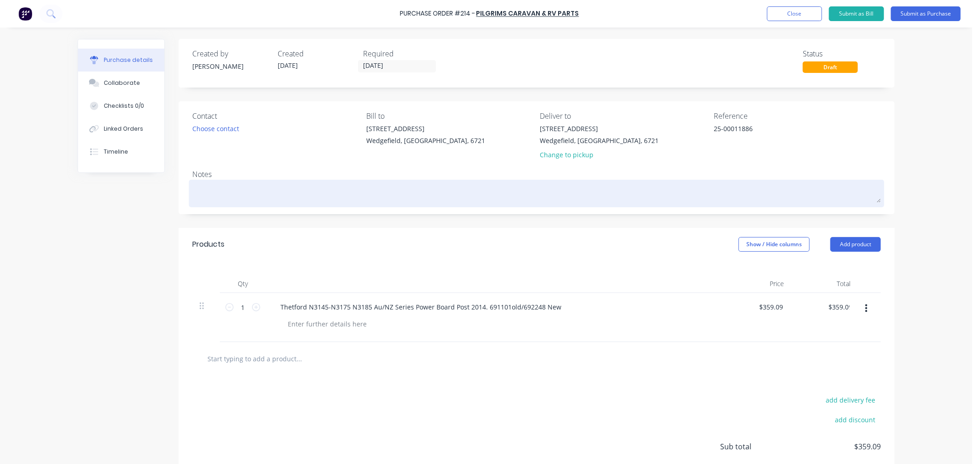
click at [201, 197] on textarea at bounding box center [536, 192] width 688 height 21
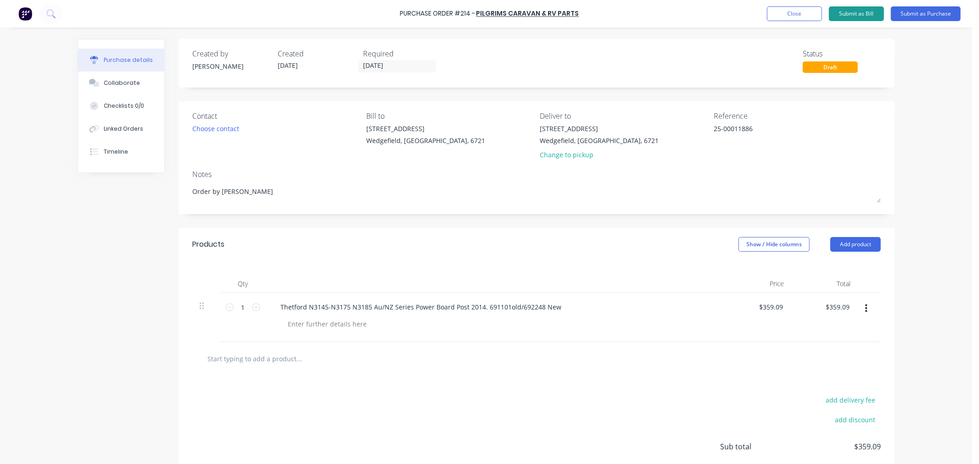
click at [866, 12] on button "Submit as Bill" at bounding box center [856, 13] width 55 height 15
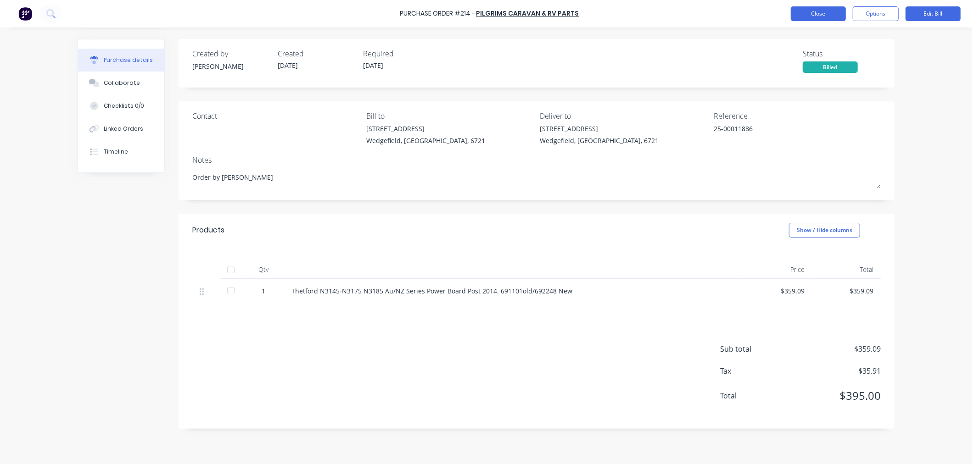
click at [822, 15] on button "Close" at bounding box center [818, 13] width 55 height 15
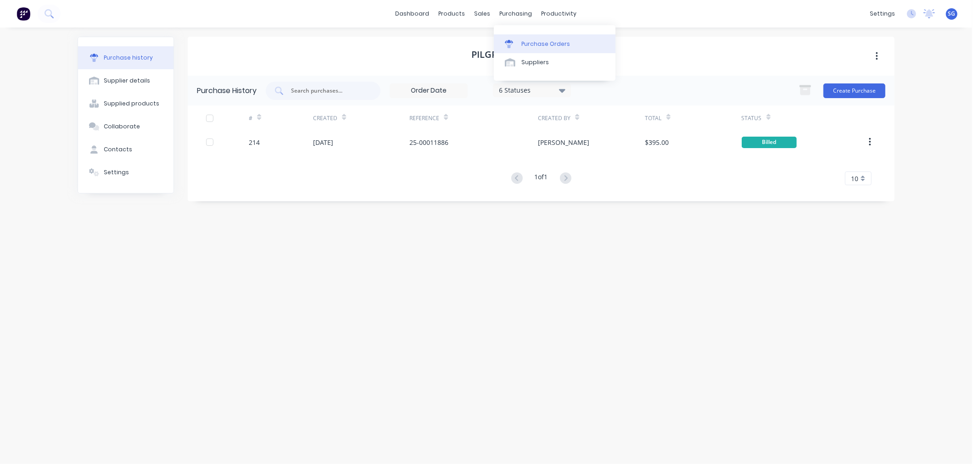
click at [527, 43] on div "Purchase Orders" at bounding box center [545, 44] width 49 height 8
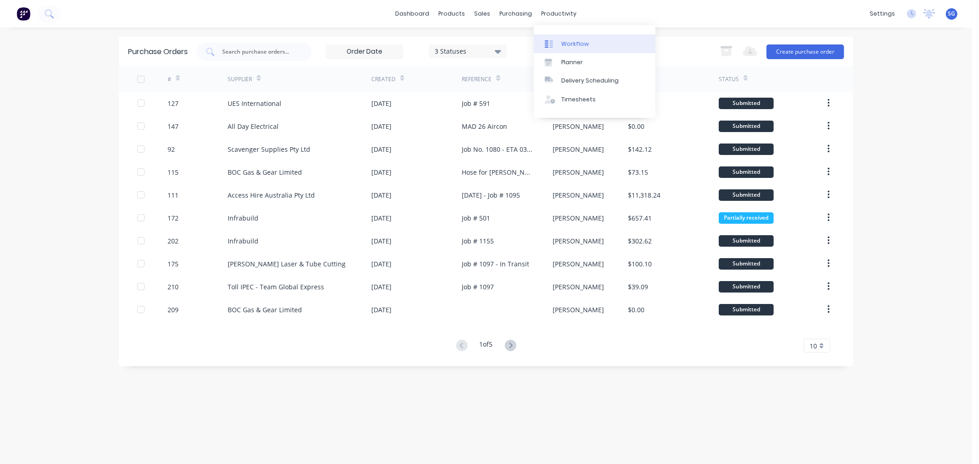
click at [571, 44] on div "Workflow" at bounding box center [575, 44] width 28 height 8
